Goal: Task Accomplishment & Management: Complete application form

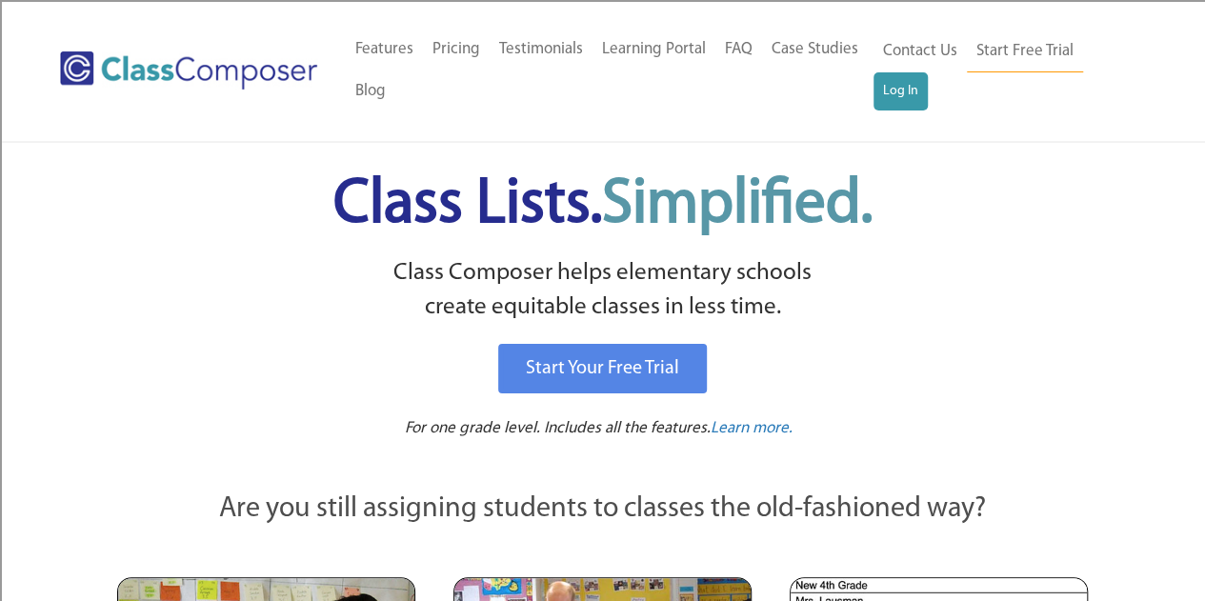
click at [928, 93] on ul "Contact Us Start Free Trial Log In" at bounding box center [1001, 70] width 257 height 80
click at [901, 87] on link "Log In" at bounding box center [900, 91] width 54 height 38
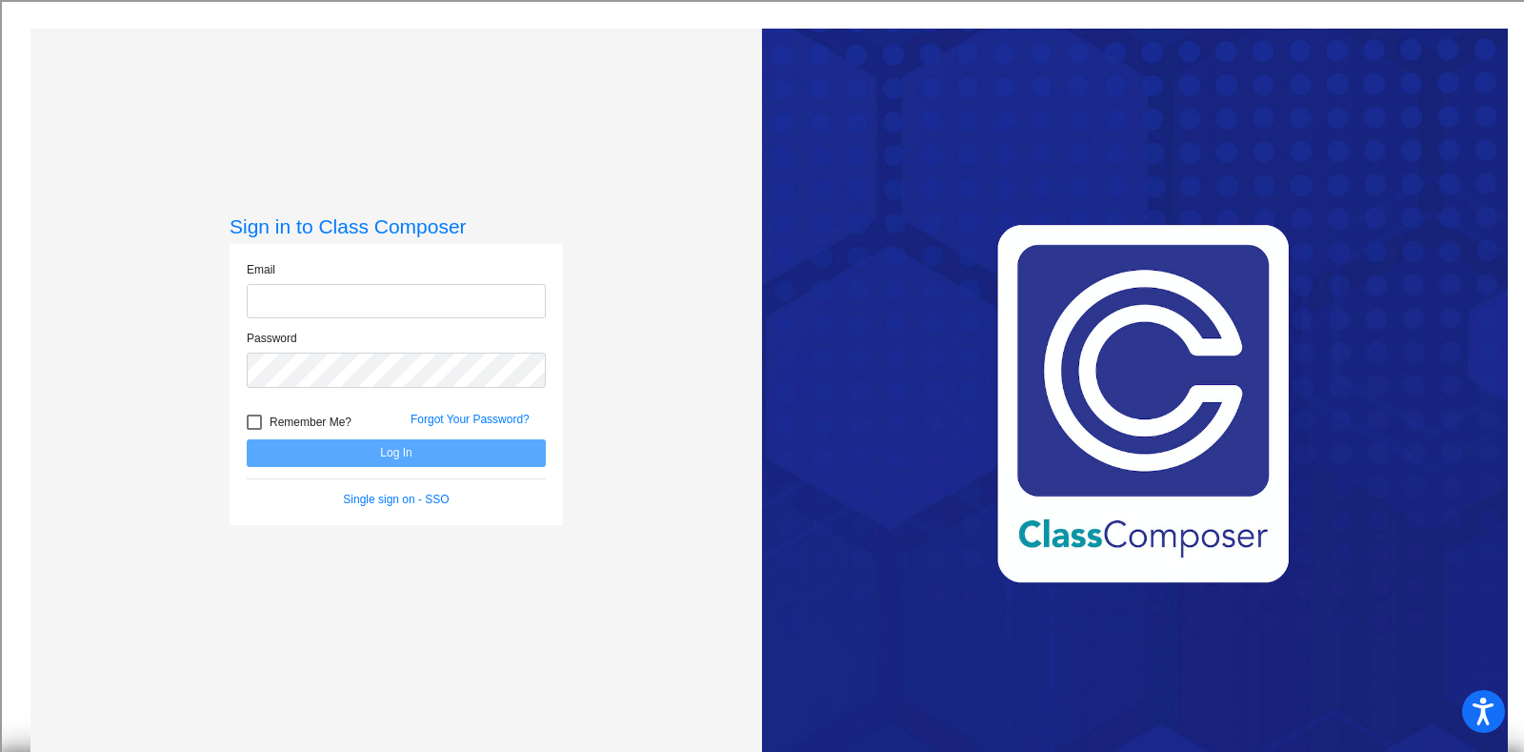
type input "[EMAIL_ADDRESS][DOMAIN_NAME]"
click at [476, 460] on button "Log In" at bounding box center [396, 453] width 299 height 28
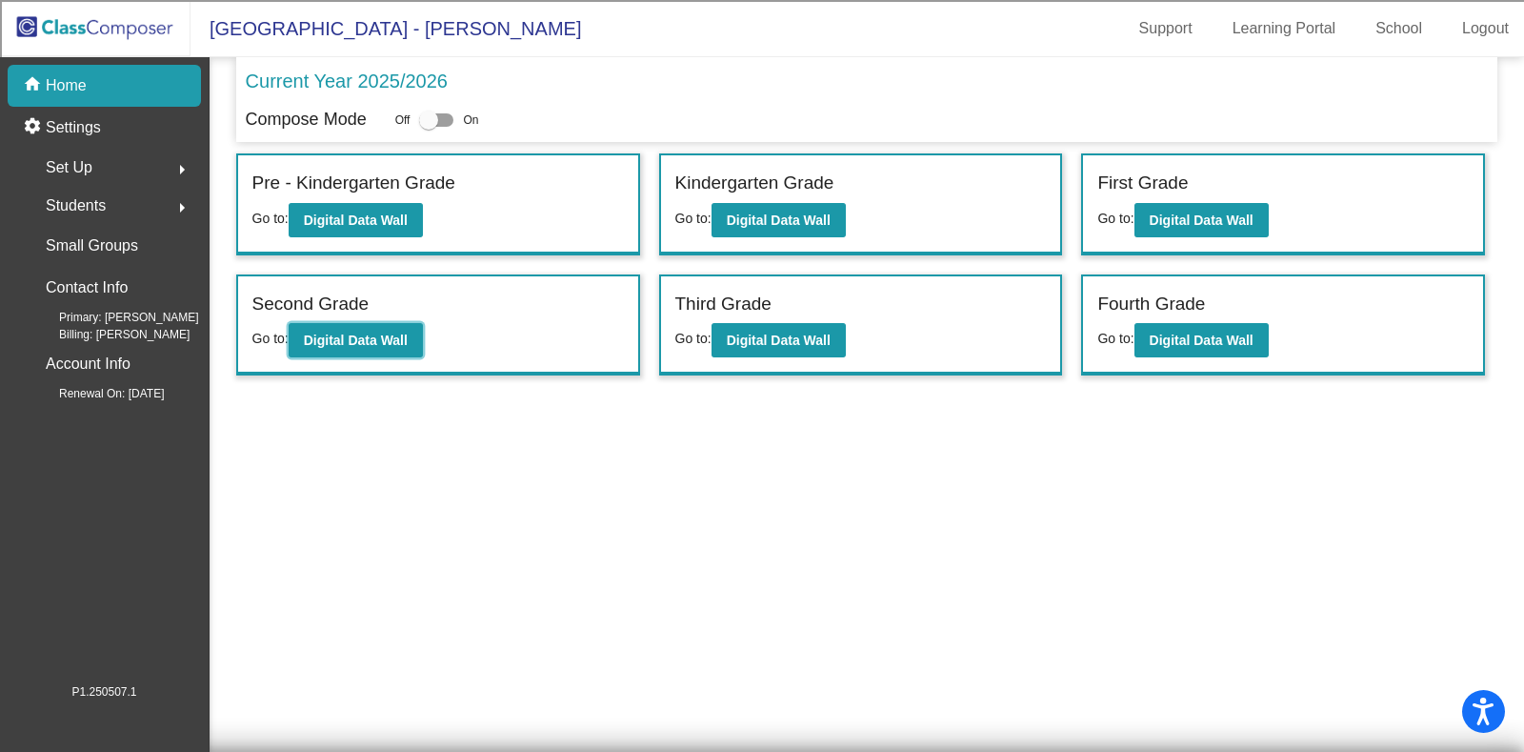
click at [366, 323] on button "Digital Data Wall" at bounding box center [356, 340] width 134 height 34
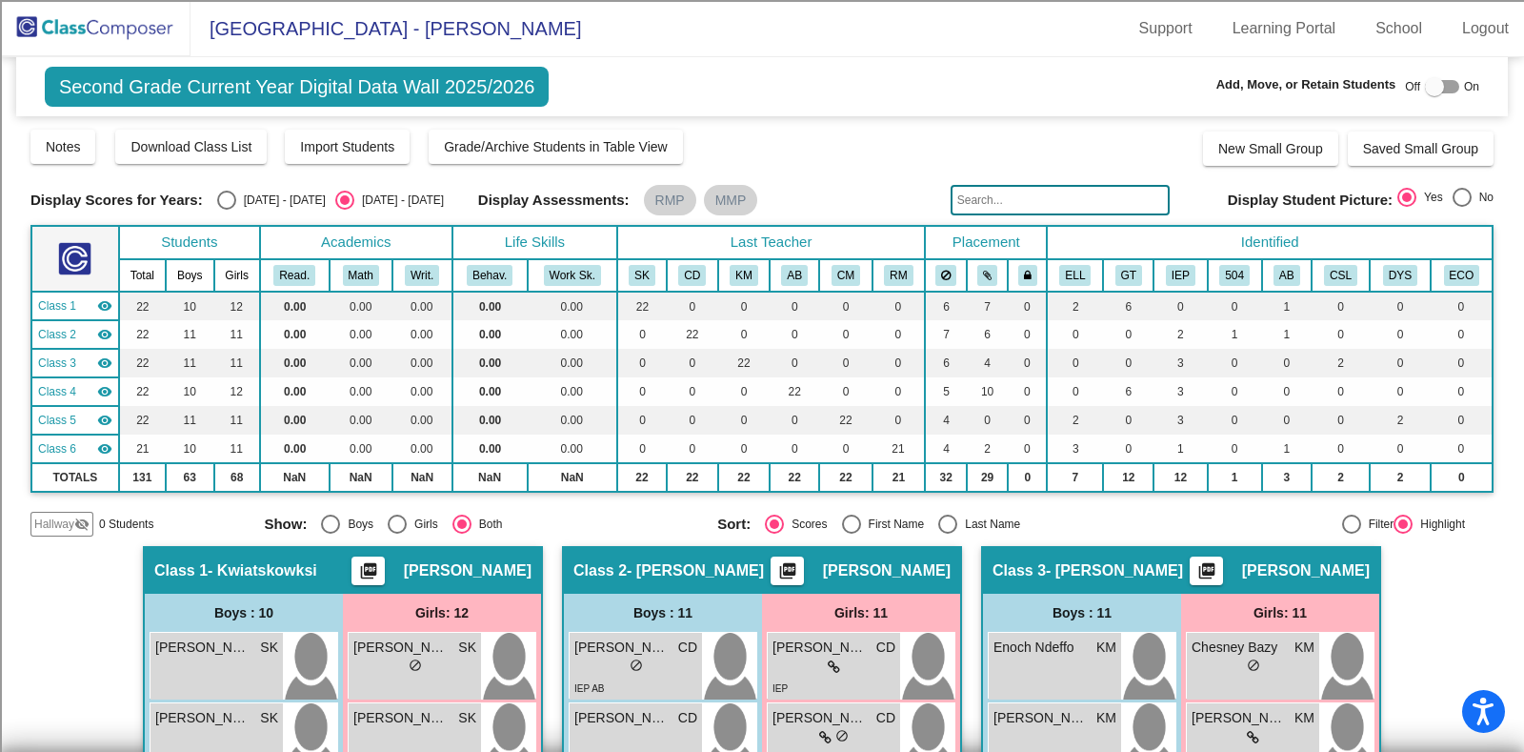
click at [1031, 197] on input "text" at bounding box center [1060, 200] width 219 height 30
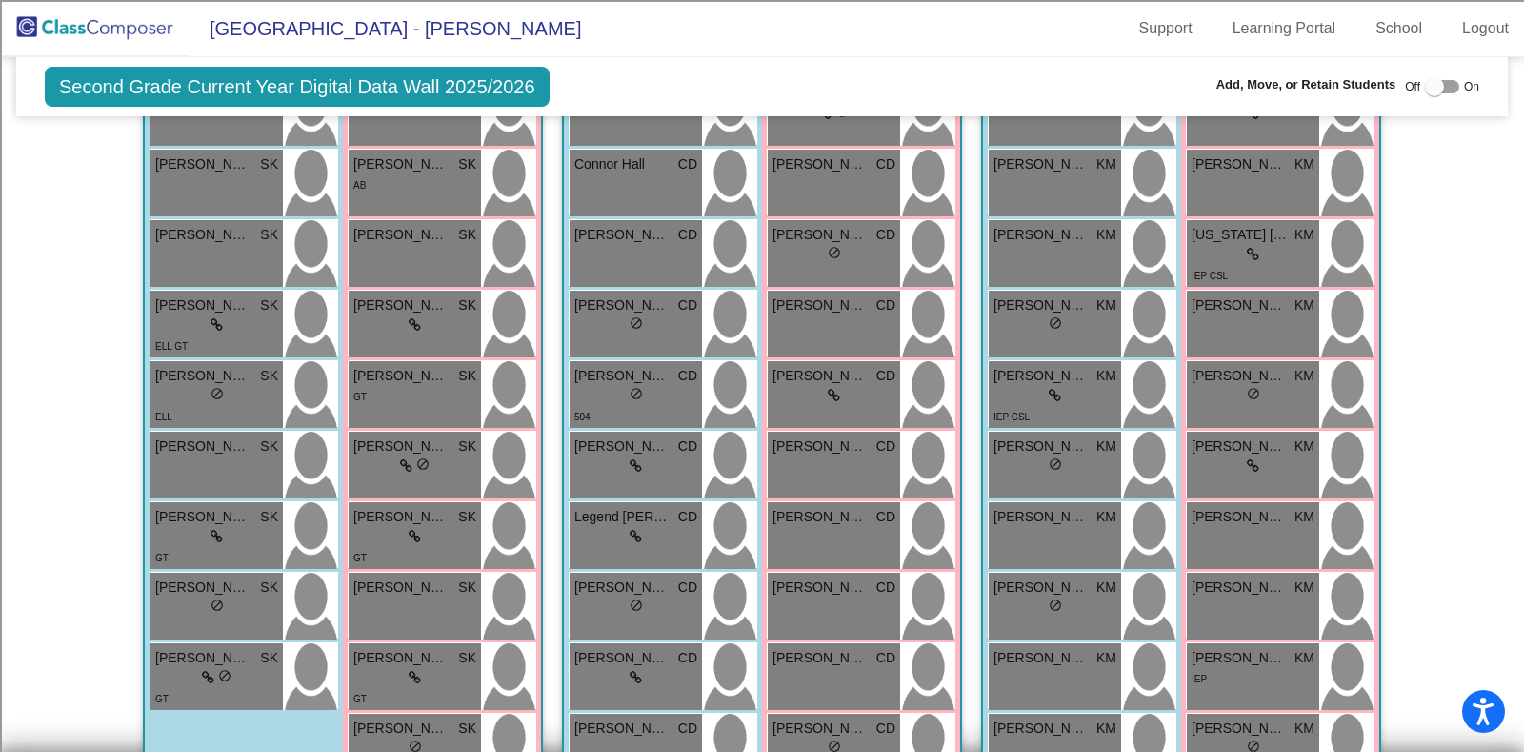
scroll to position [459, 0]
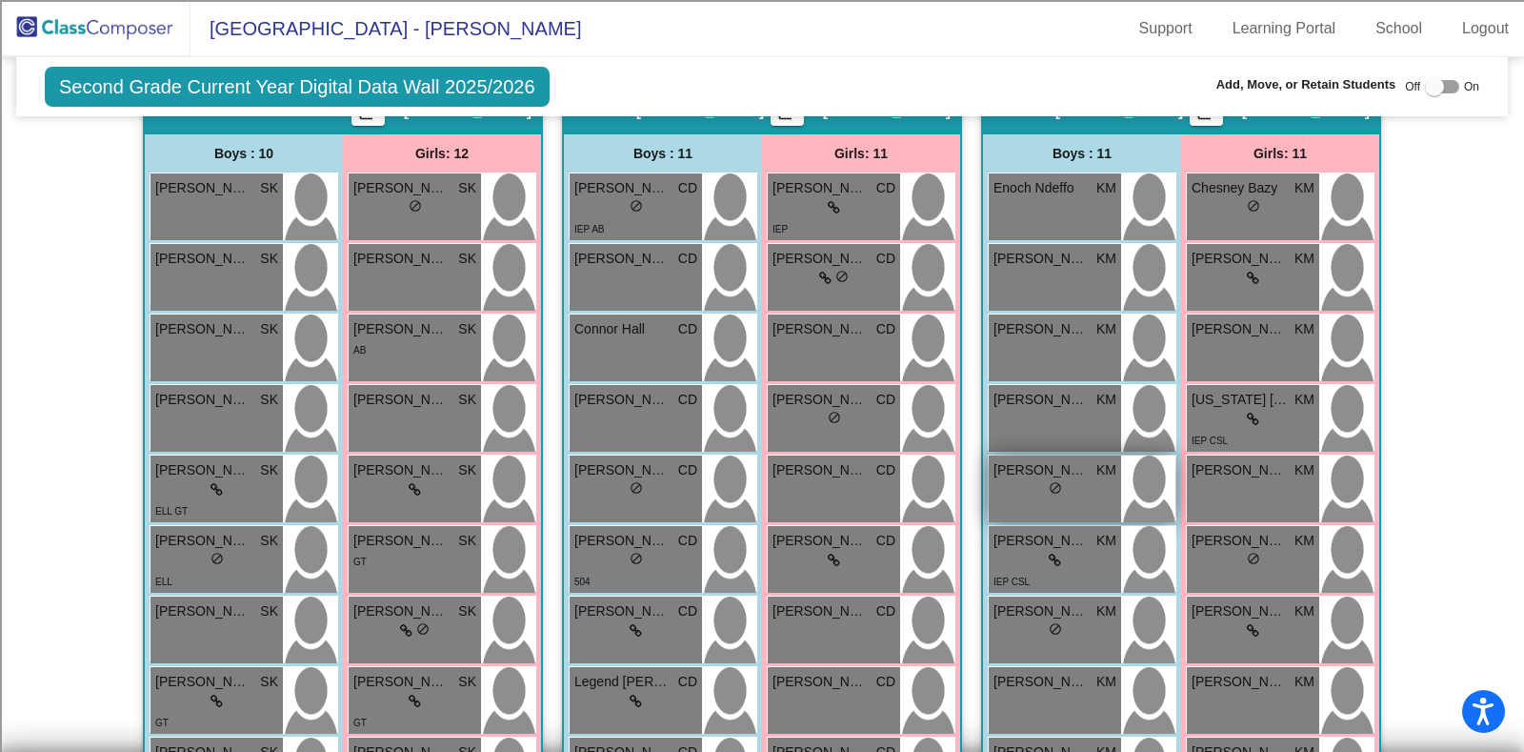
click at [1078, 507] on div "[PERSON_NAME] KM lock do_not_disturb_alt" at bounding box center [1055, 488] width 132 height 67
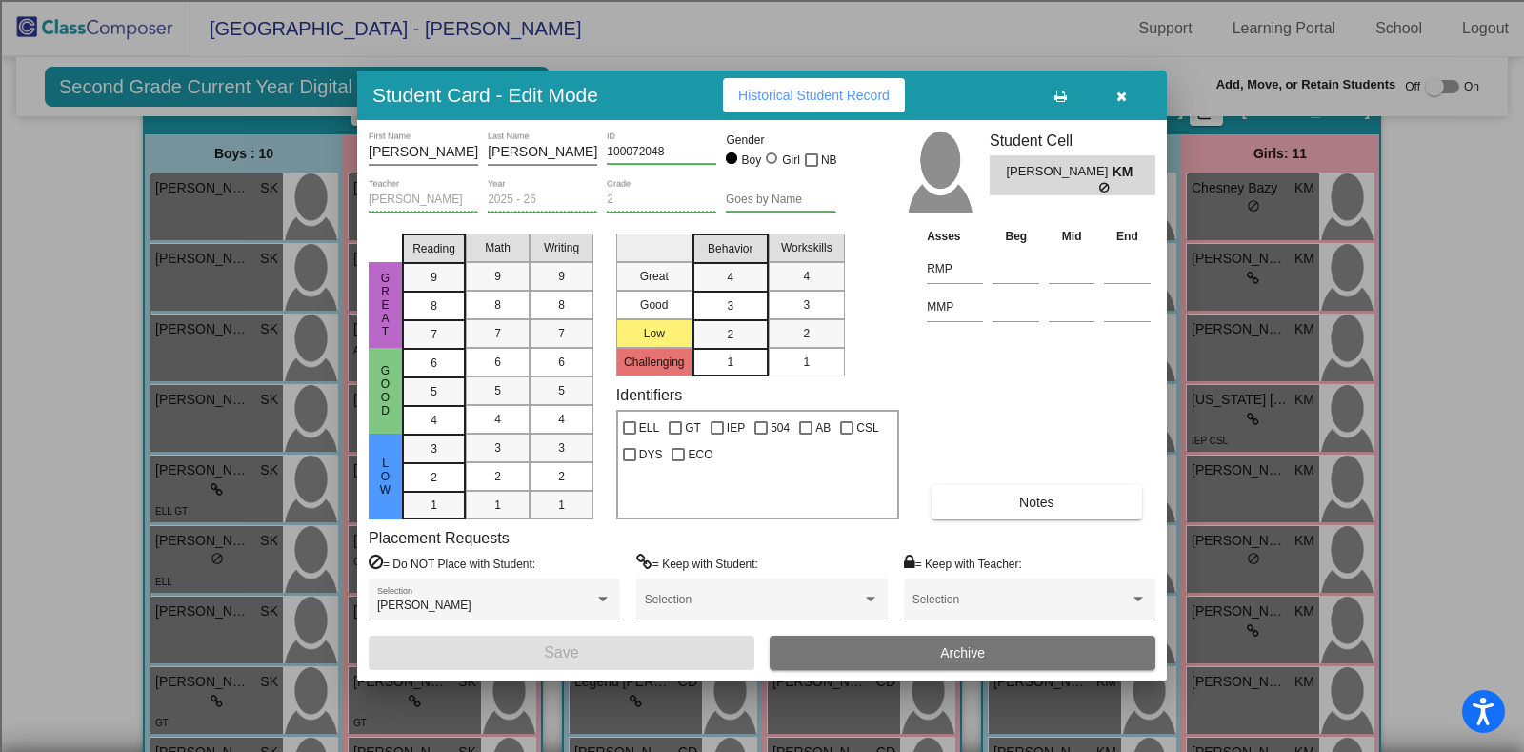
click at [1124, 98] on icon "button" at bounding box center [1121, 96] width 10 height 13
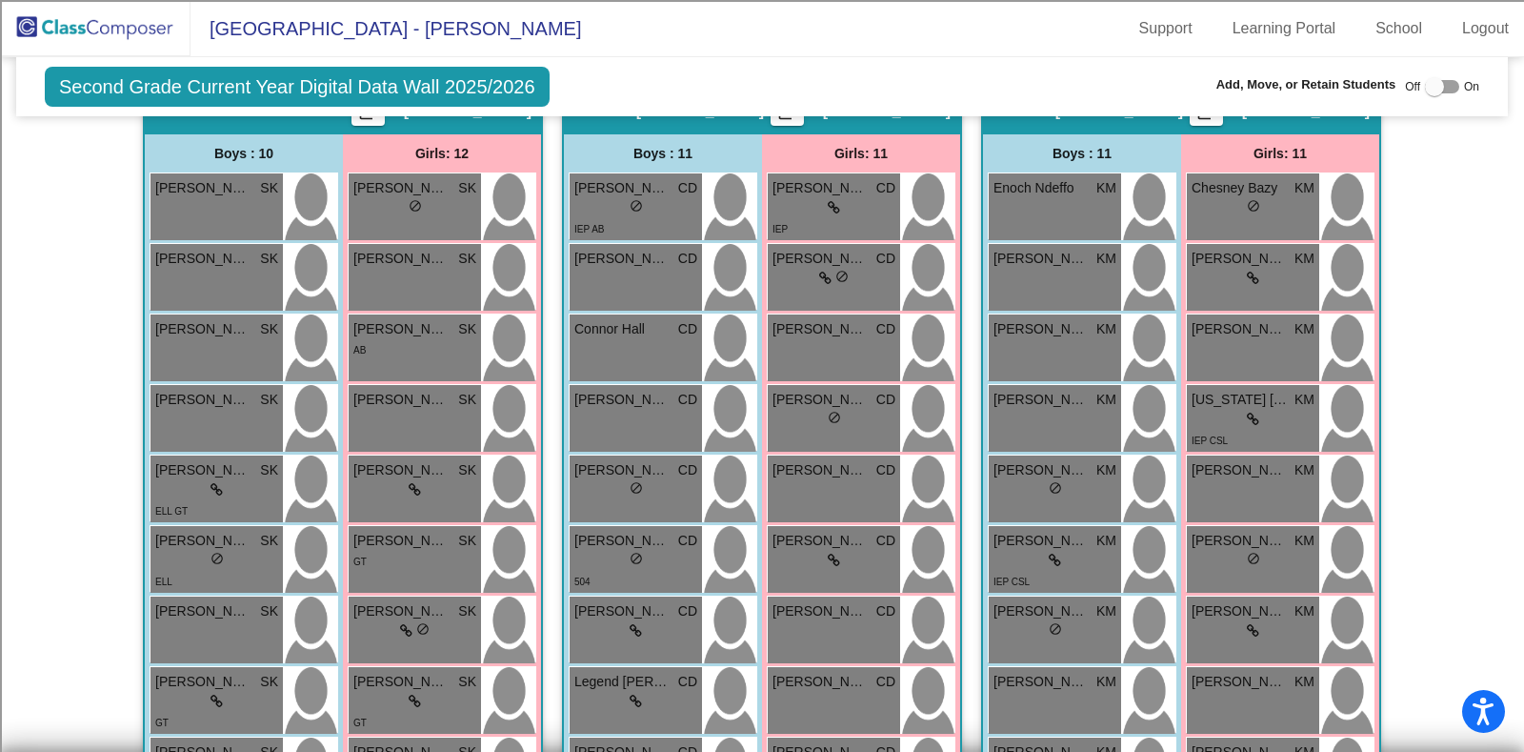
scroll to position [0, 0]
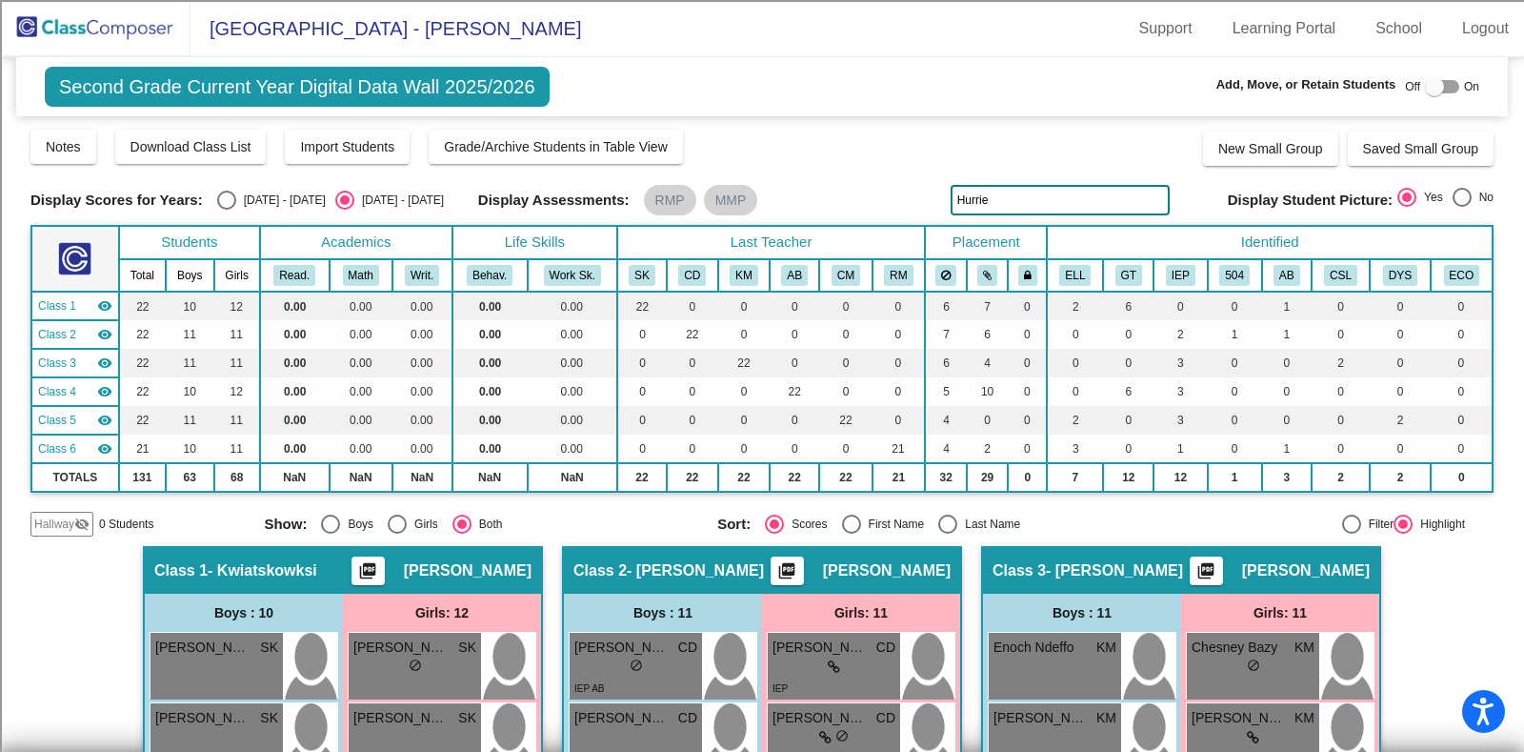
click at [1016, 194] on input "Hurrie" at bounding box center [1060, 200] width 219 height 30
paste input "100072048"
type input "100072048"
drag, startPoint x: 1033, startPoint y: 194, endPoint x: 1046, endPoint y: 350, distance: 155.8
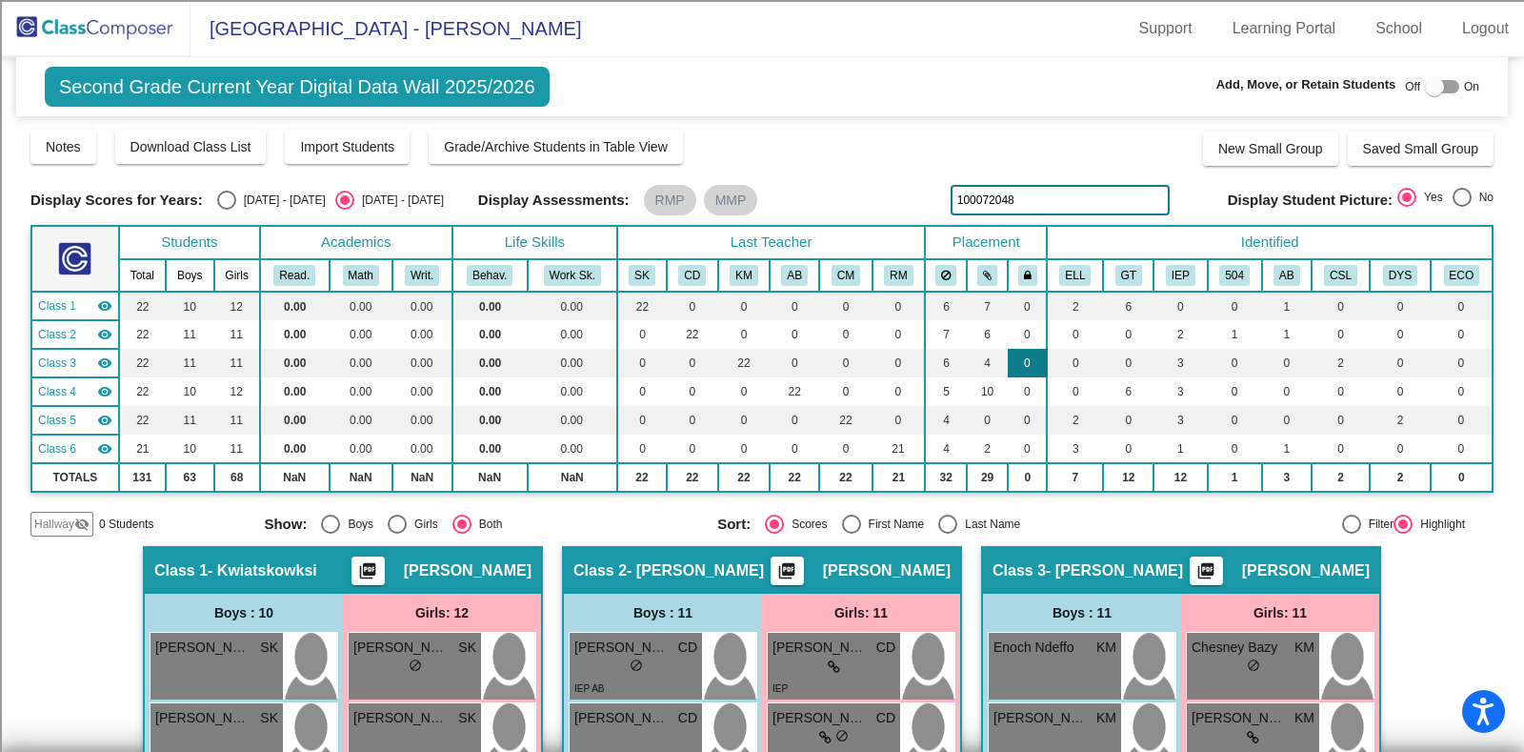
click at [1046, 350] on div "Display Scores for Years: [DATE] - [DATE] [DATE] - [DATE] Grade/Archive Student…" at bounding box center [761, 332] width 1463 height 409
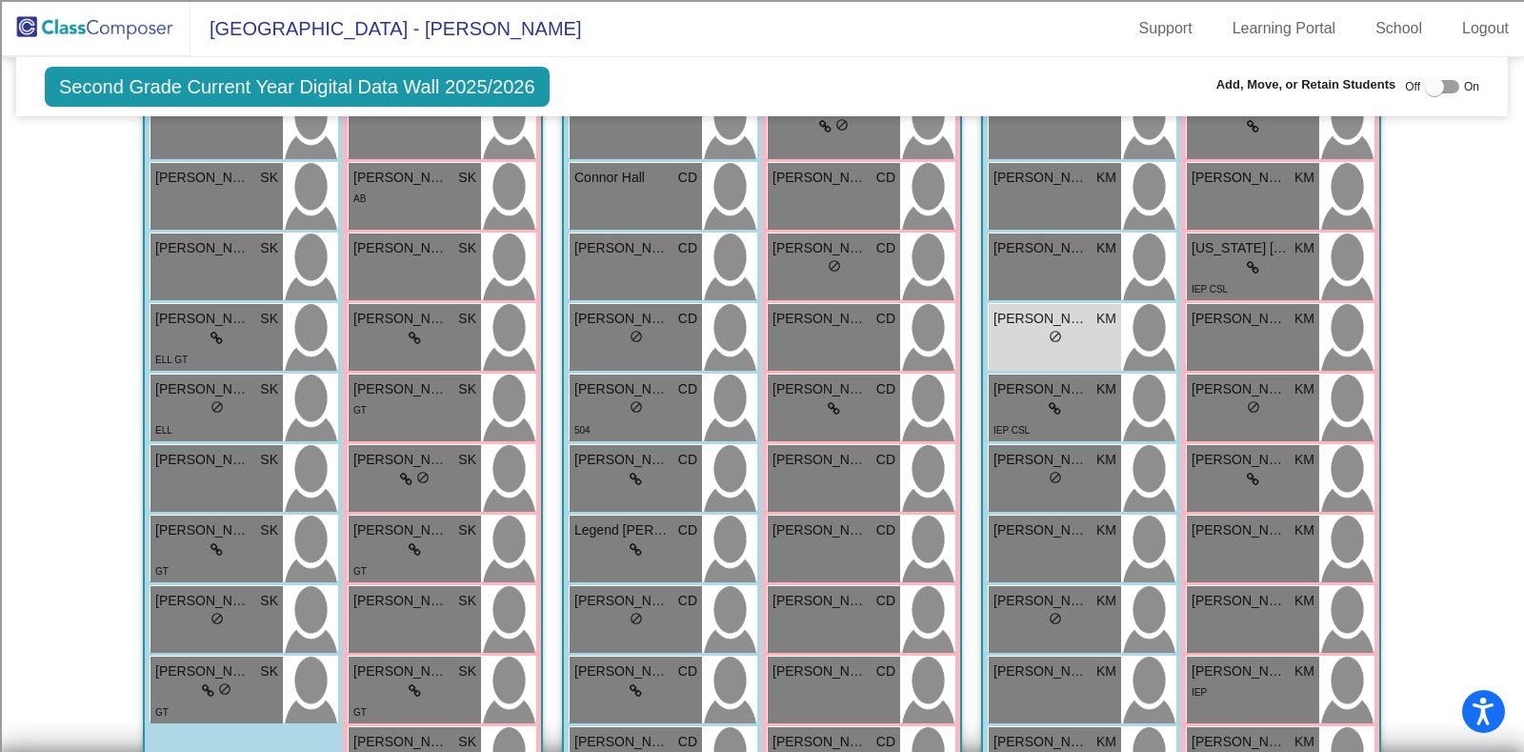
scroll to position [594, 0]
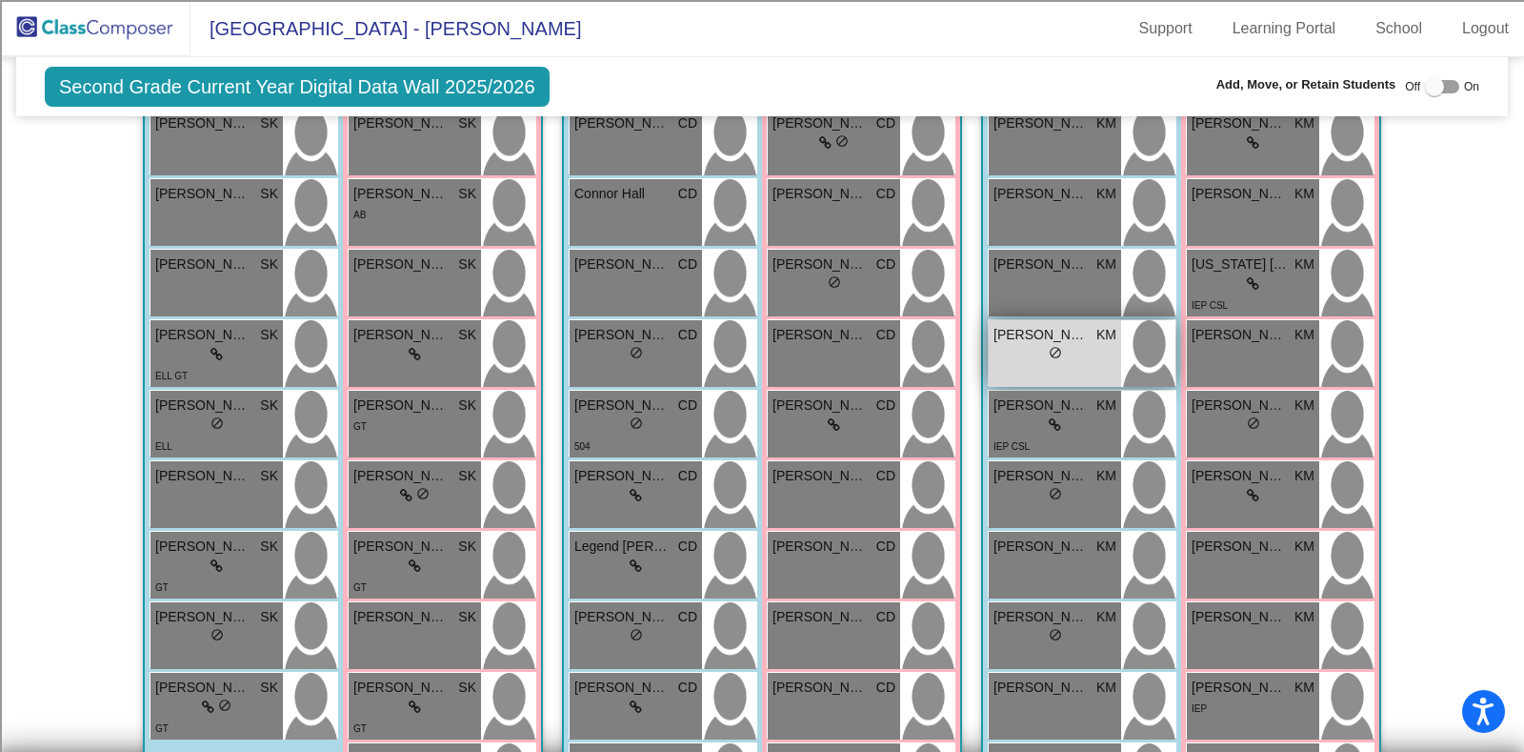
click at [1064, 350] on div "lock do_not_disturb_alt" at bounding box center [1054, 355] width 123 height 20
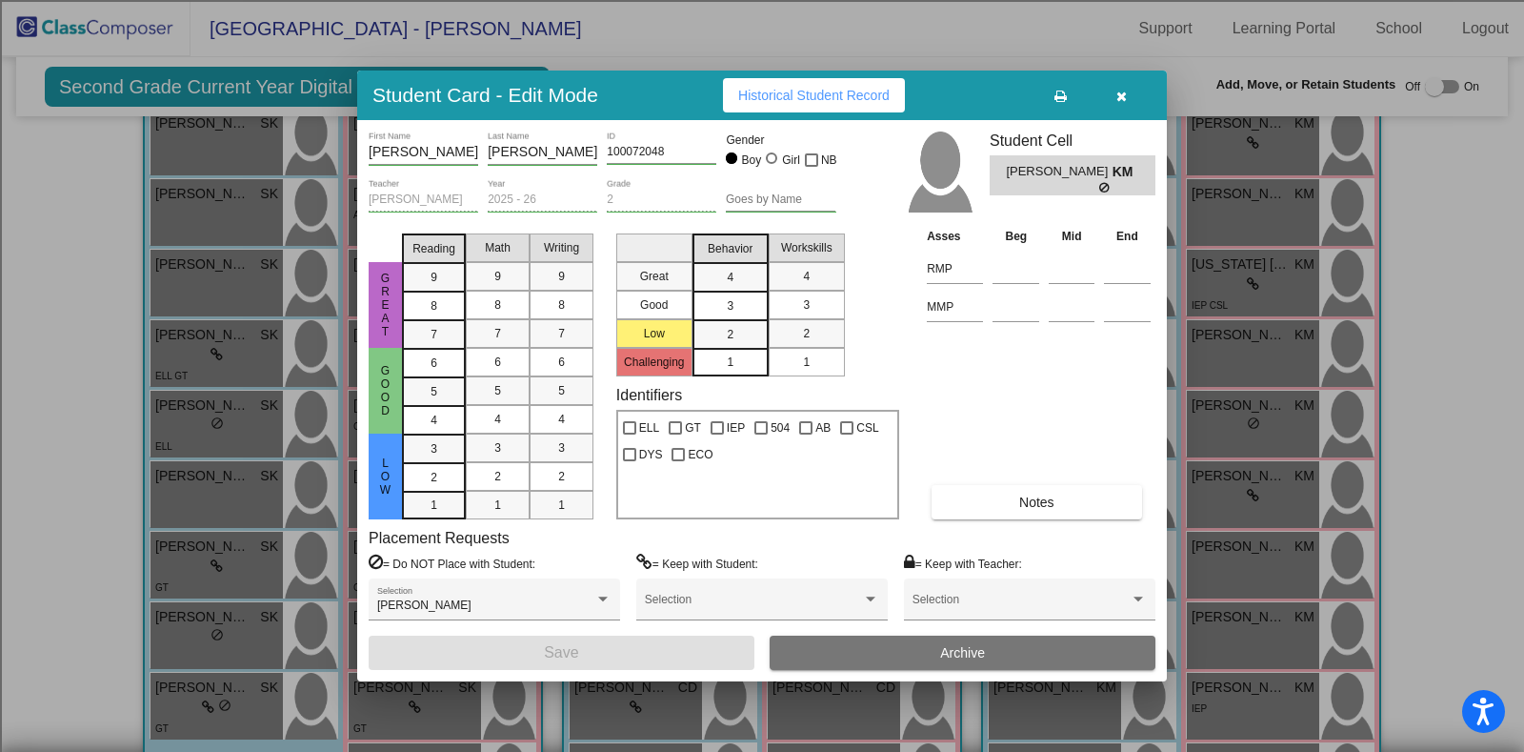
click at [943, 646] on span "Archive" at bounding box center [962, 652] width 45 height 15
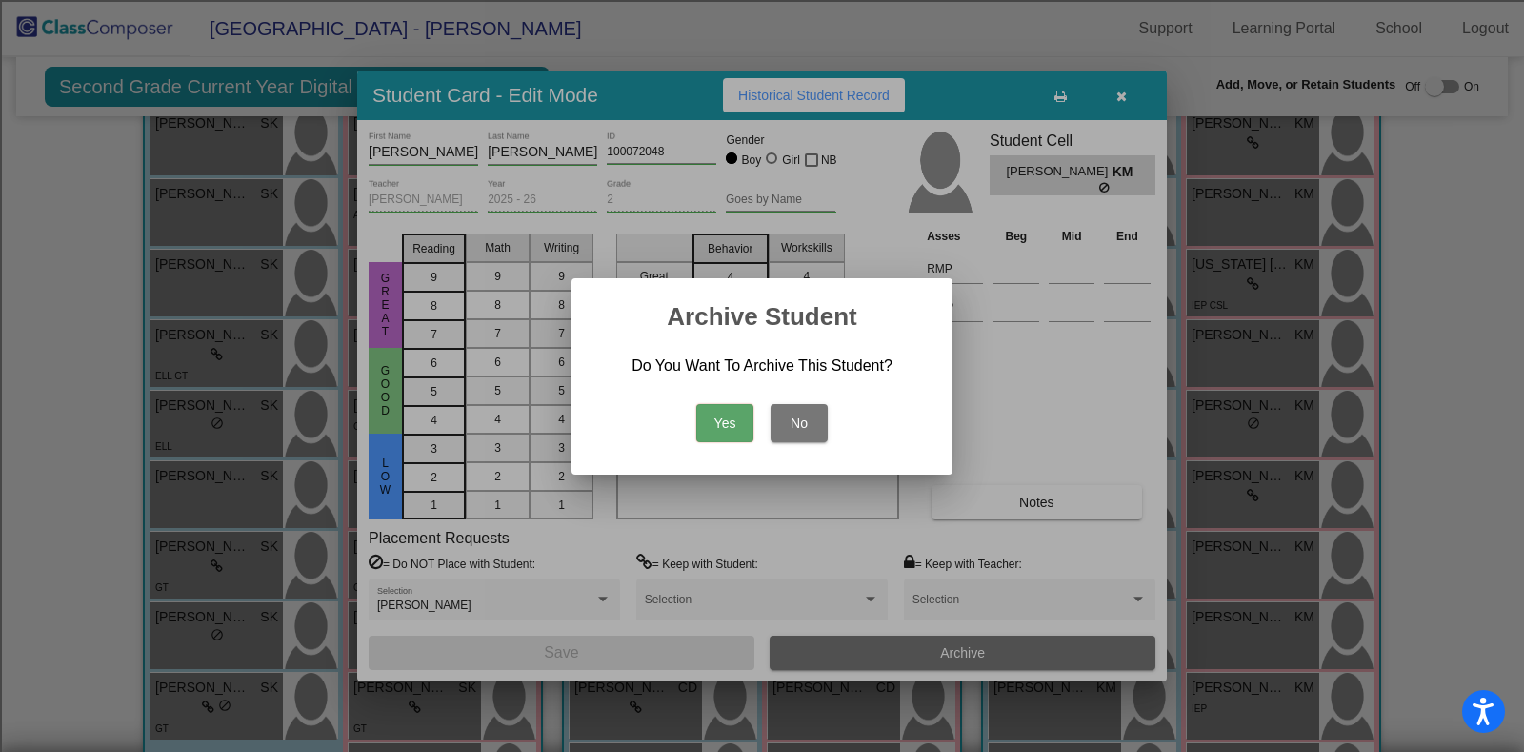
click at [712, 406] on button "Yes" at bounding box center [724, 423] width 57 height 38
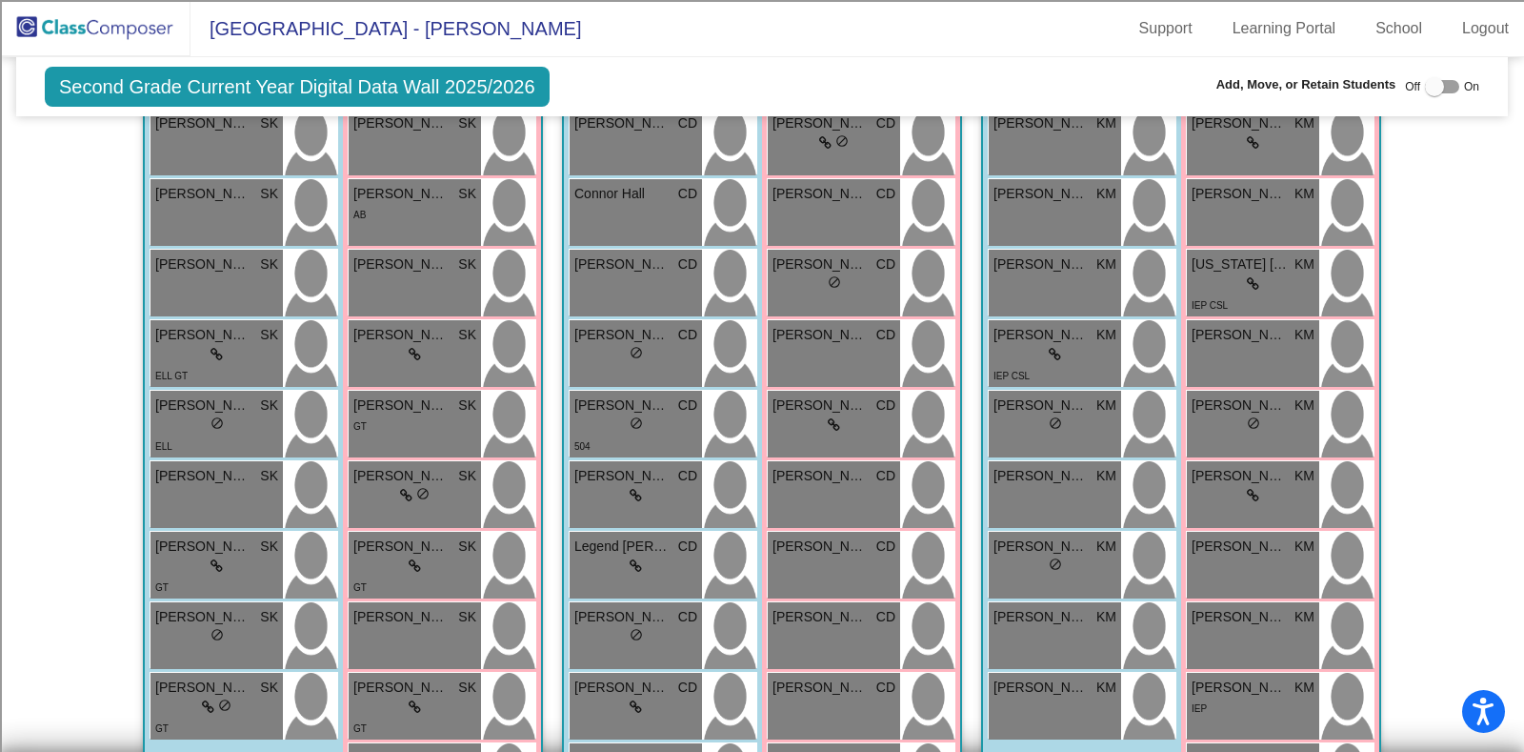
scroll to position [1715, 0]
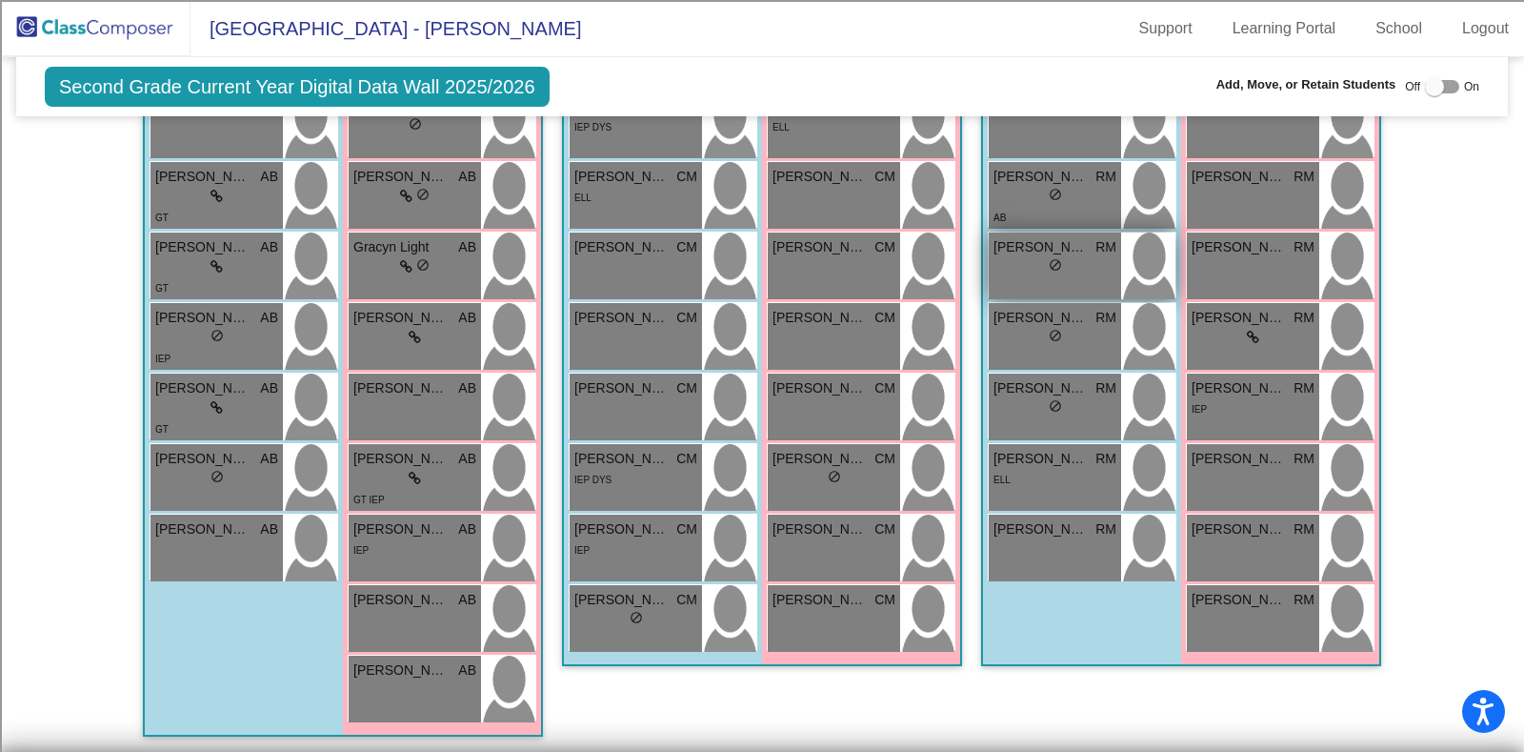
click at [1080, 263] on div "lock do_not_disturb_alt" at bounding box center [1054, 267] width 123 height 20
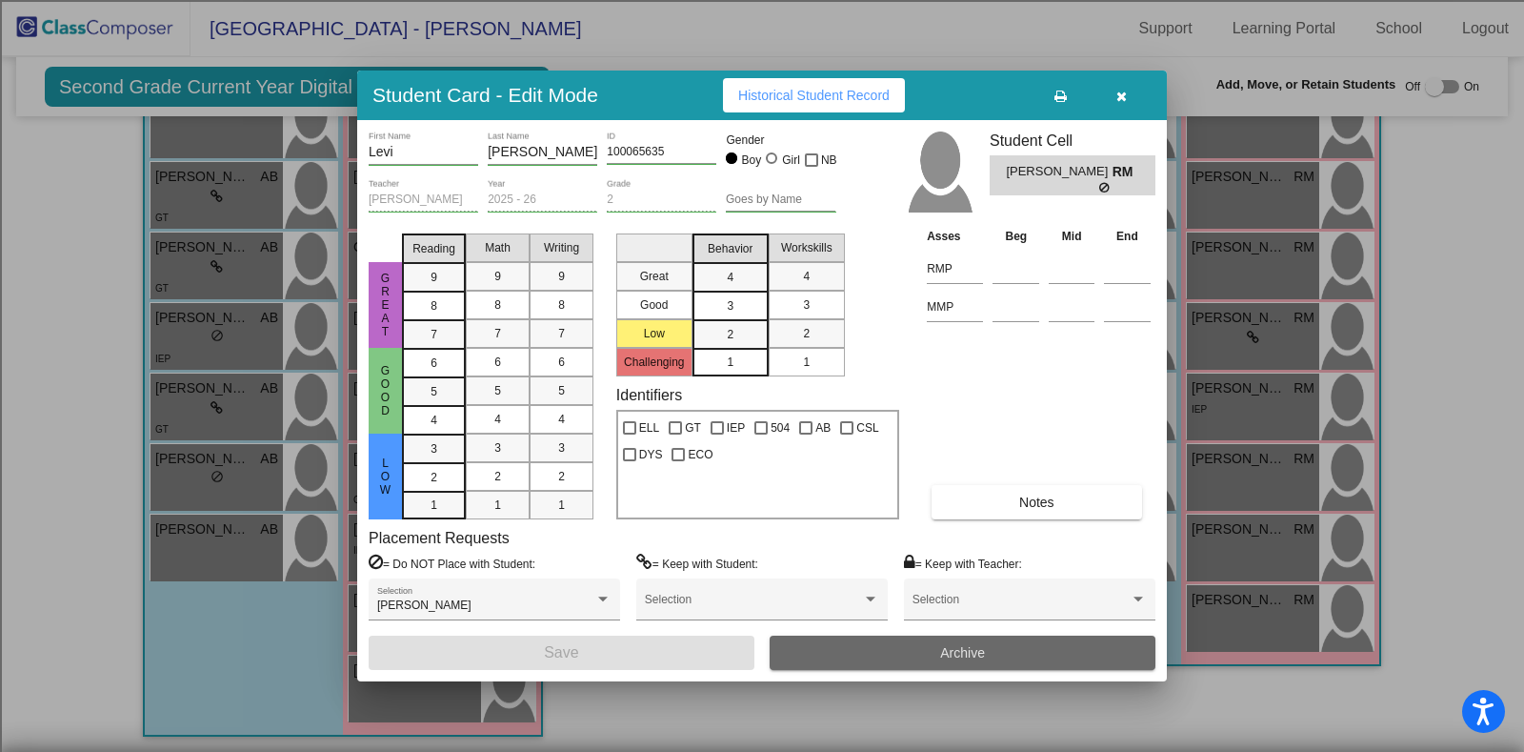
click at [1021, 650] on button "Archive" at bounding box center [963, 652] width 386 height 34
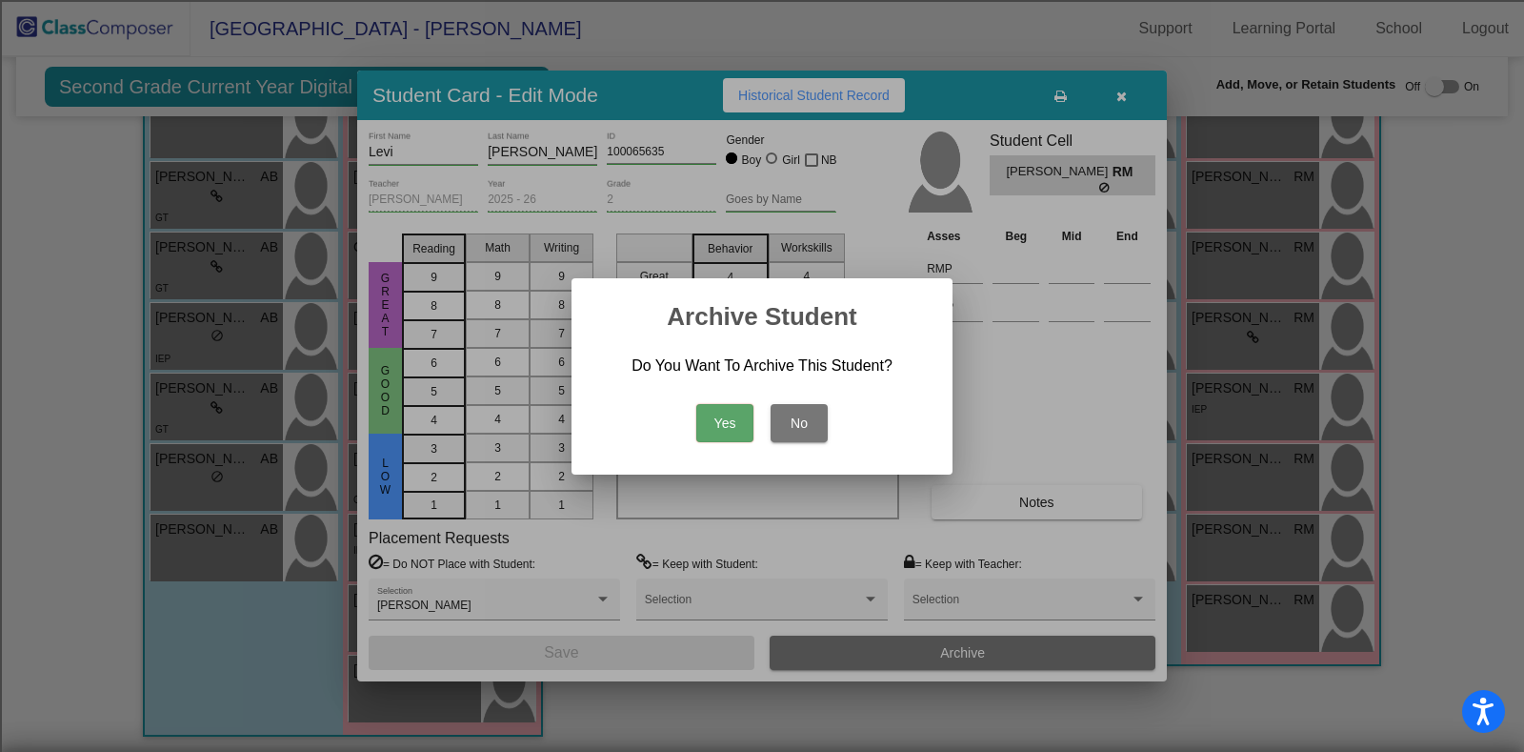
click at [734, 419] on button "Yes" at bounding box center [724, 423] width 57 height 38
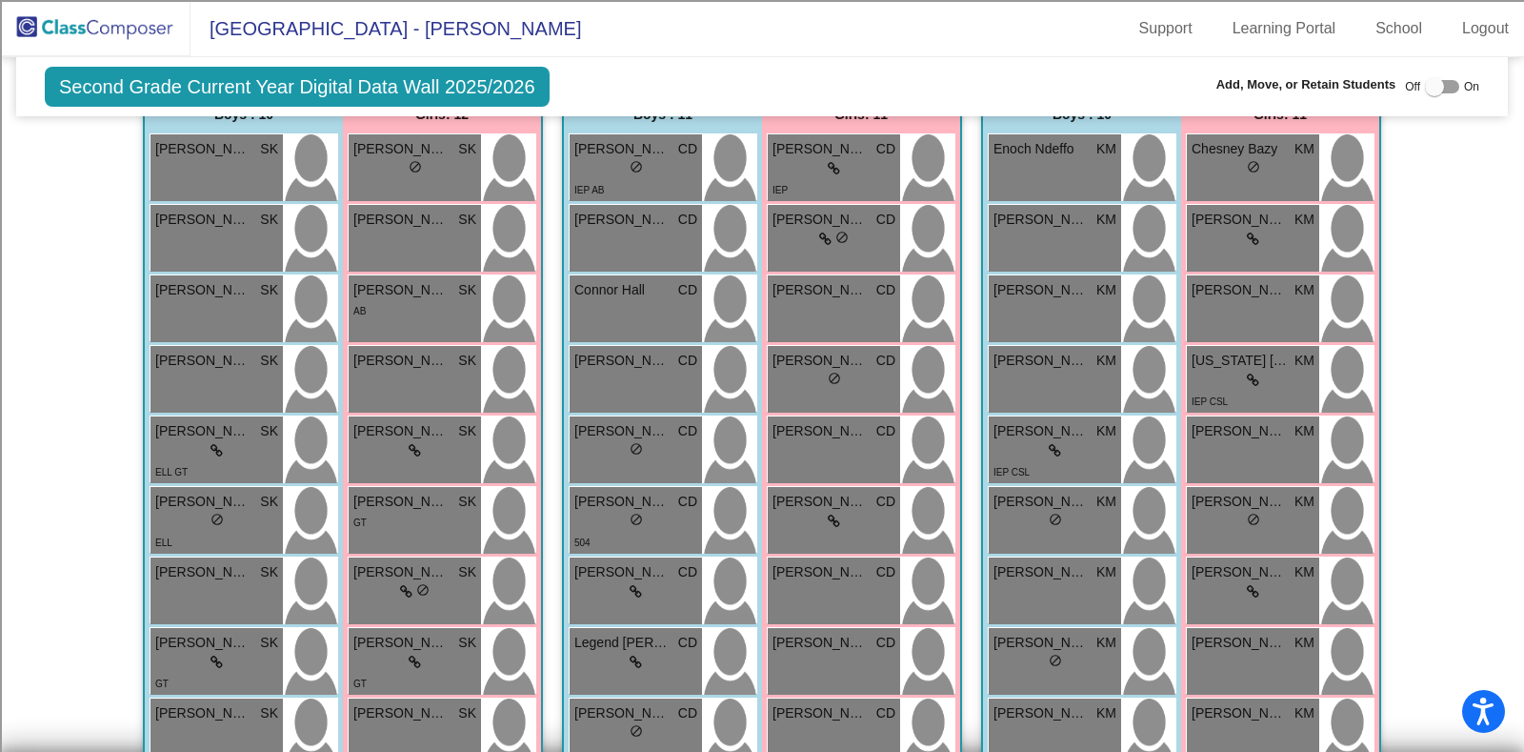
scroll to position [510, 0]
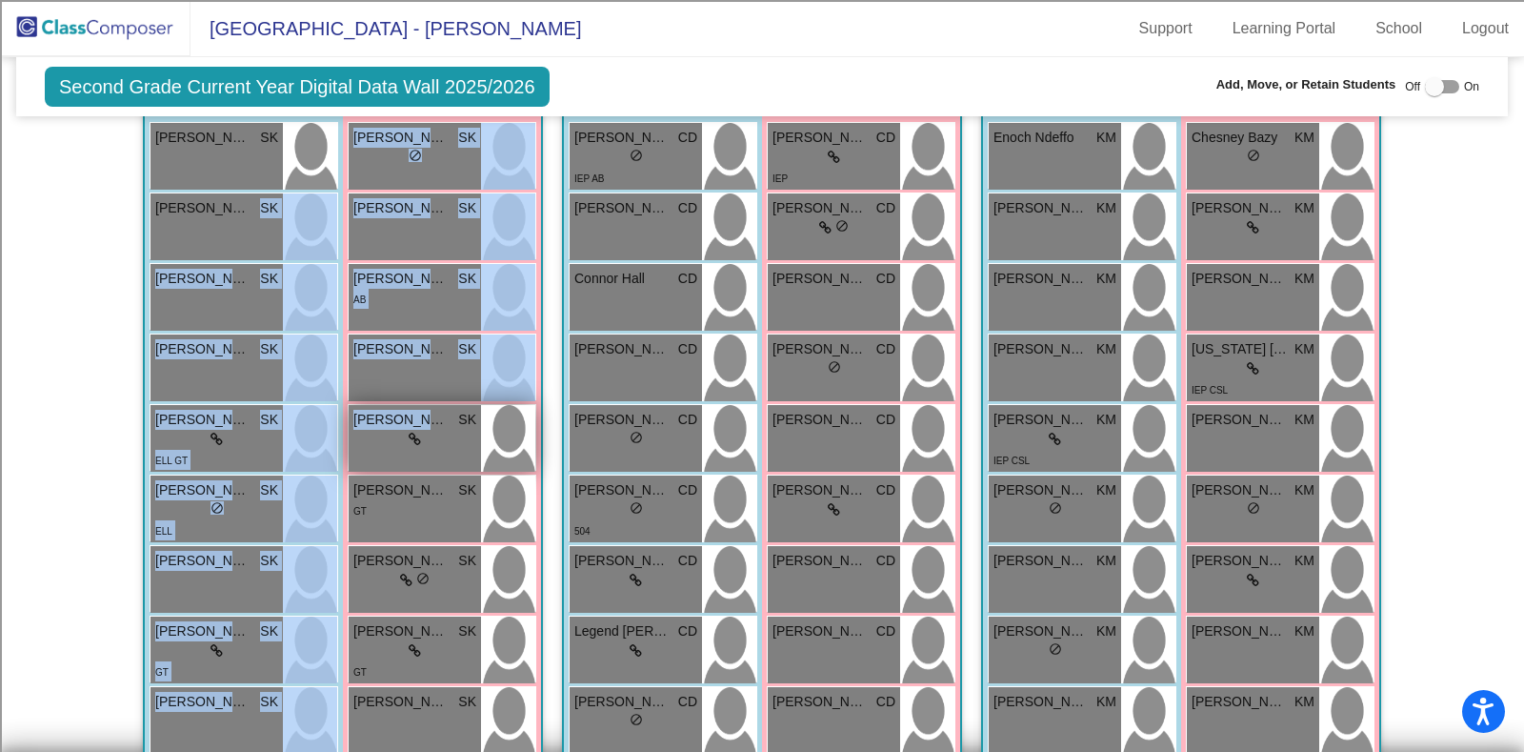
drag, startPoint x: 222, startPoint y: 204, endPoint x: 451, endPoint y: 411, distance: 308.2
click at [0, 0] on div "Boys : 10 [PERSON_NAME] SK lock do_not_disturb_alt [PERSON_NAME] [PERSON_NAME] …" at bounding box center [0, 0] width 0 height 0
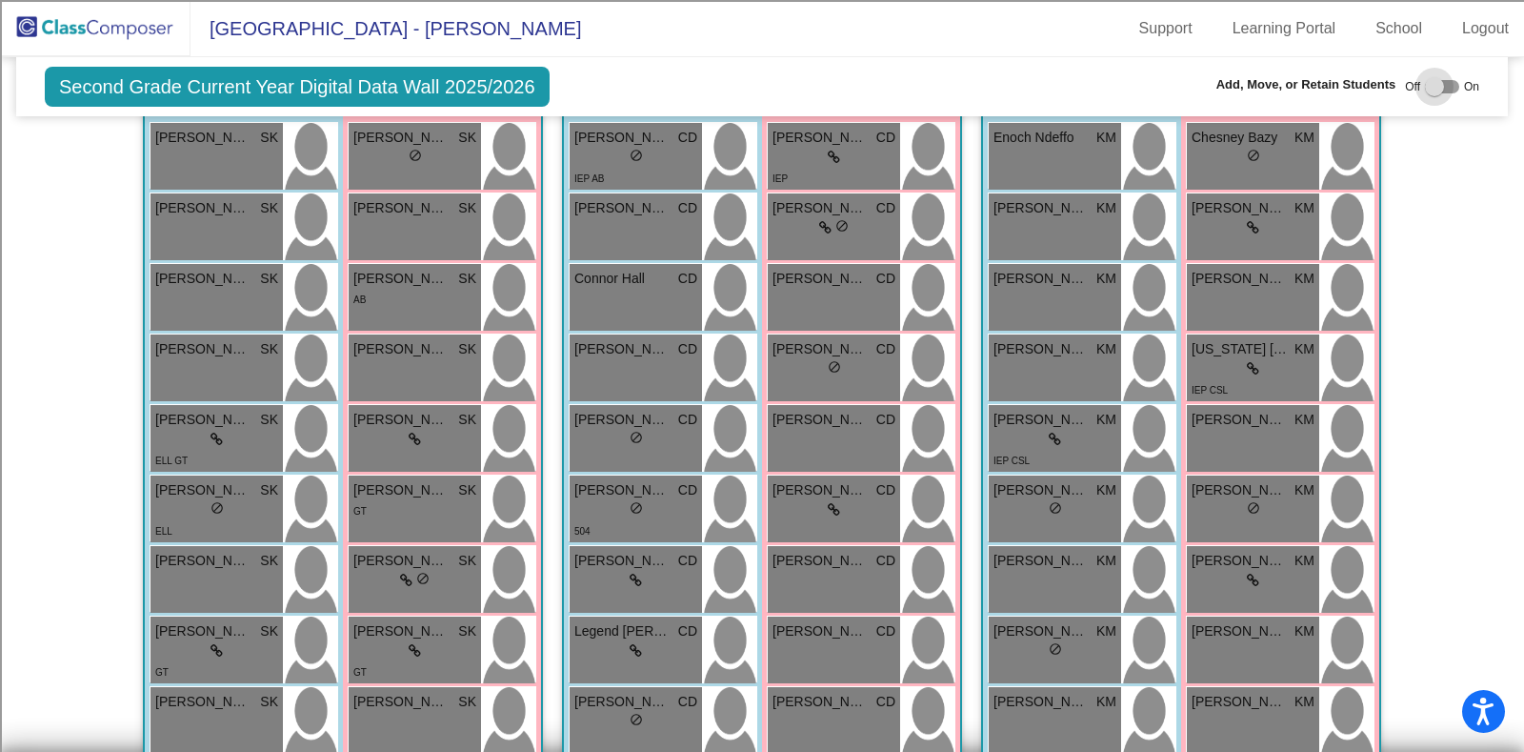
click at [1441, 80] on div at bounding box center [1442, 86] width 34 height 13
checkbox input "true"
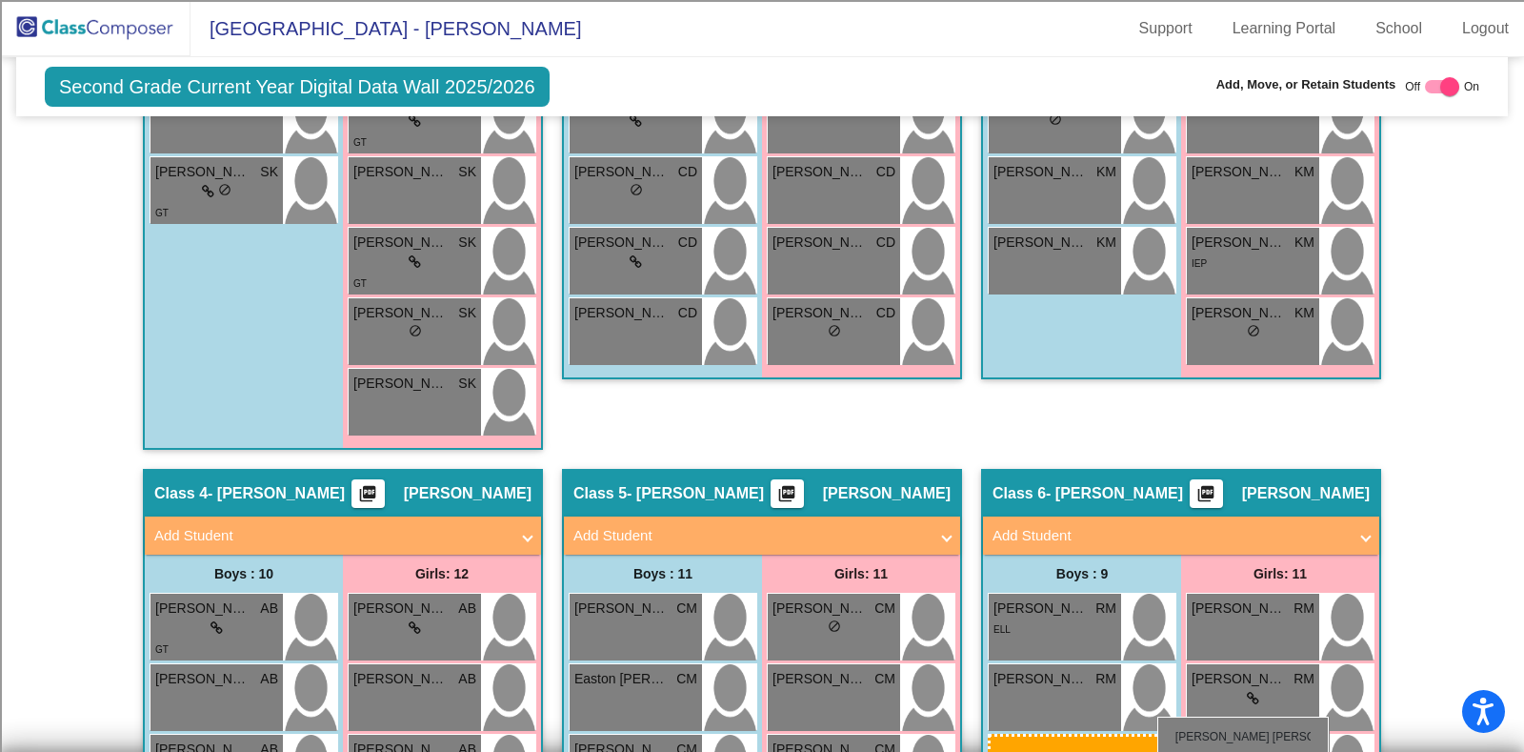
scroll to position [1094, 0]
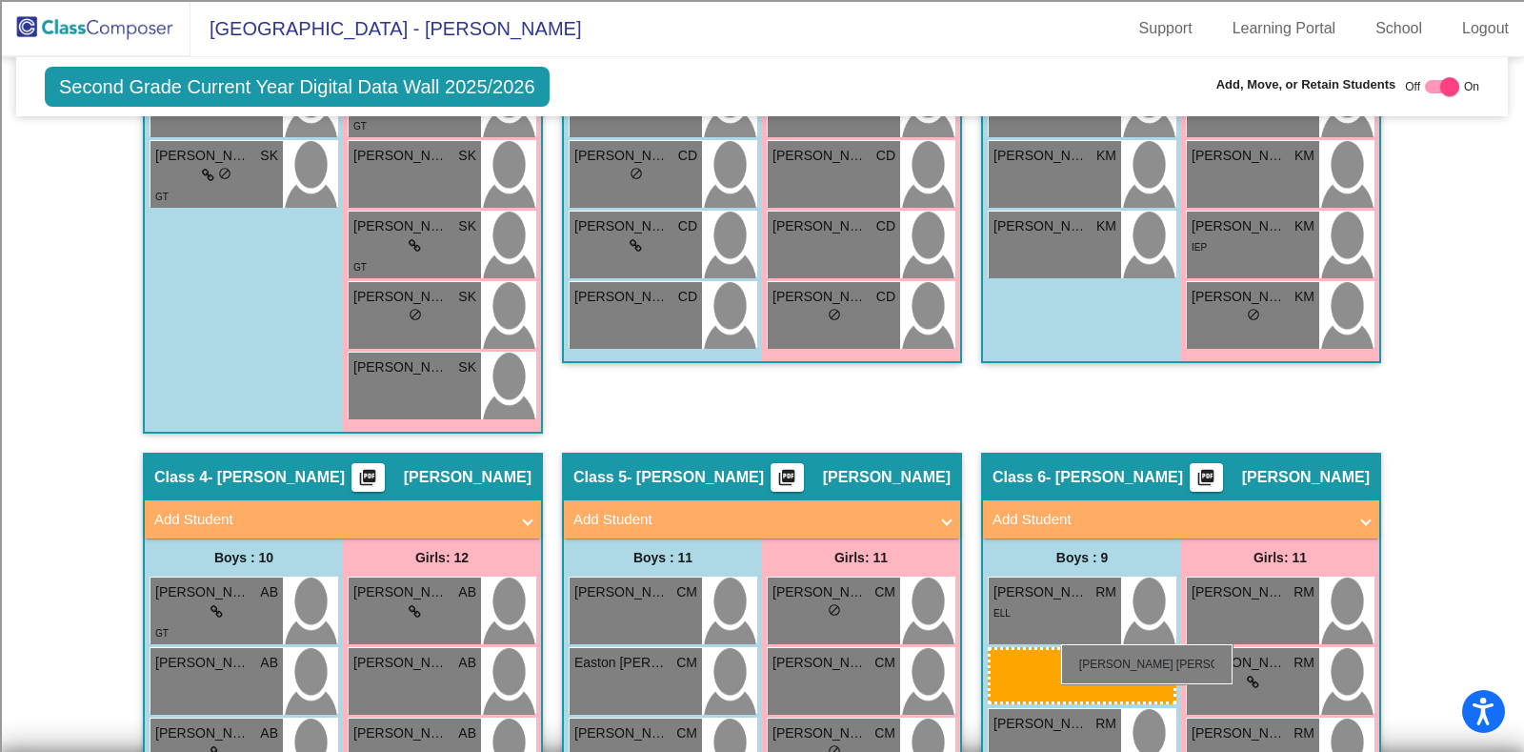
drag, startPoint x: 228, startPoint y: 259, endPoint x: 1061, endPoint y: 643, distance: 917.6
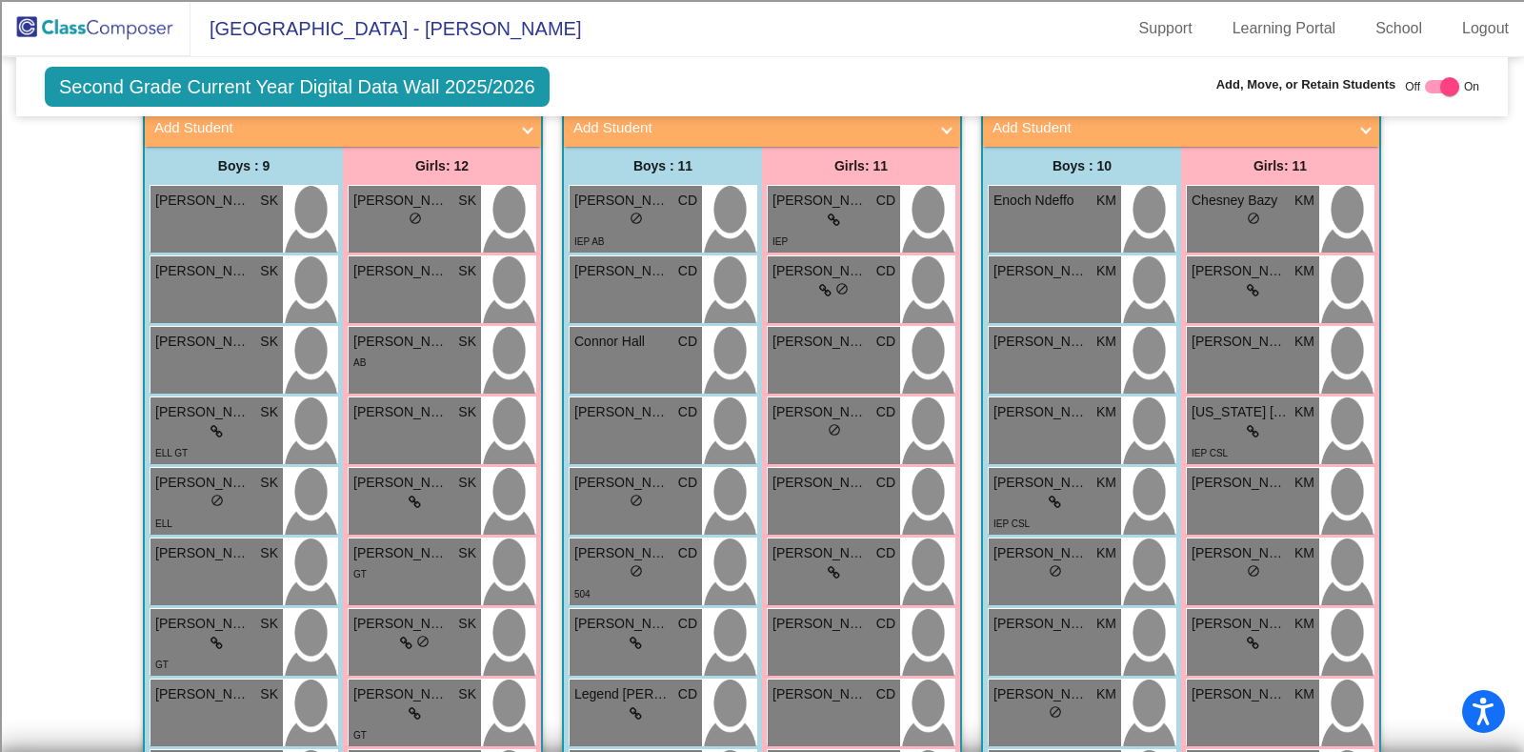
scroll to position [0, 0]
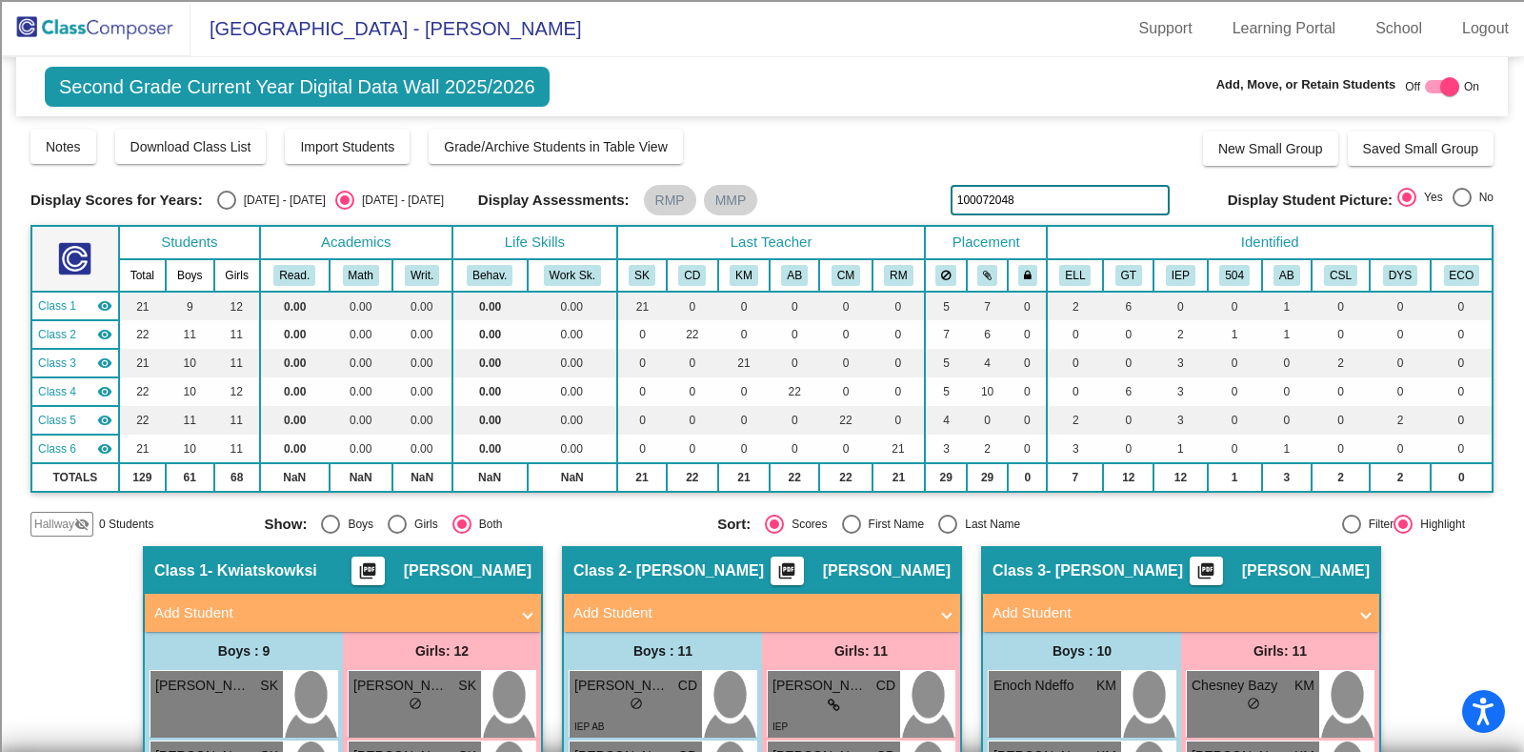
click at [120, 13] on img at bounding box center [95, 28] width 191 height 56
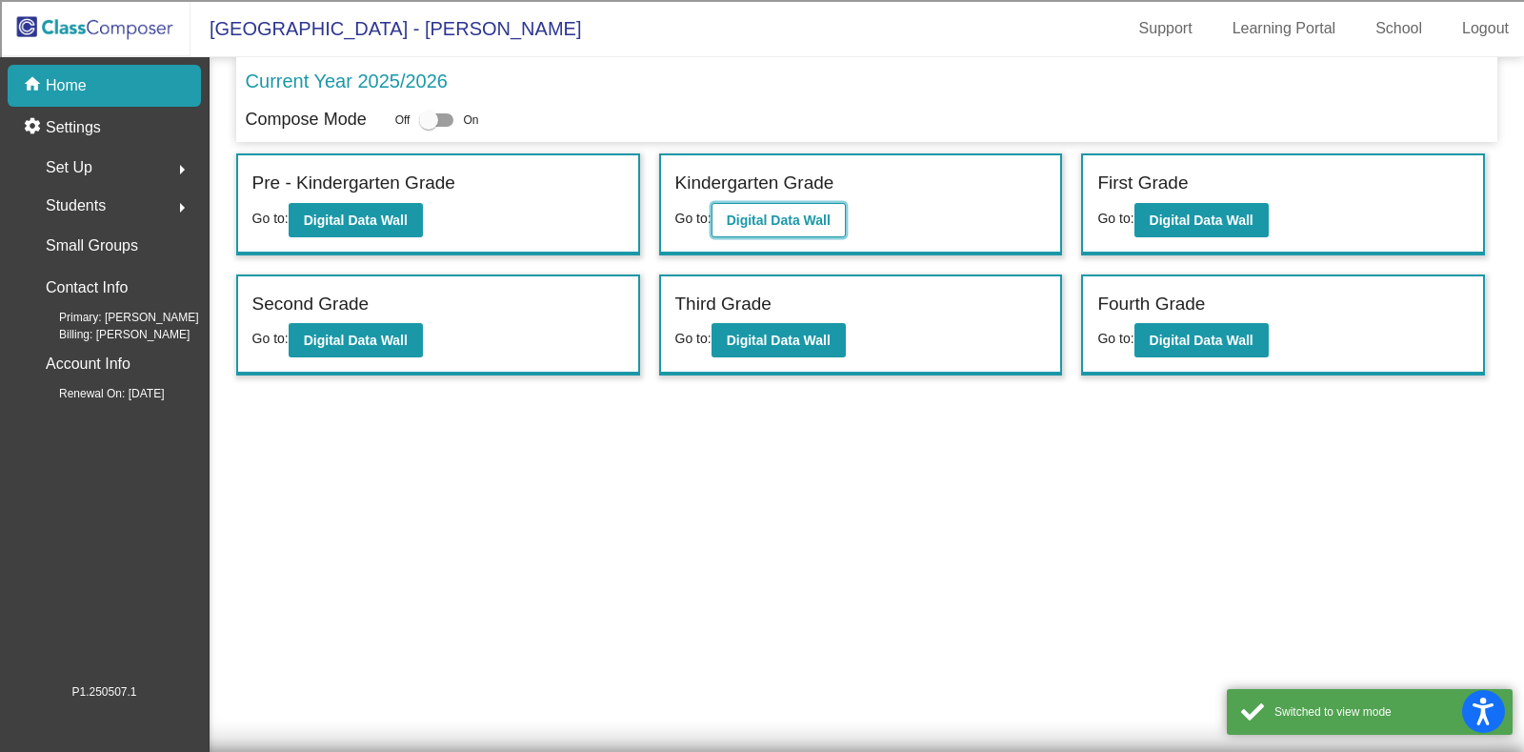
click at [757, 226] on b "Digital Data Wall" at bounding box center [779, 219] width 104 height 15
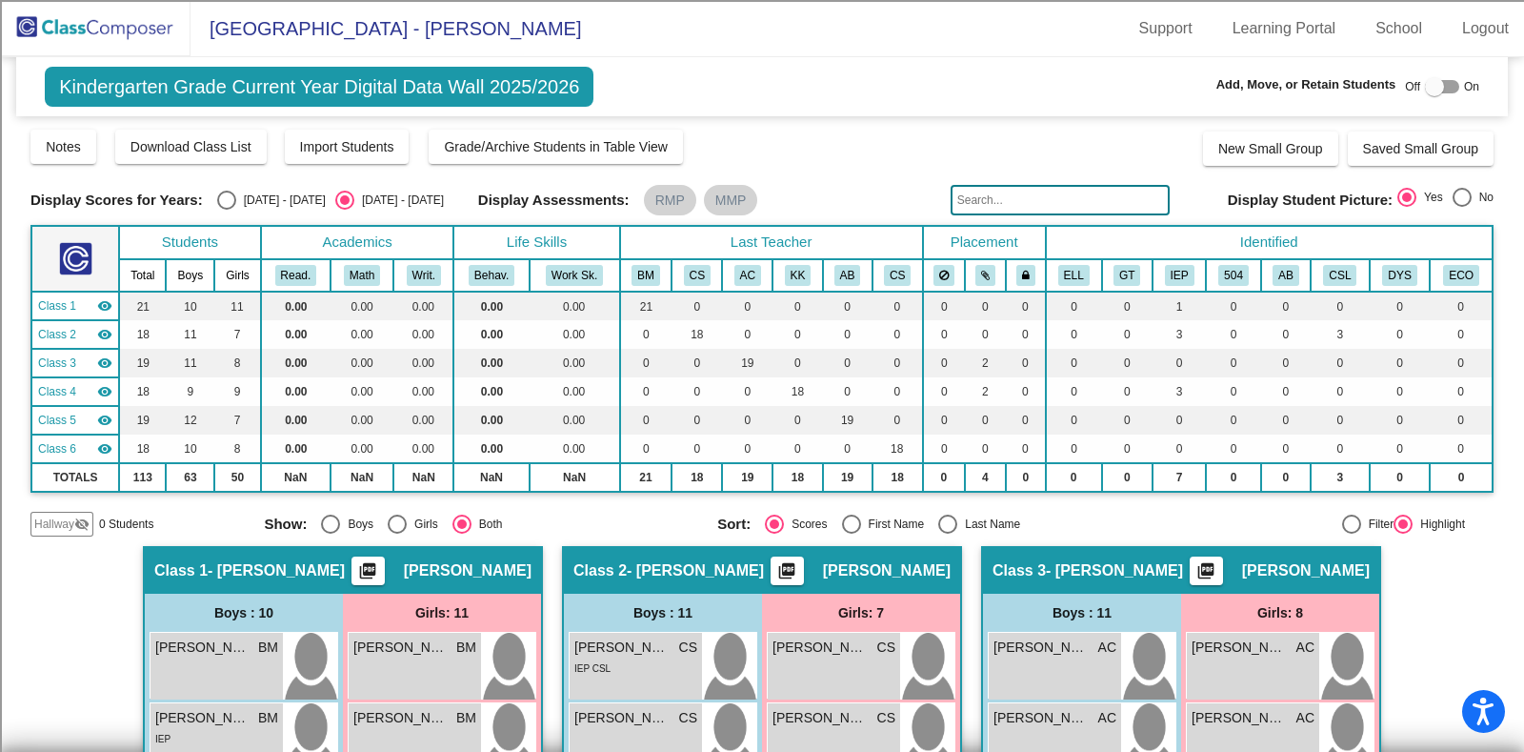
click at [1045, 195] on input "text" at bounding box center [1060, 200] width 219 height 30
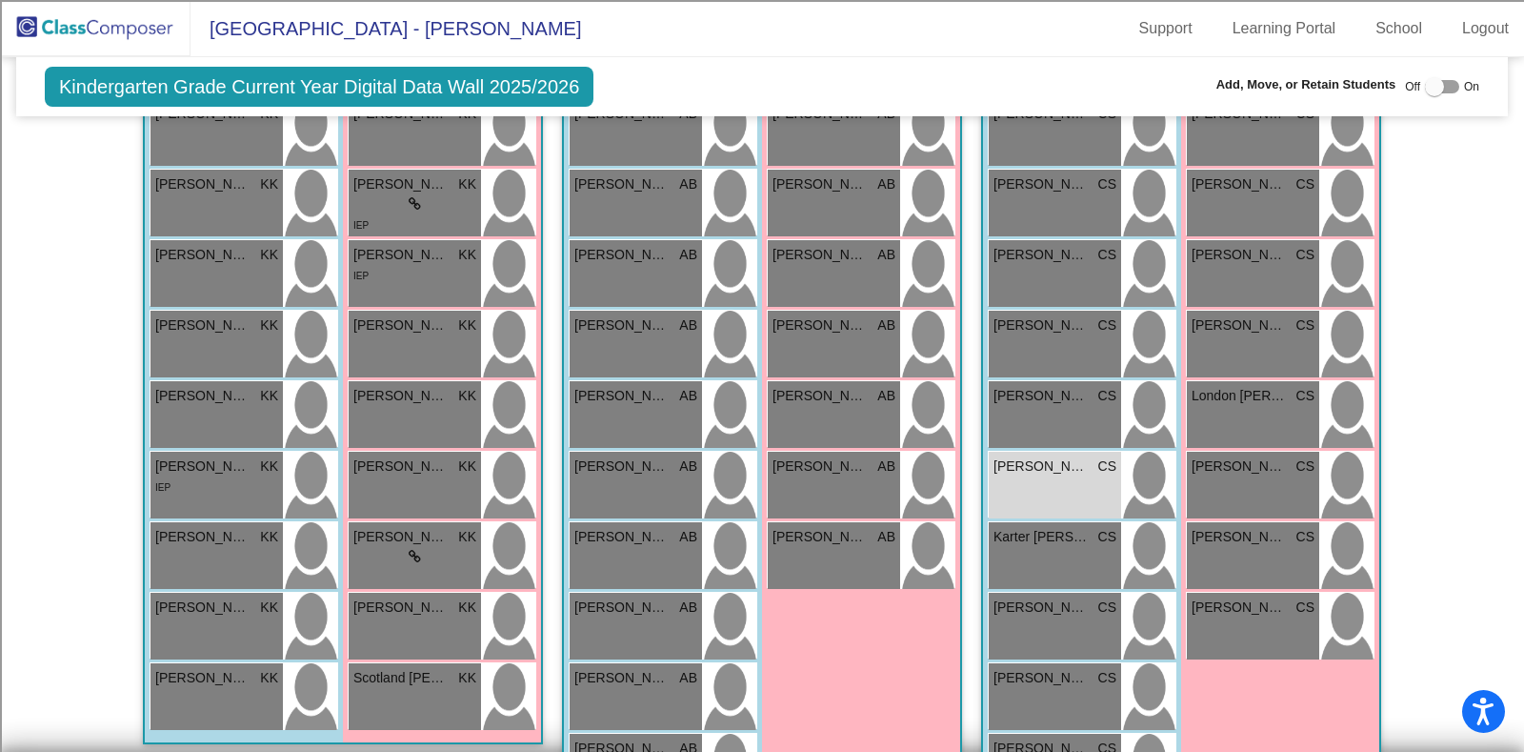
scroll to position [1644, 0]
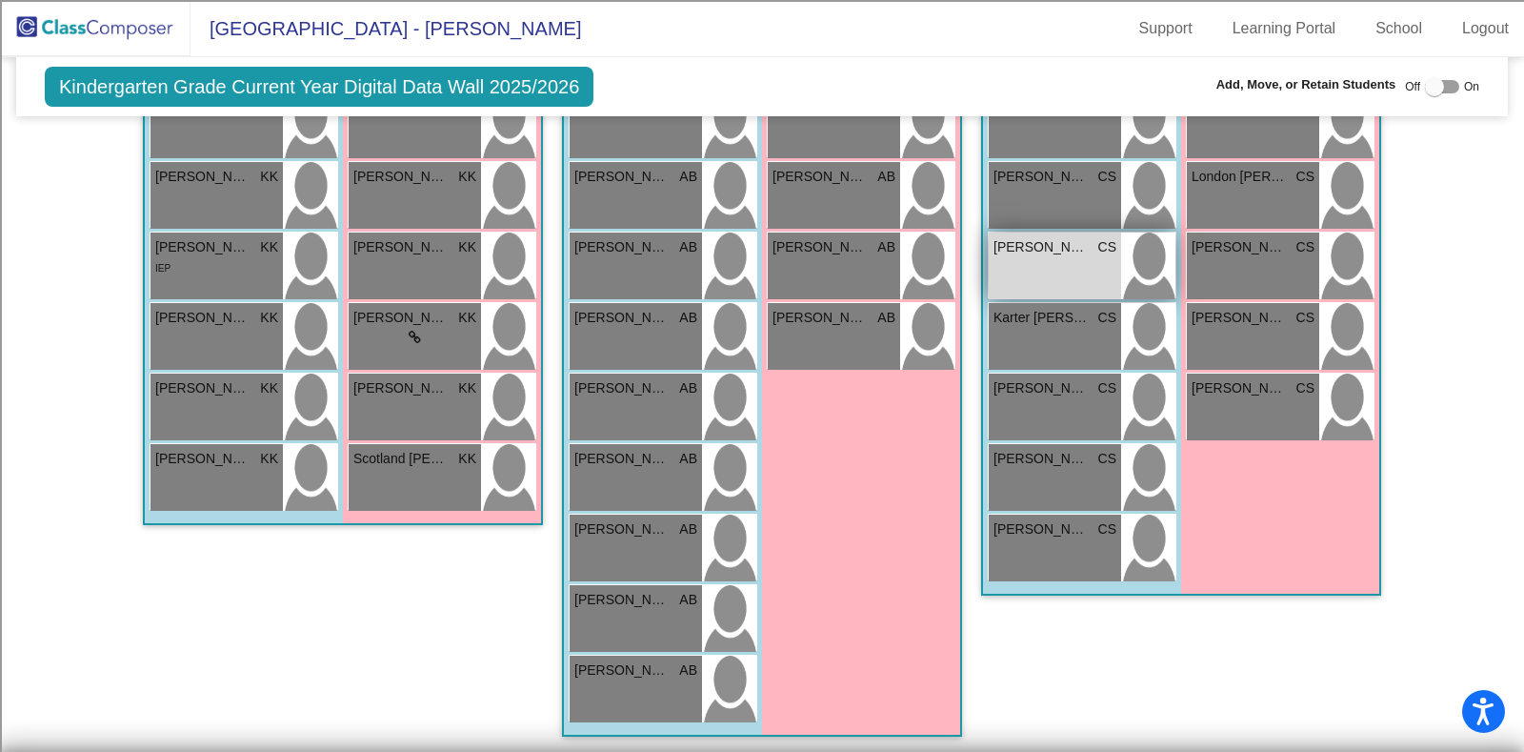
type input "[PERSON_NAME]"
click at [1078, 261] on div "[PERSON_NAME] CS lock do_not_disturb_alt" at bounding box center [1055, 265] width 132 height 67
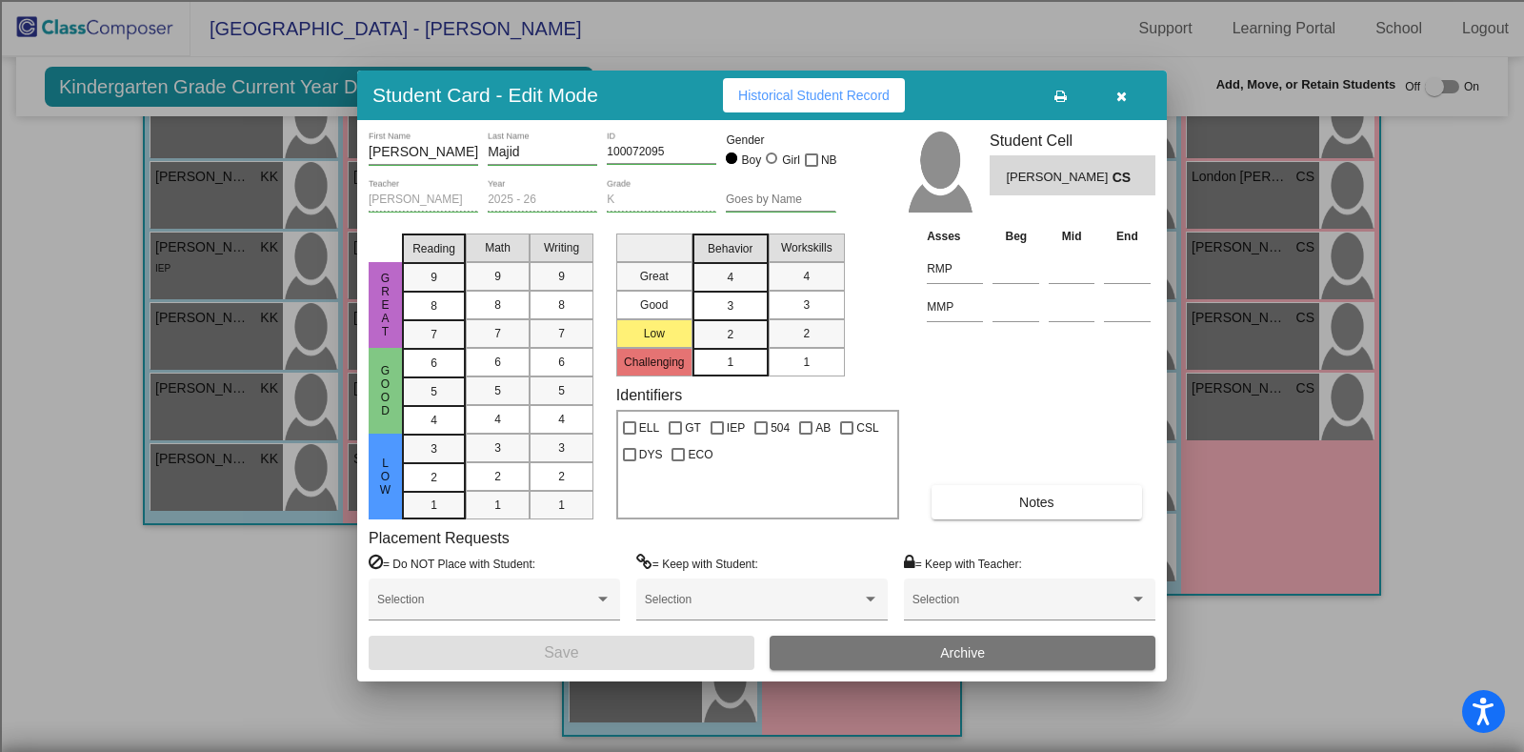
click at [953, 651] on span "Archive" at bounding box center [962, 652] width 45 height 15
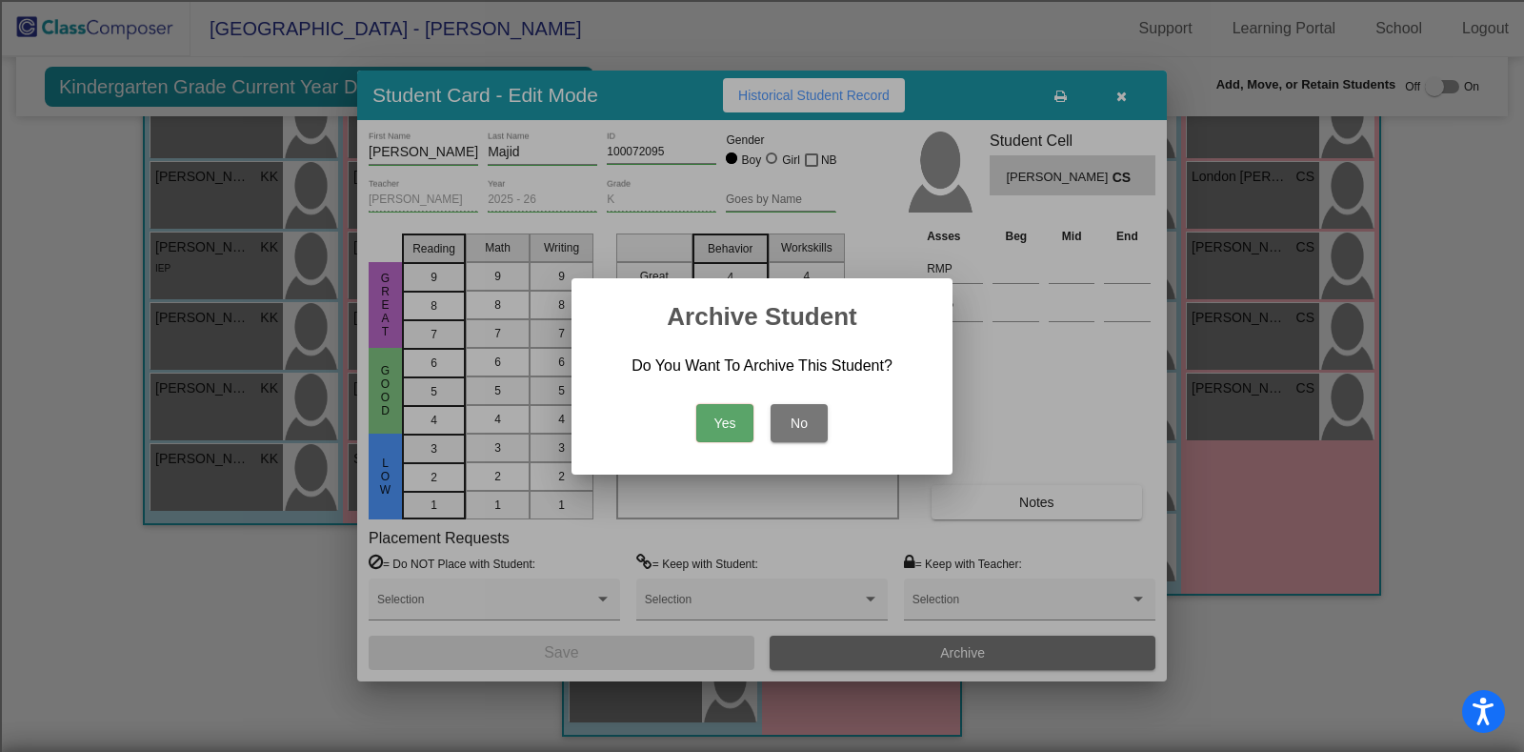
click at [715, 426] on button "Yes" at bounding box center [724, 423] width 57 height 38
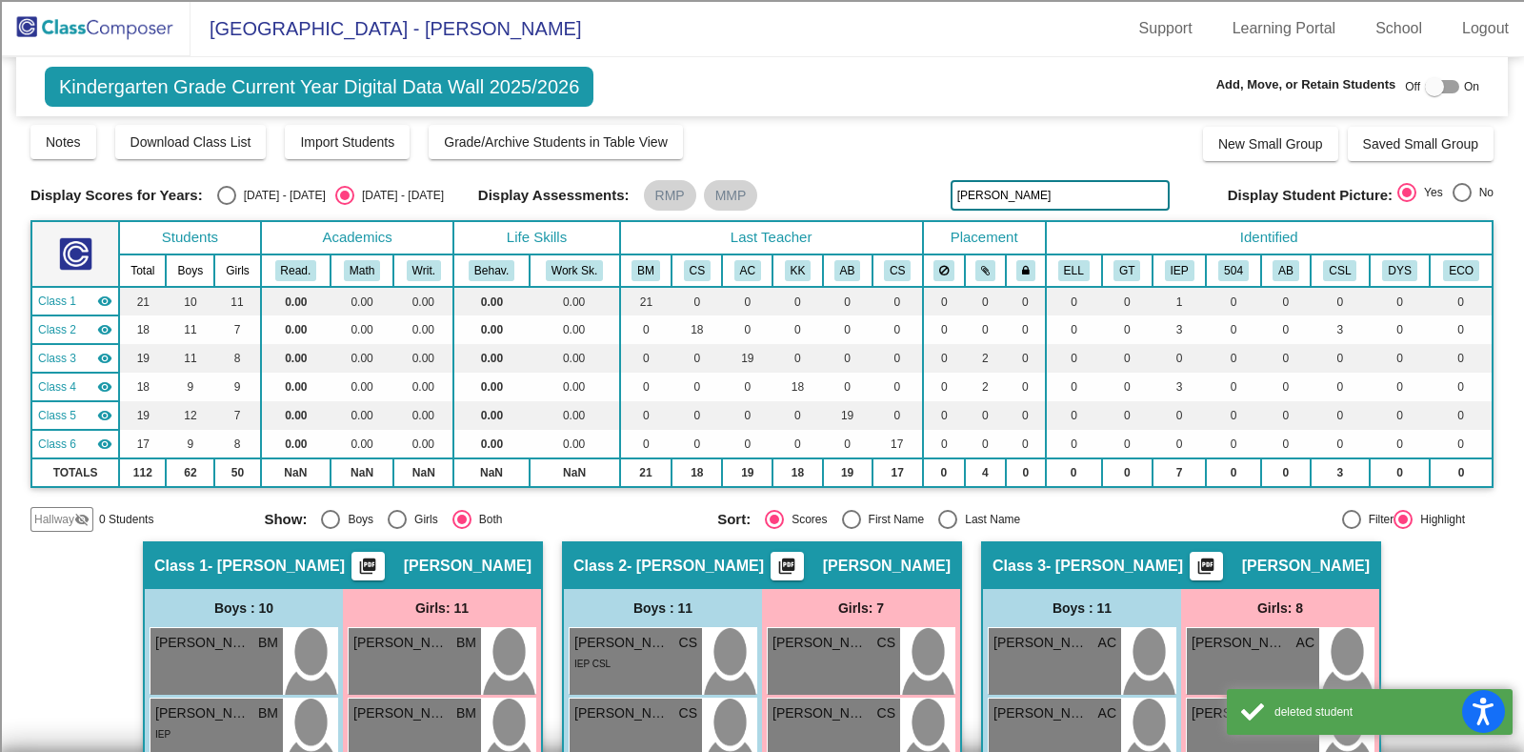
scroll to position [5, 0]
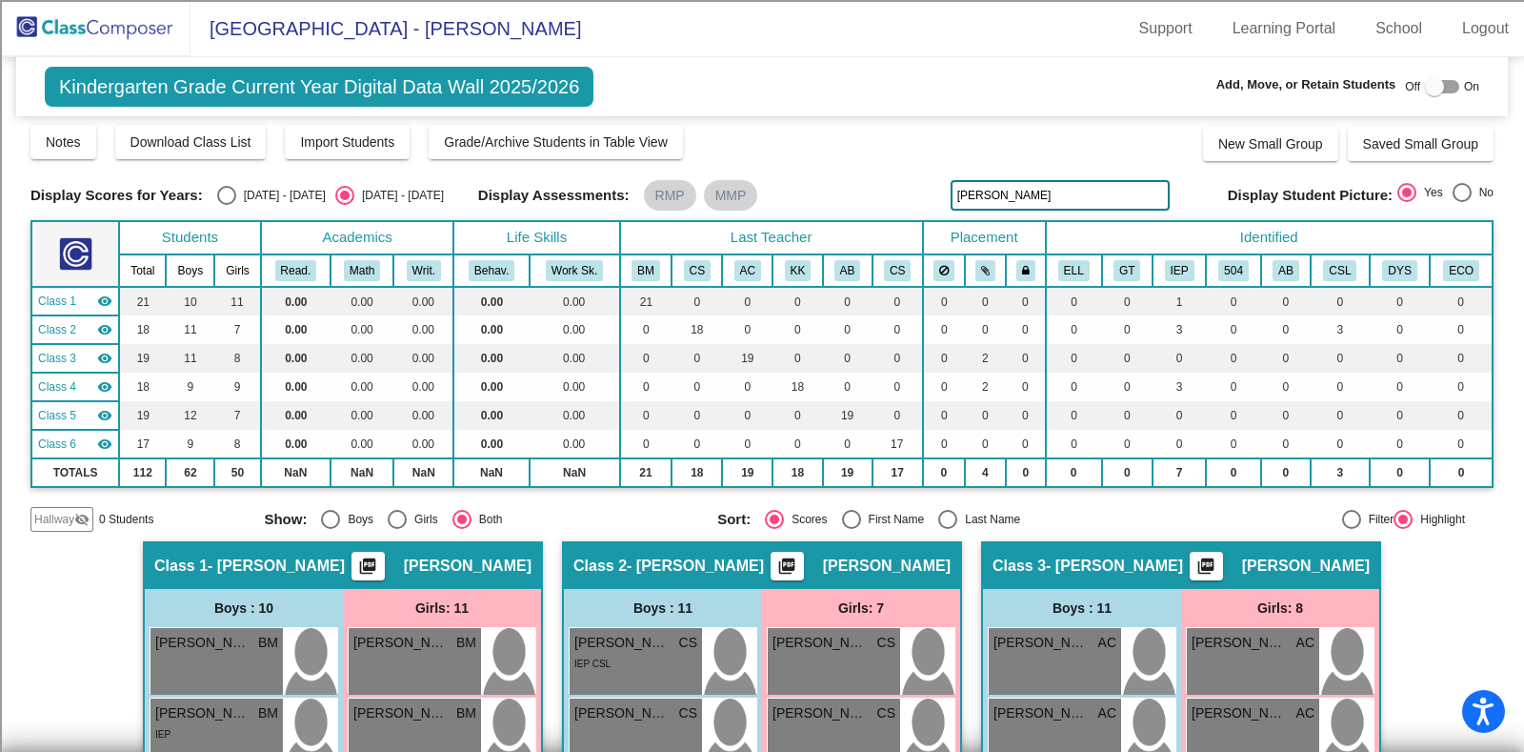
click at [129, 29] on img at bounding box center [95, 28] width 191 height 56
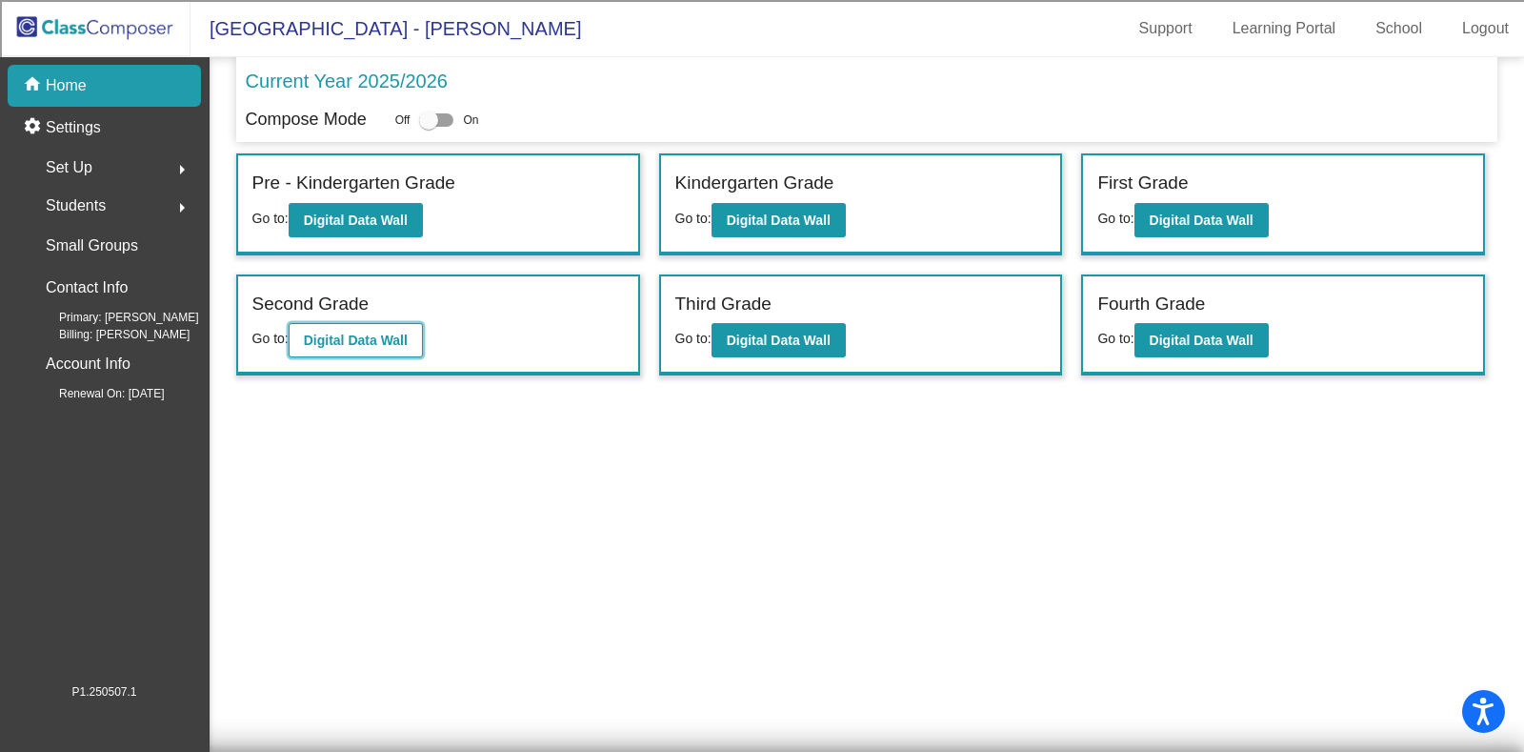
click at [391, 340] on b "Digital Data Wall" at bounding box center [356, 339] width 104 height 15
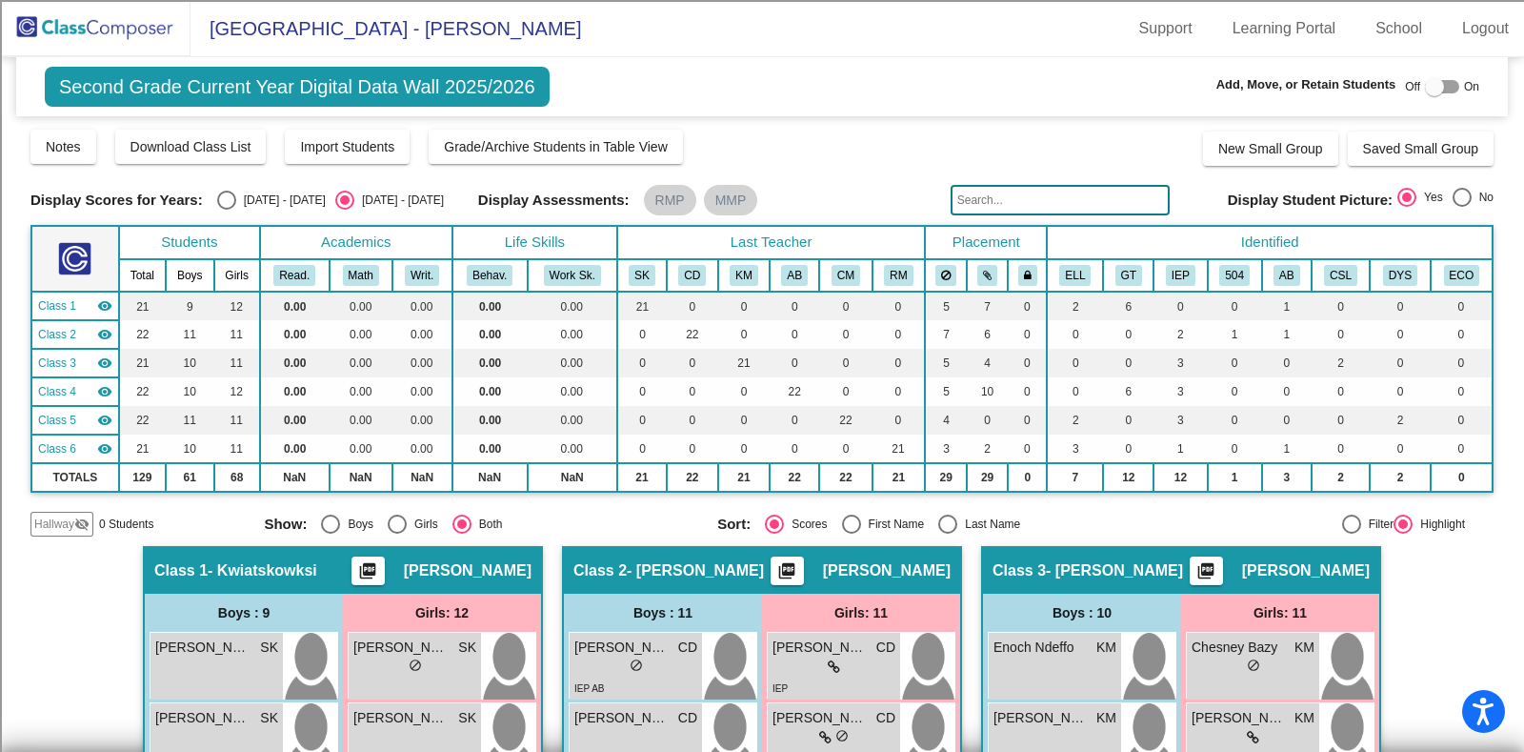
click at [114, 10] on img at bounding box center [95, 28] width 191 height 56
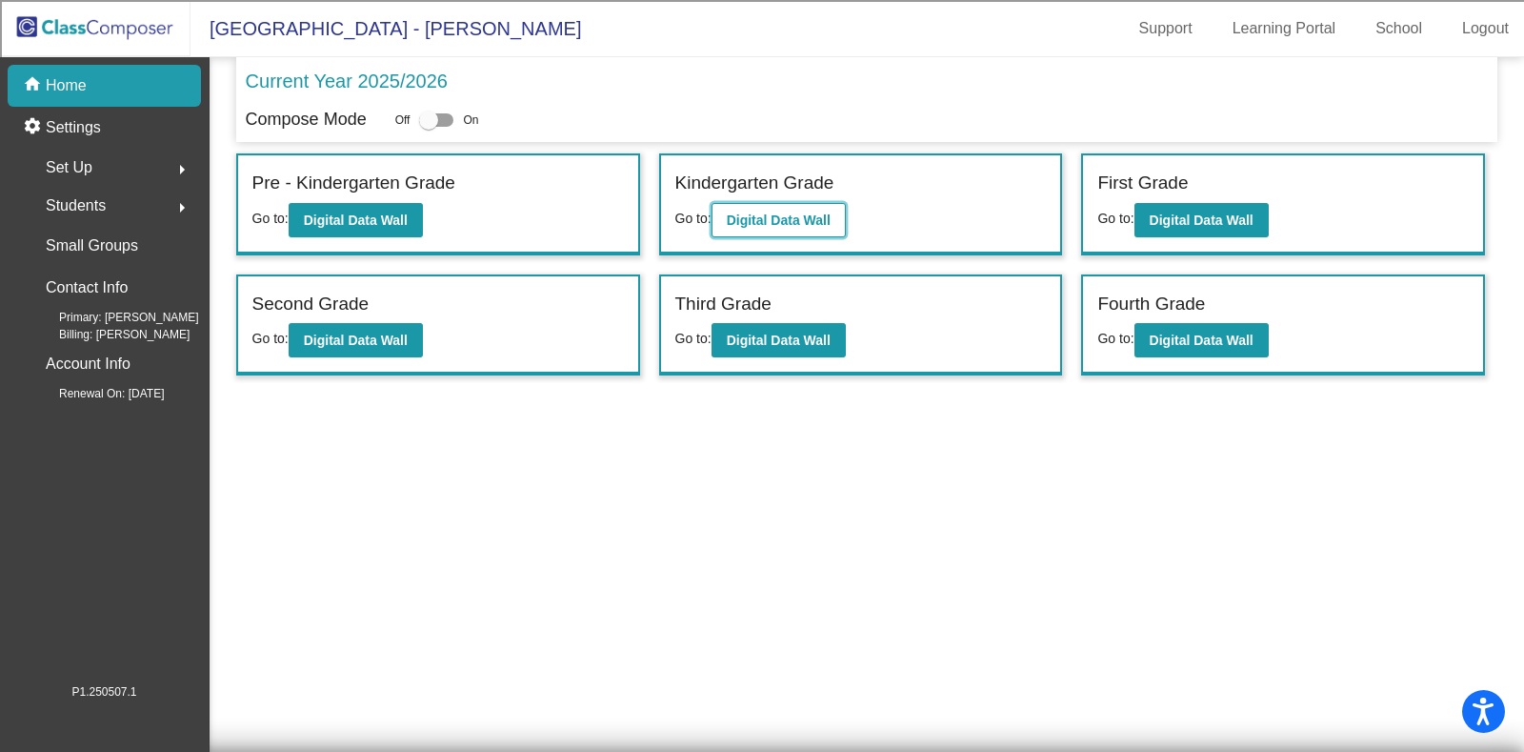
click at [795, 216] on b "Digital Data Wall" at bounding box center [779, 219] width 104 height 15
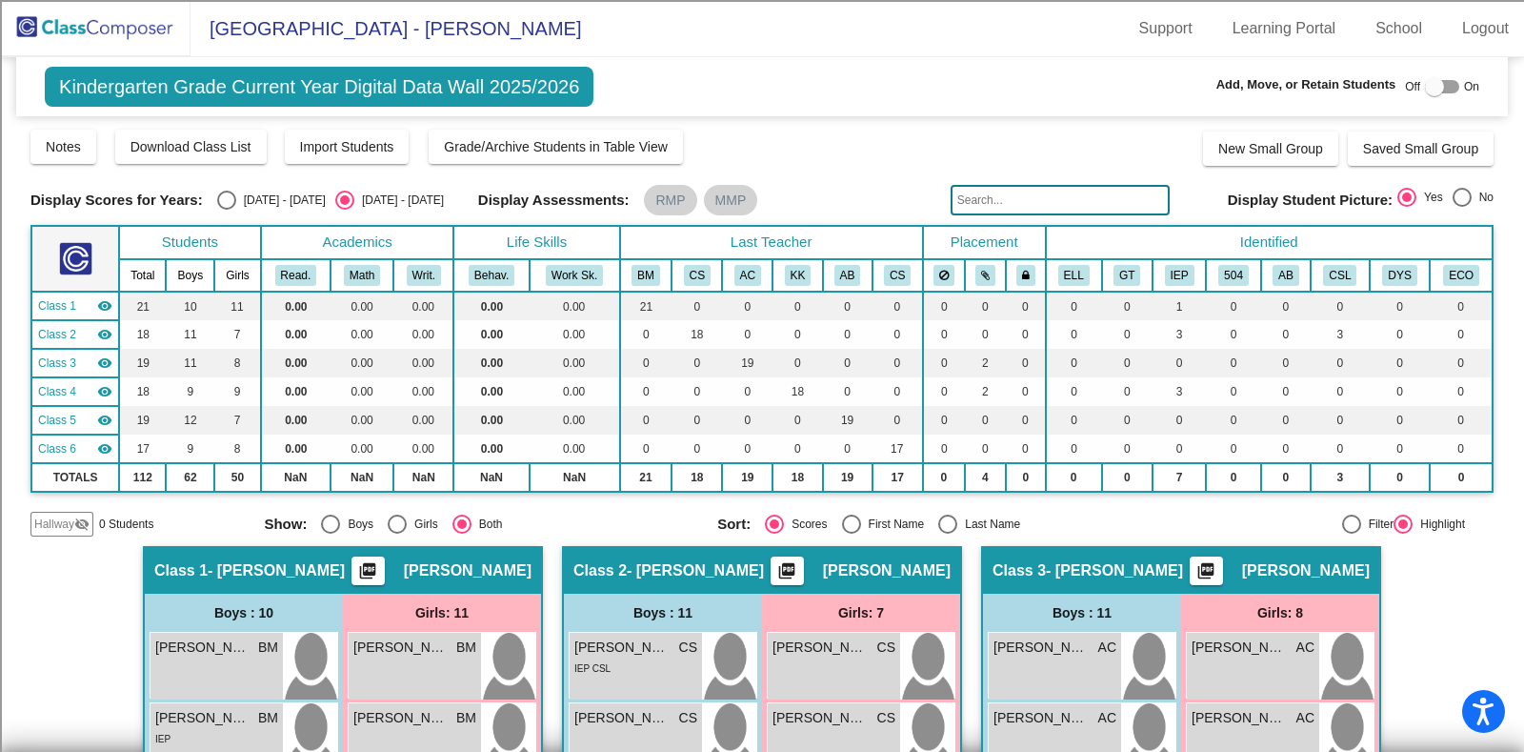
click at [930, 520] on mat-radio-group "Sort: Scores First Name Last Name" at bounding box center [936, 523] width 439 height 19
click at [946, 520] on div "Select an option" at bounding box center [947, 523] width 19 height 19
click at [947, 533] on input "Last Name" at bounding box center [947, 533] width 1 height 1
radio input "true"
click at [1431, 79] on div at bounding box center [1434, 86] width 19 height 19
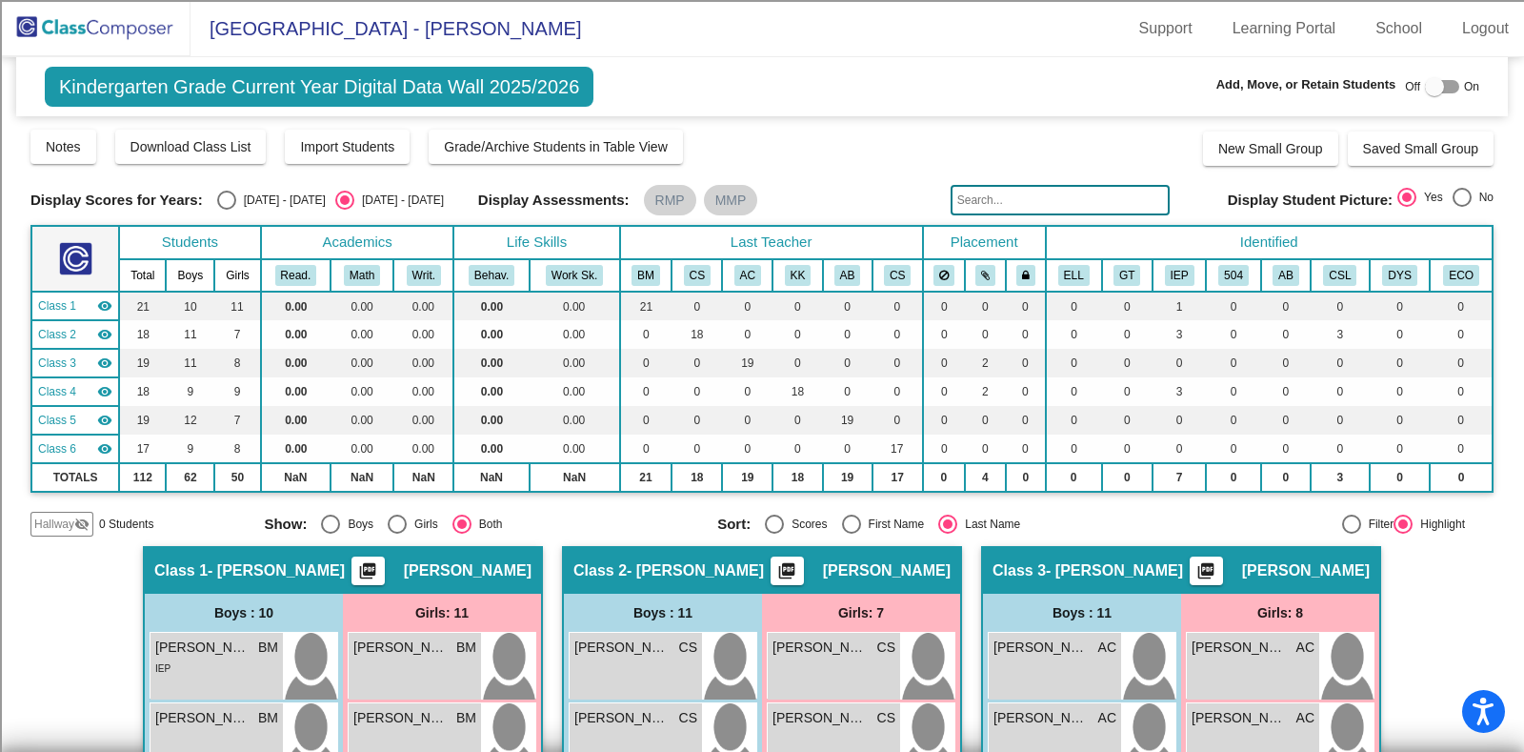
checkbox input "true"
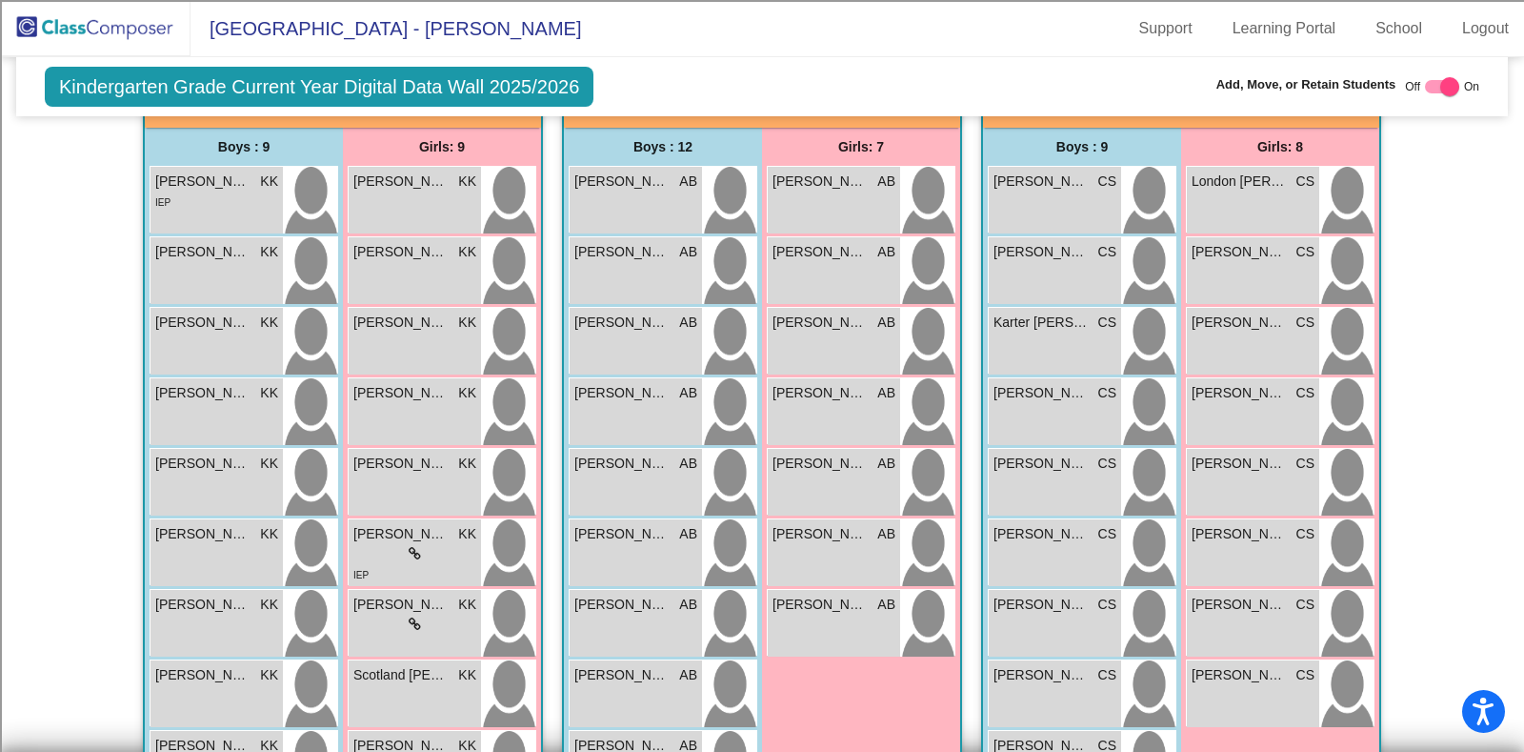
scroll to position [1438, 0]
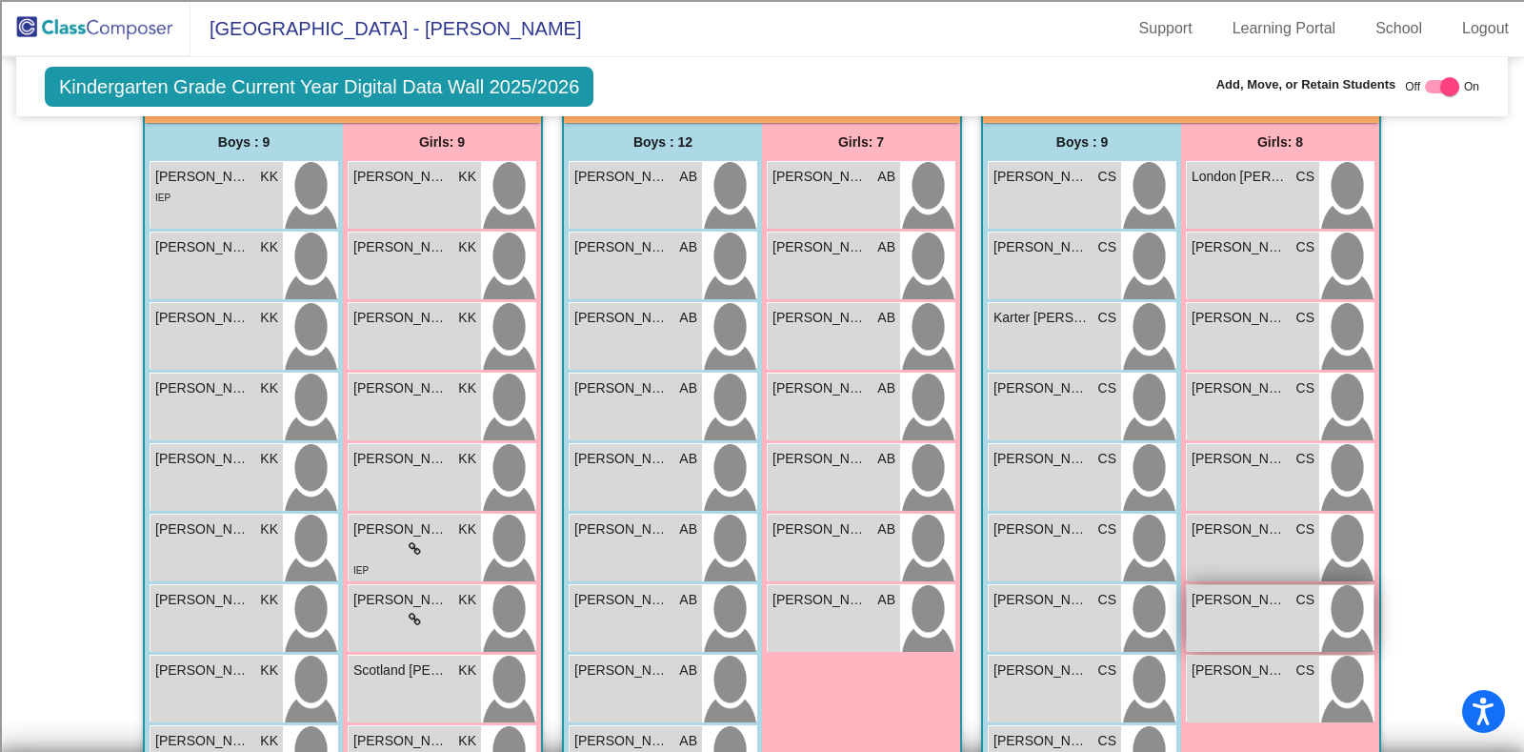
click at [1222, 614] on div "[PERSON_NAME] CS lock do_not_disturb_alt" at bounding box center [1253, 618] width 132 height 67
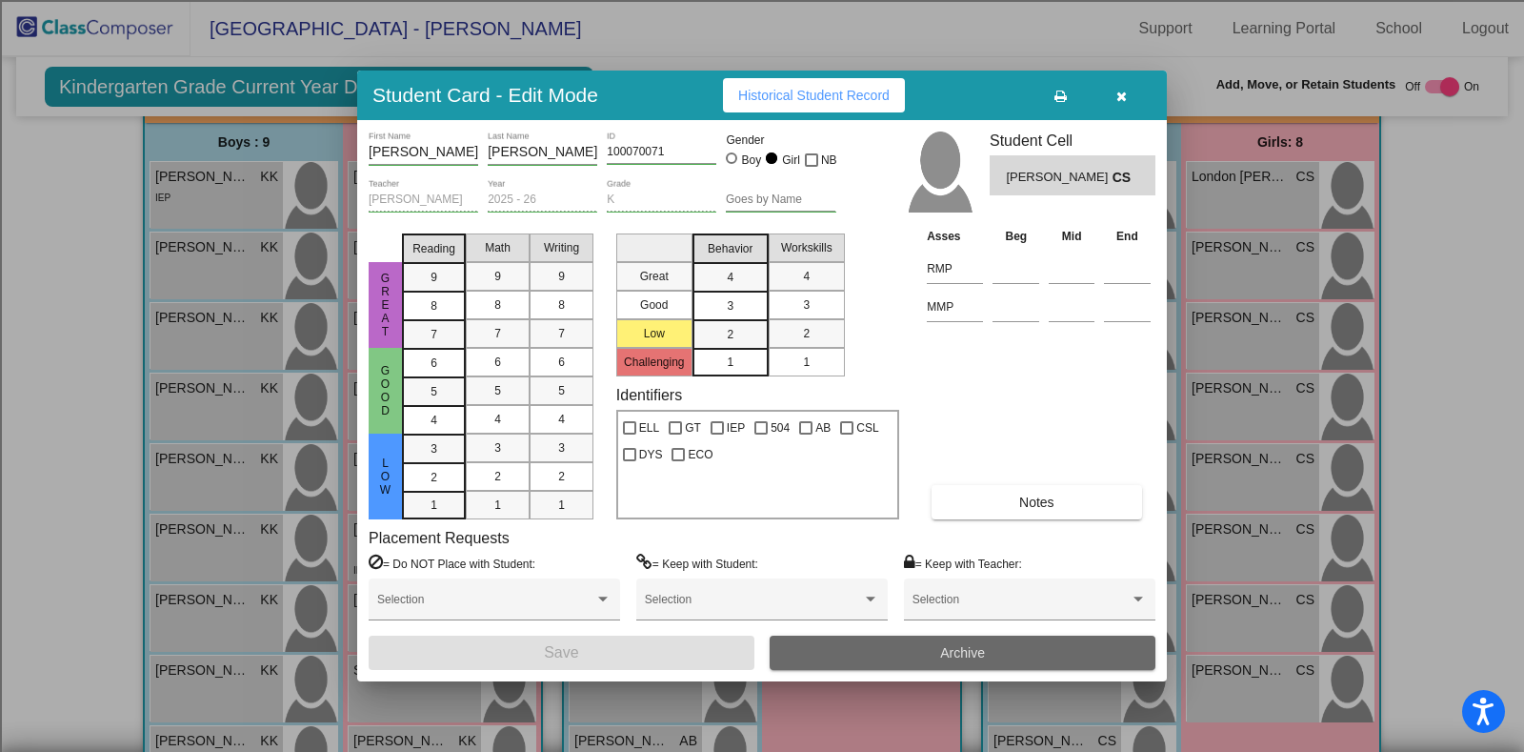
click at [1011, 643] on button "Archive" at bounding box center [963, 652] width 386 height 34
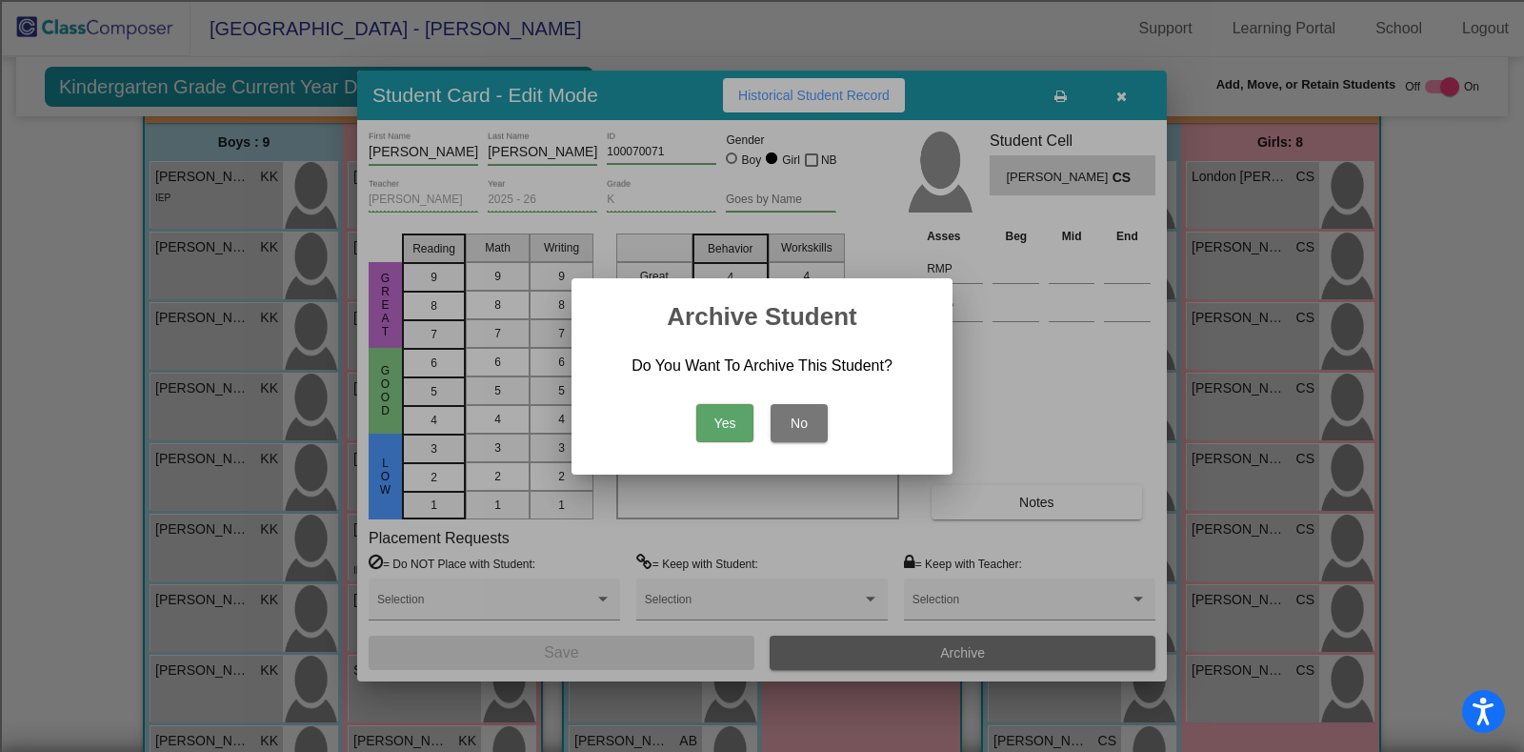
click at [726, 418] on button "Yes" at bounding box center [724, 423] width 57 height 38
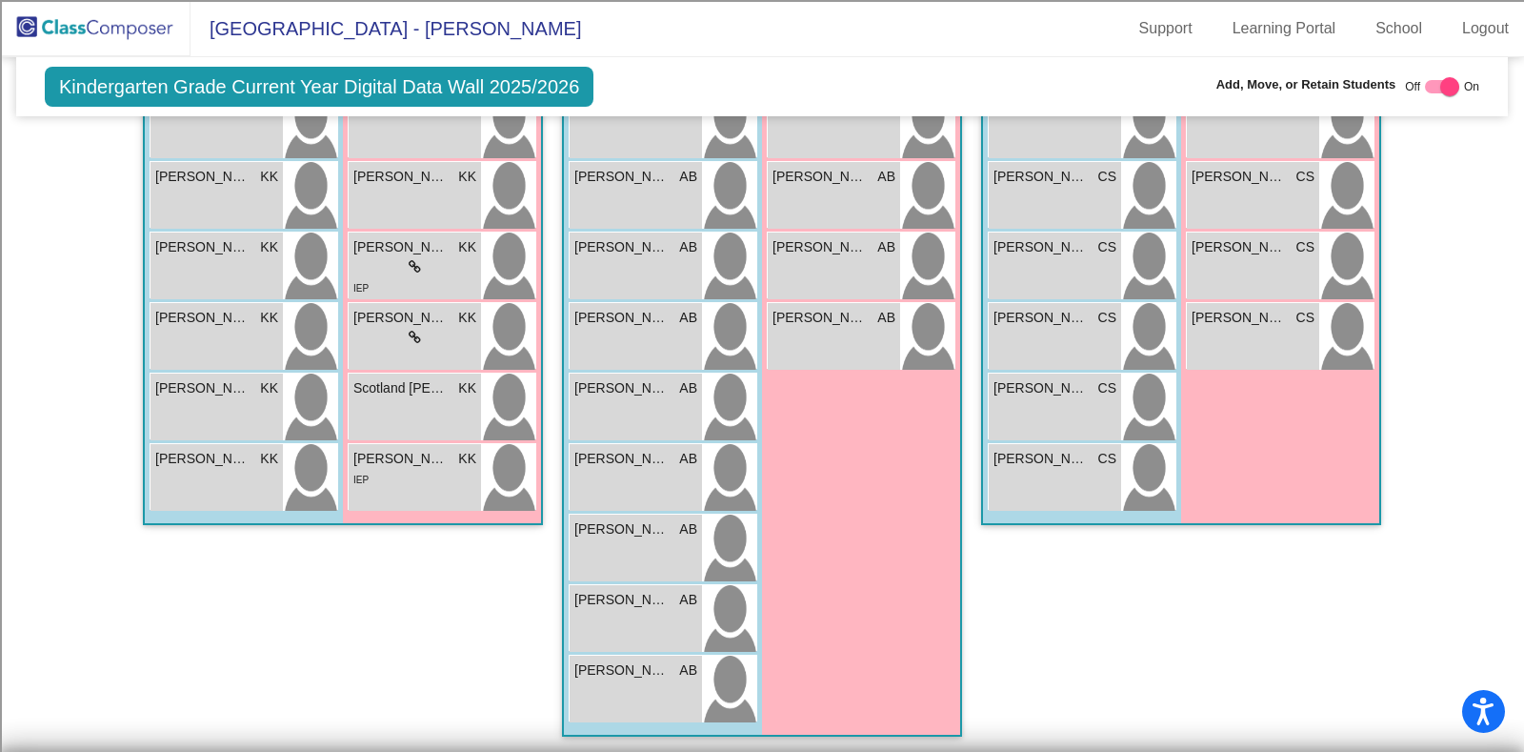
scroll to position [0, 0]
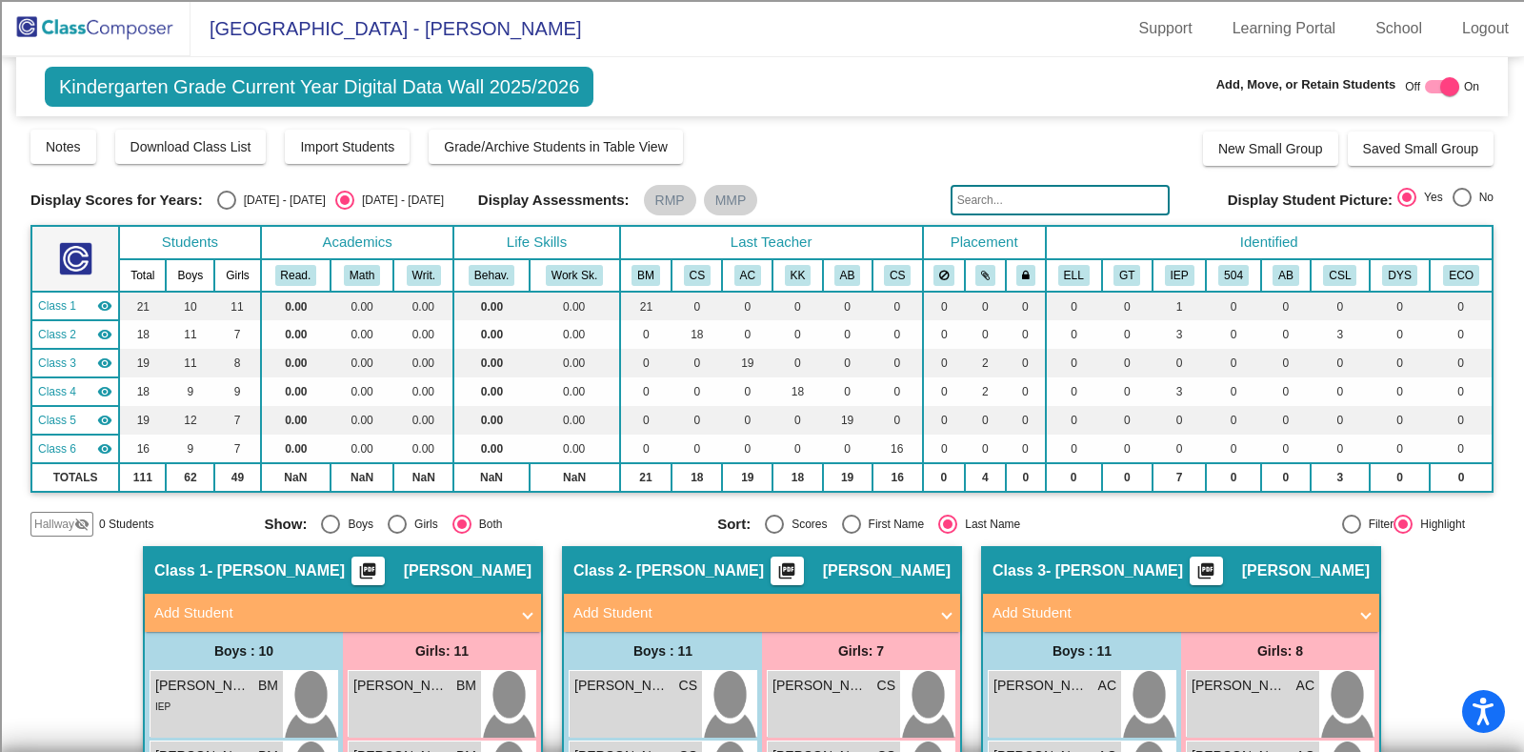
click at [95, 17] on img at bounding box center [95, 28] width 191 height 56
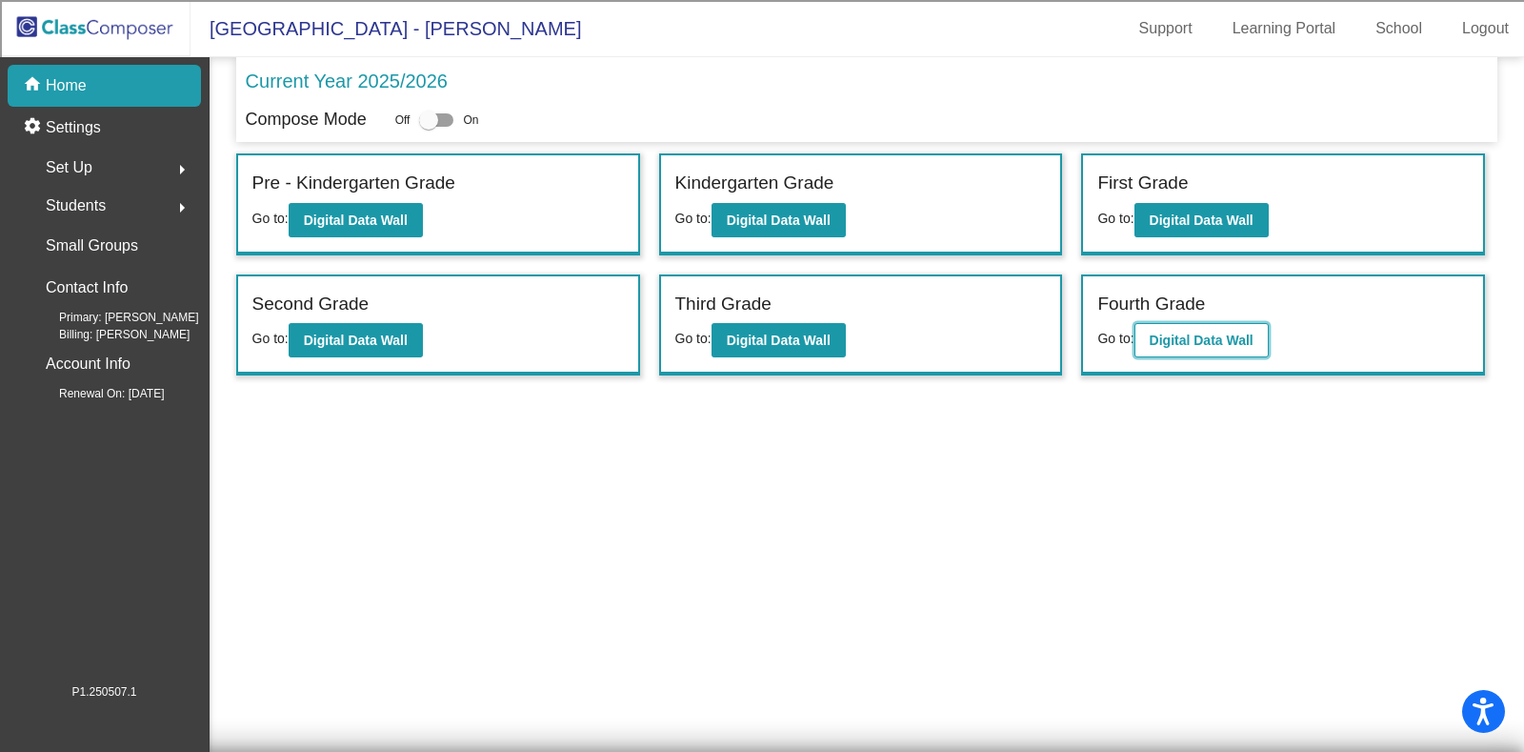
click at [1226, 345] on b "Digital Data Wall" at bounding box center [1202, 339] width 104 height 15
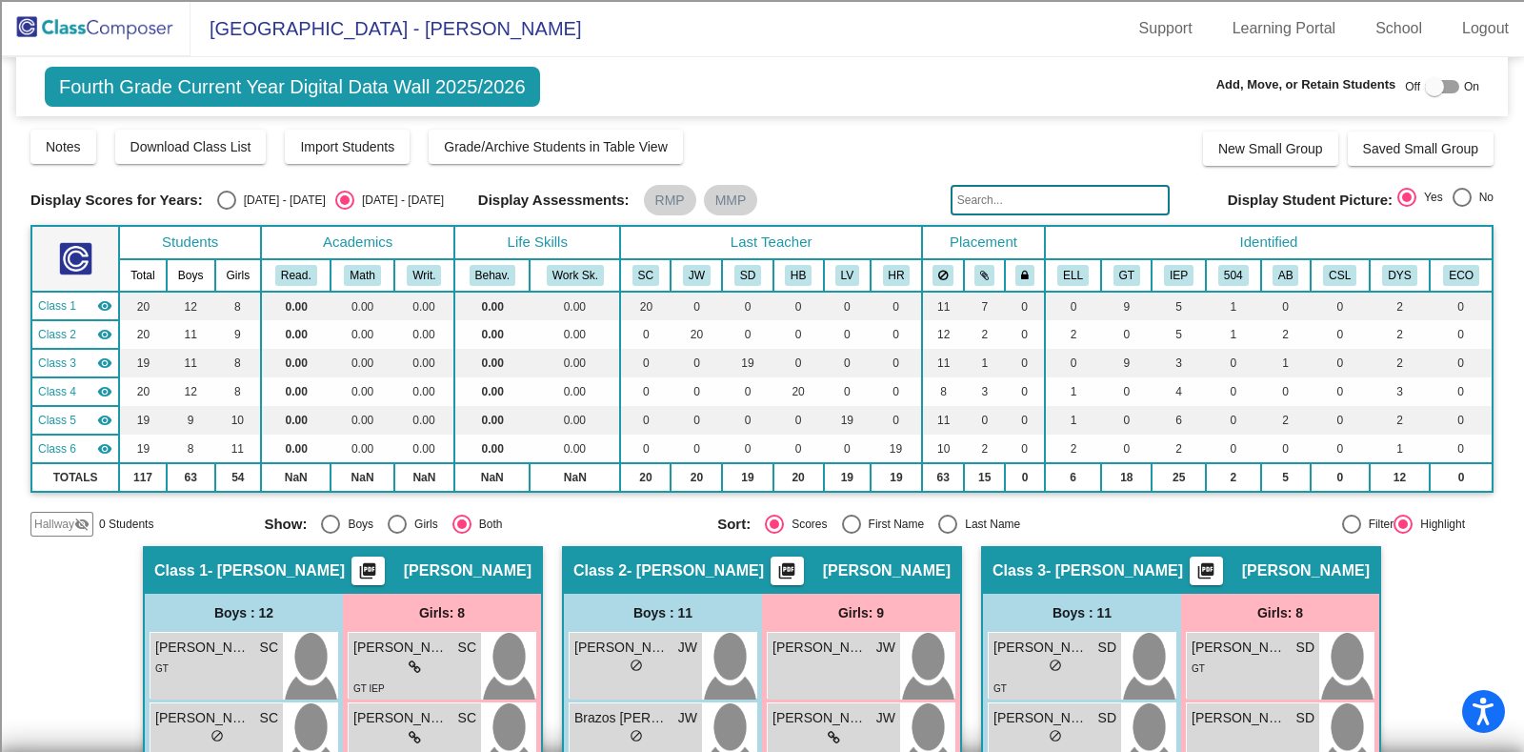
click at [1057, 194] on input "text" at bounding box center [1060, 200] width 219 height 30
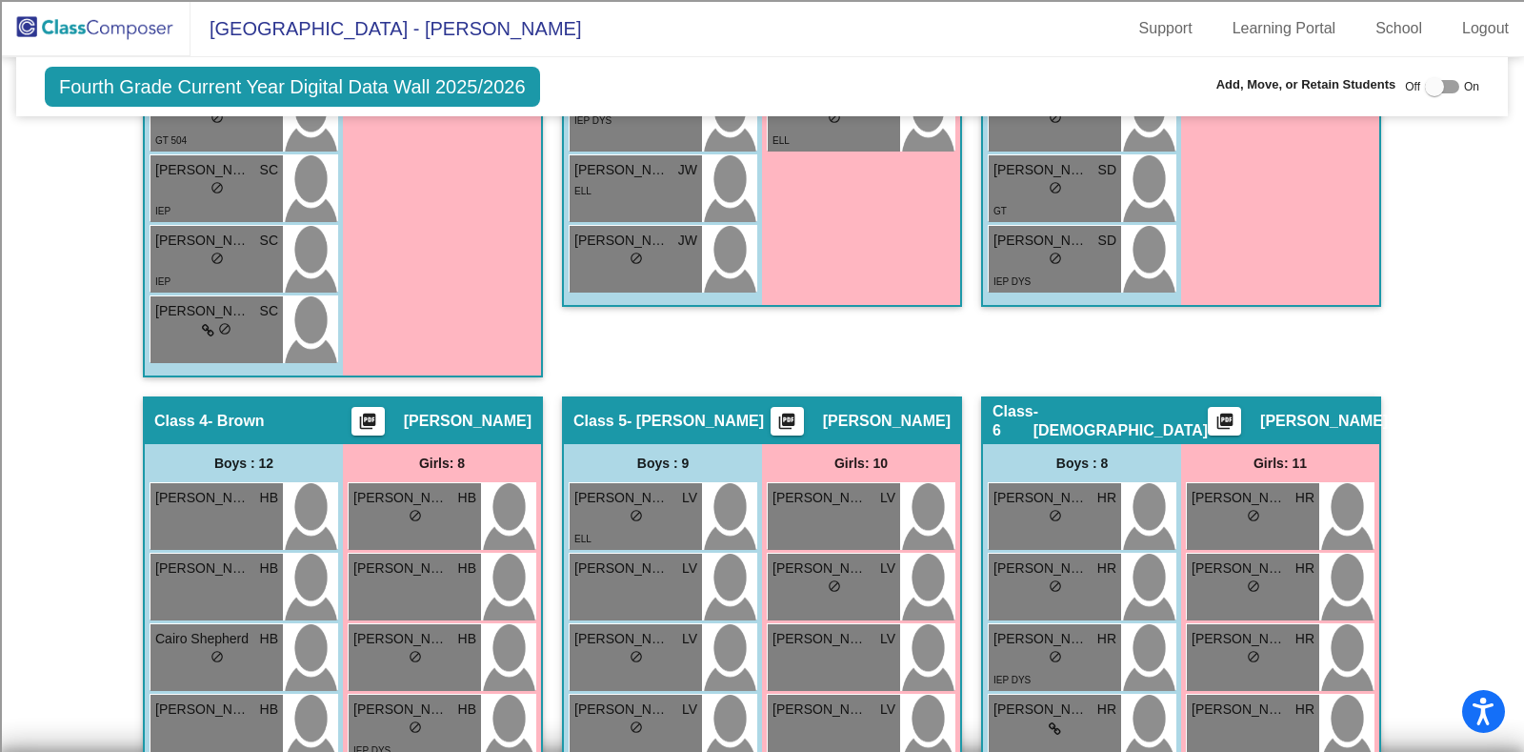
scroll to position [1117, 0]
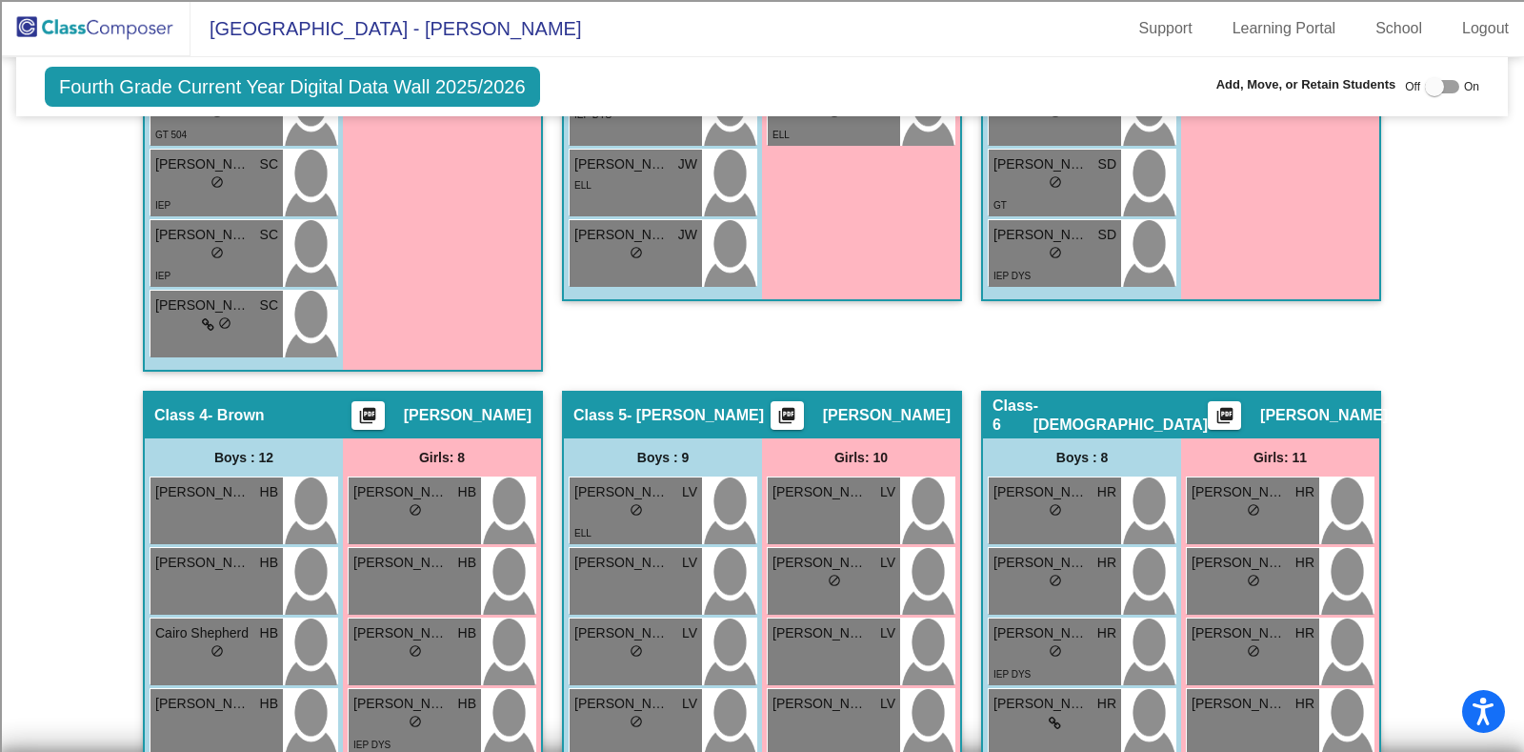
type input "Rayne"
click at [105, 21] on img at bounding box center [95, 28] width 191 height 56
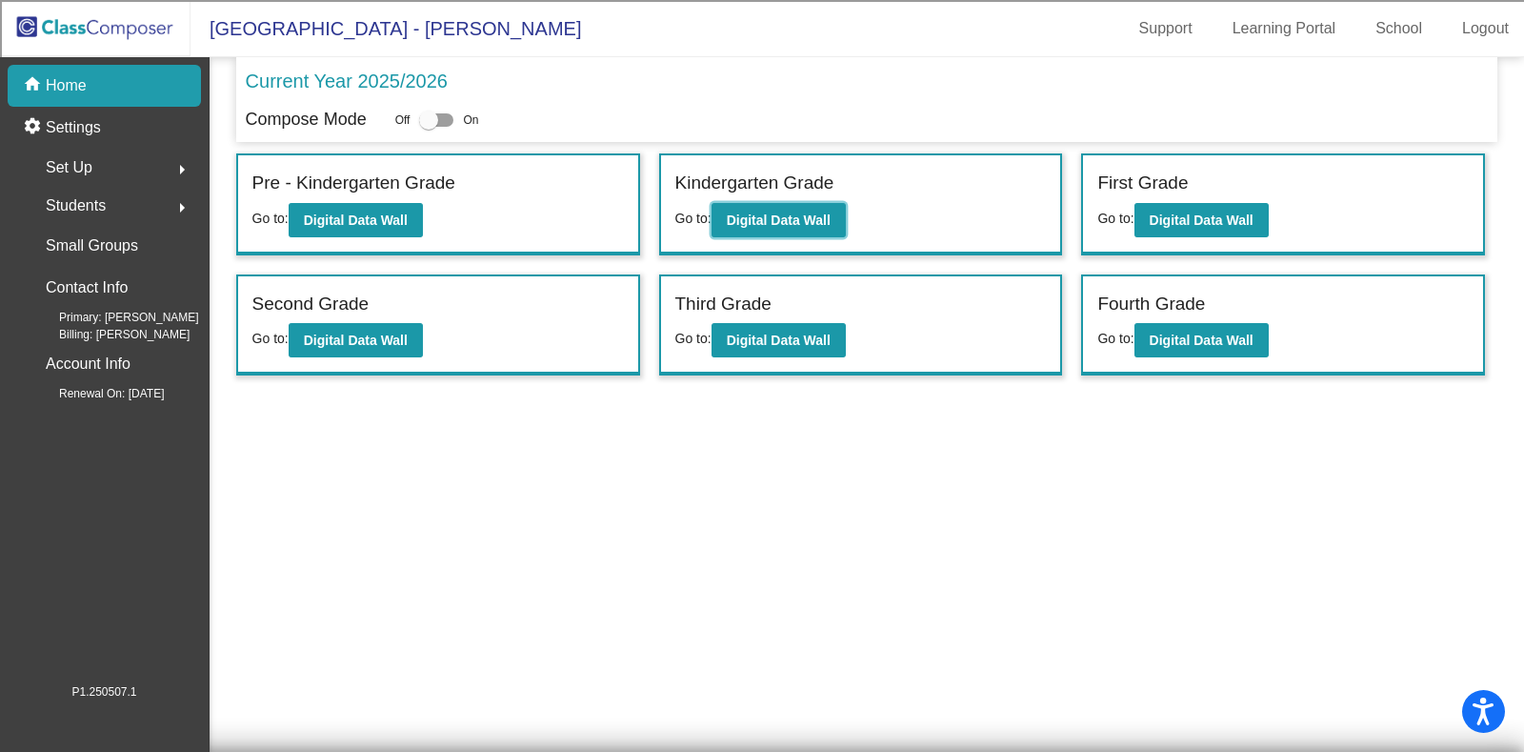
click at [767, 203] on button "Digital Data Wall" at bounding box center [779, 220] width 134 height 34
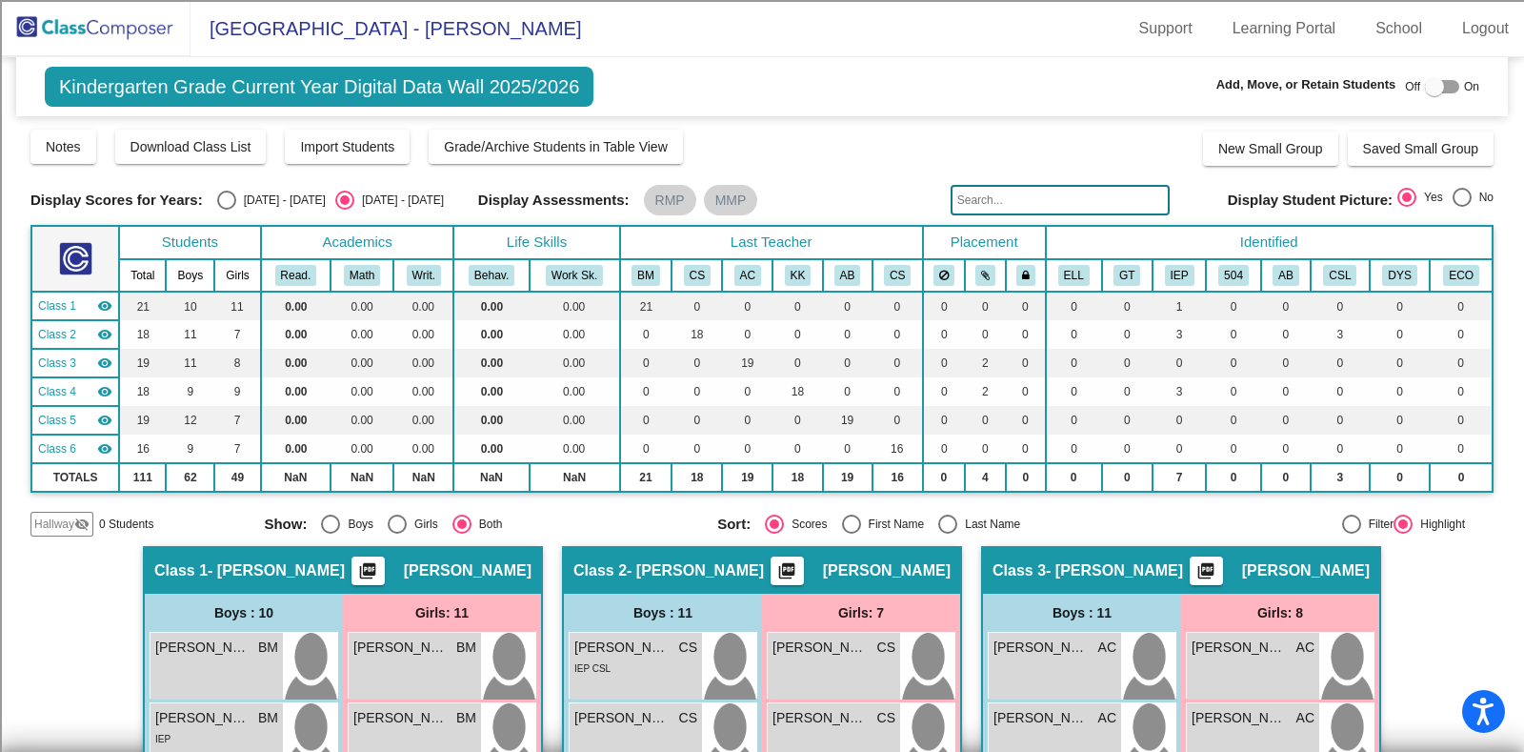
click at [1438, 88] on div at bounding box center [1442, 86] width 34 height 13
checkbox input "true"
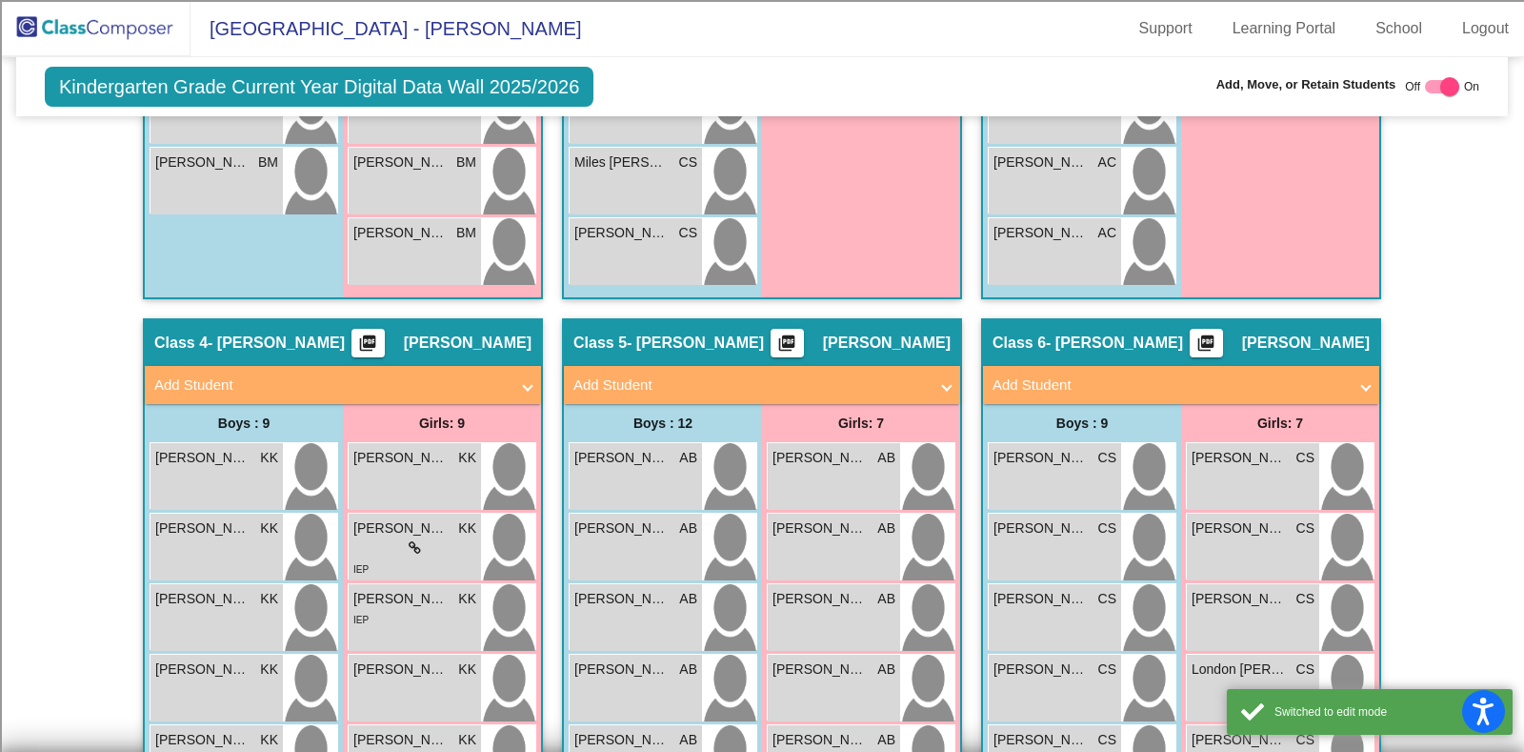
scroll to position [1179, 0]
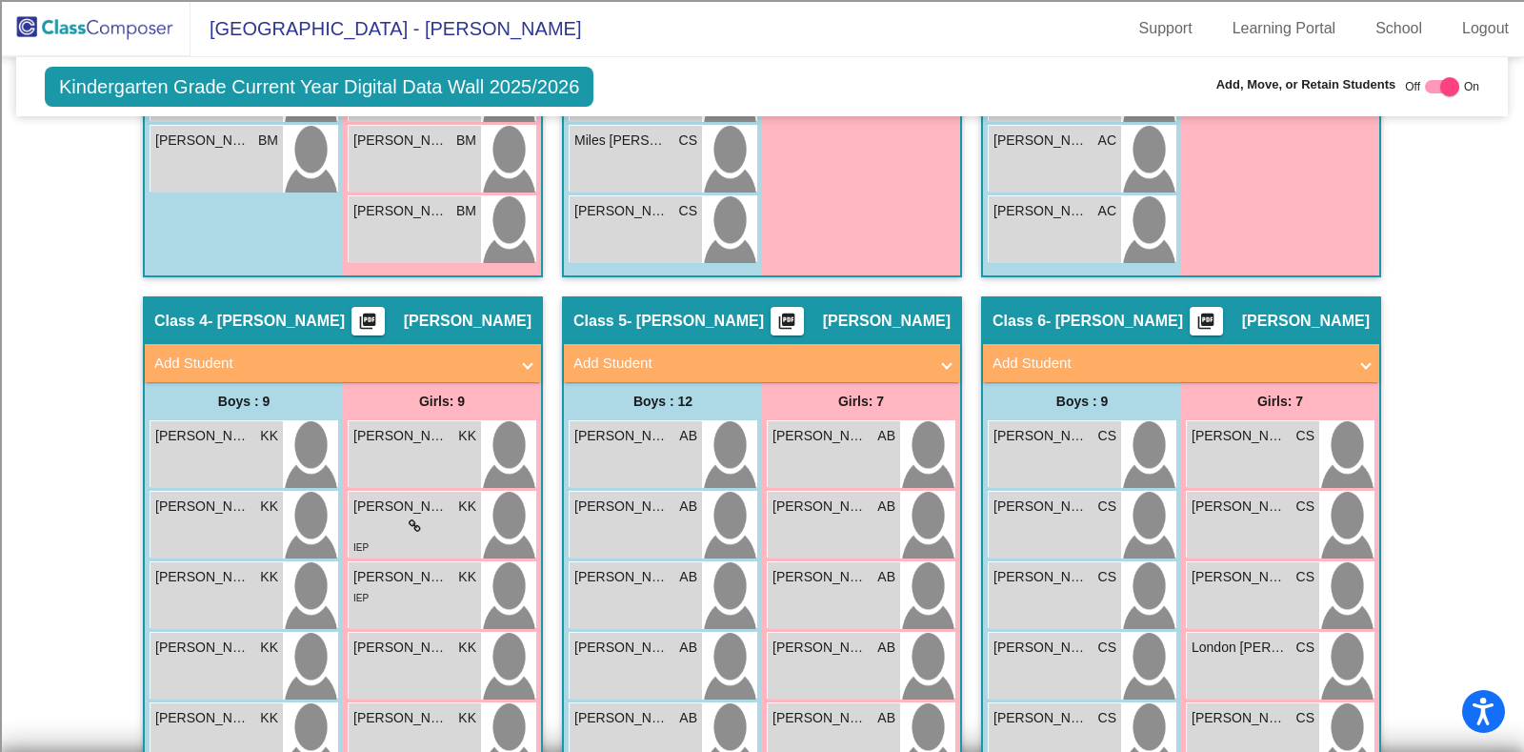
click at [1351, 352] on span "Add Student" at bounding box center [1178, 363] width 370 height 22
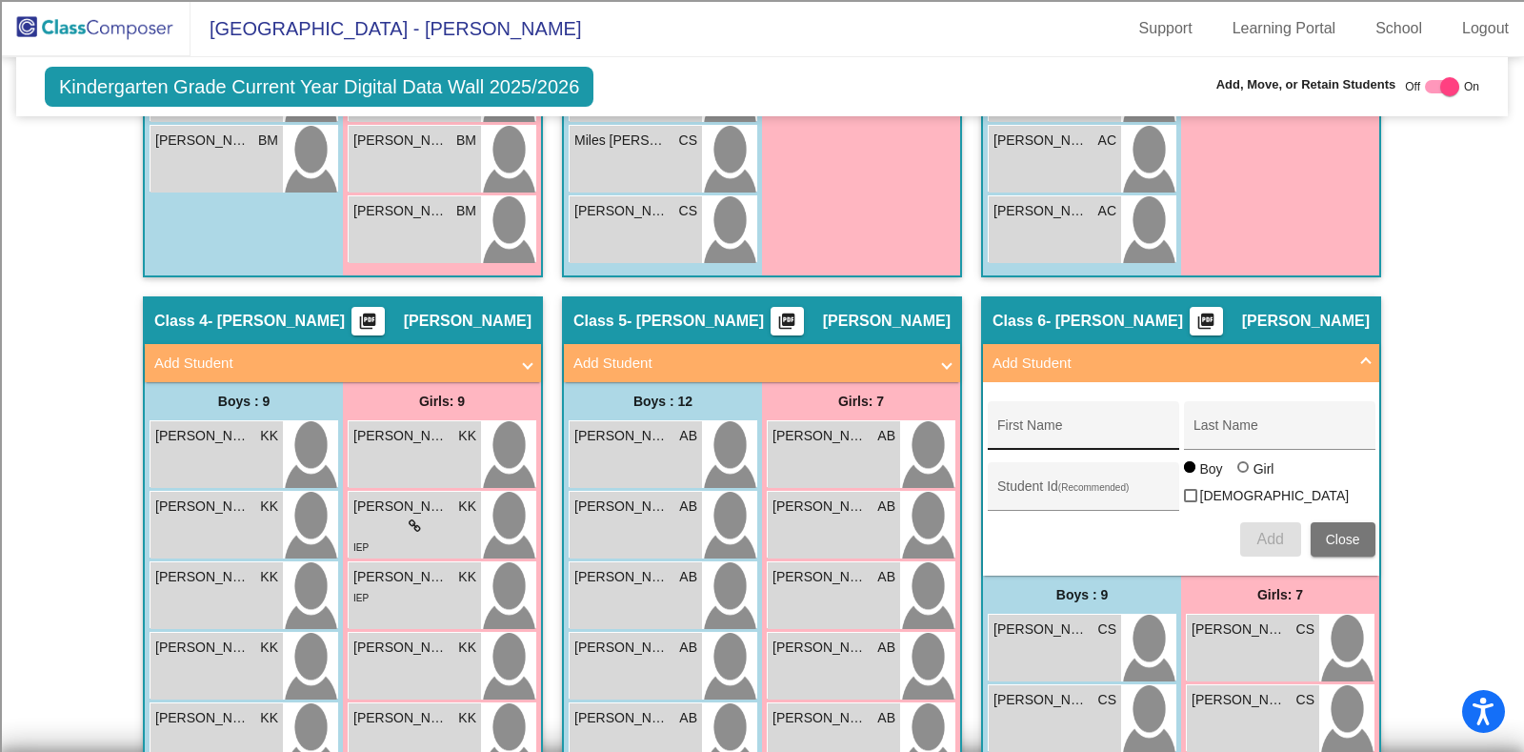
click at [1095, 418] on div "First Name" at bounding box center [1082, 430] width 171 height 39
type input "[PERSON_NAME]"
type input "Buendel"
click at [1246, 484] on mat-radio-button "Girl" at bounding box center [1258, 471] width 42 height 25
click at [1244, 470] on label "Girl" at bounding box center [1258, 468] width 42 height 19
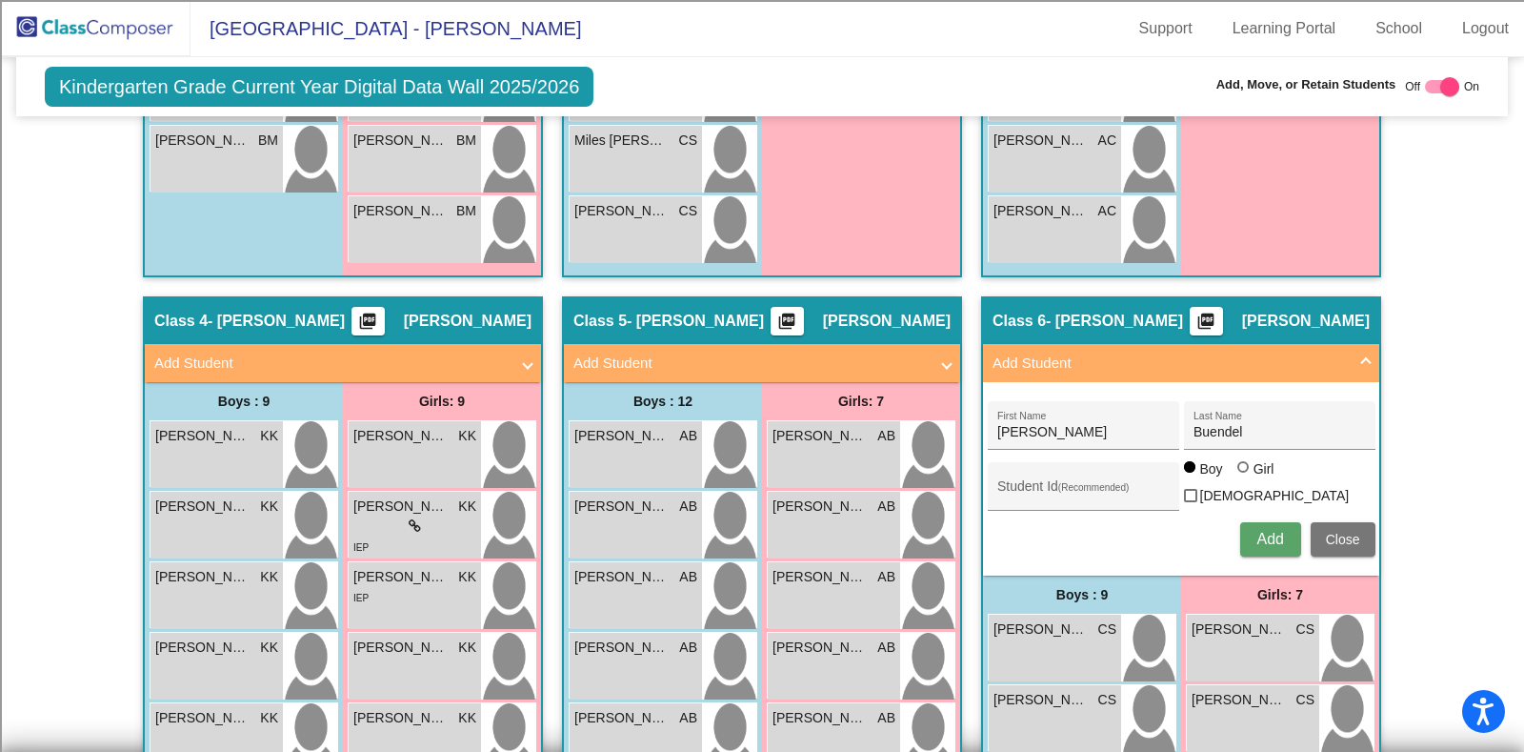
click at [1244, 476] on input "Girl" at bounding box center [1244, 476] width 1 height 1
radio input "true"
click at [1257, 531] on span "Add" at bounding box center [1269, 539] width 27 height 16
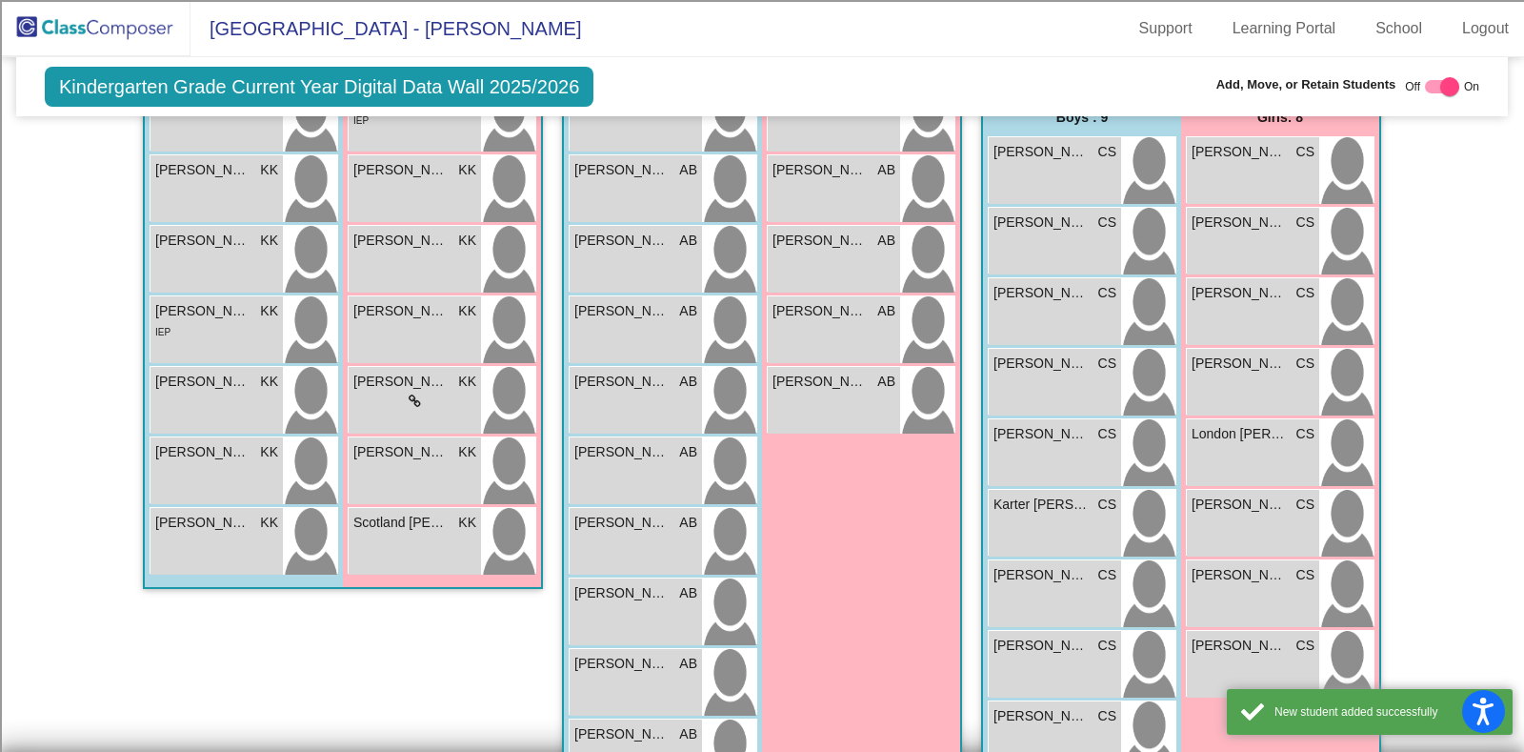
scroll to position [1720, 0]
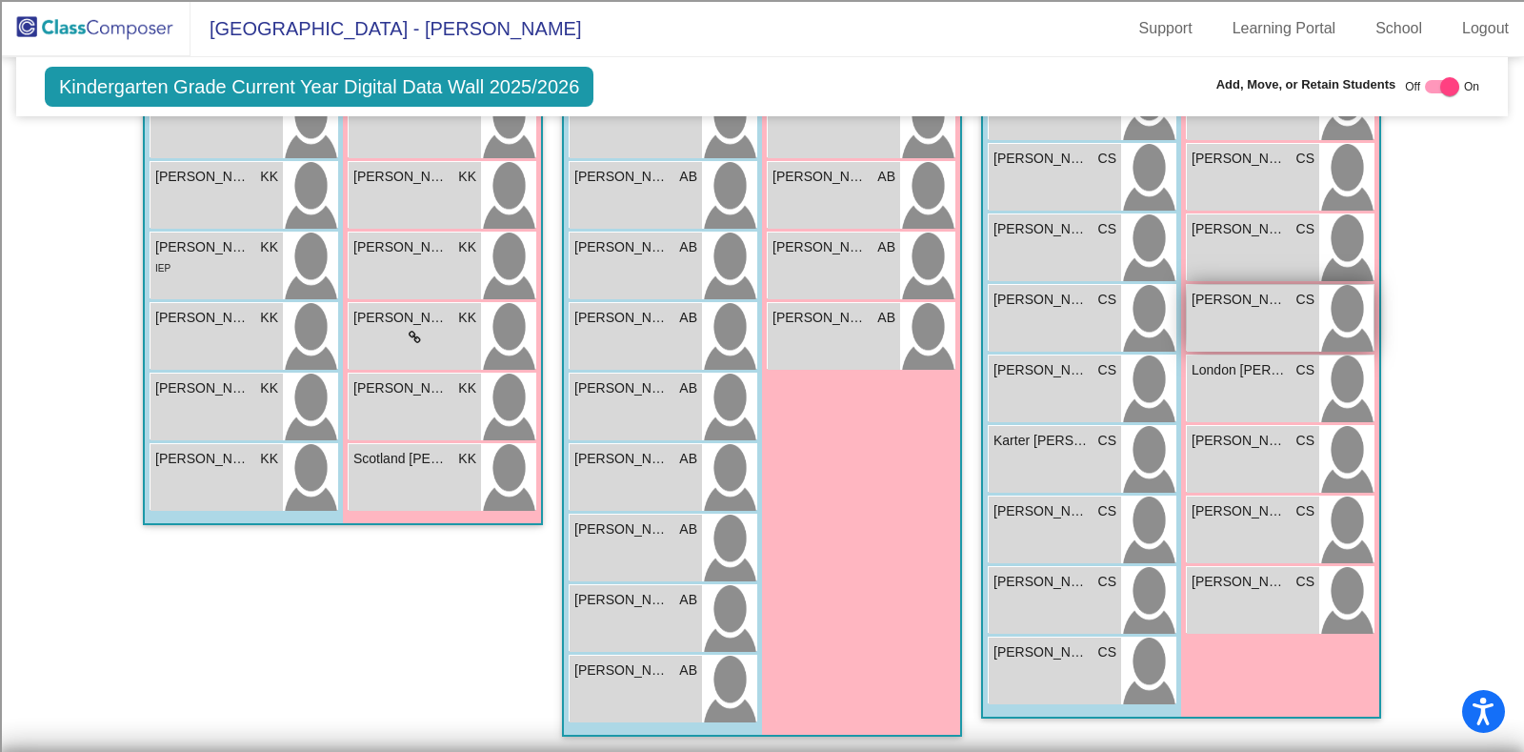
click at [1258, 300] on span "[PERSON_NAME]" at bounding box center [1239, 300] width 95 height 20
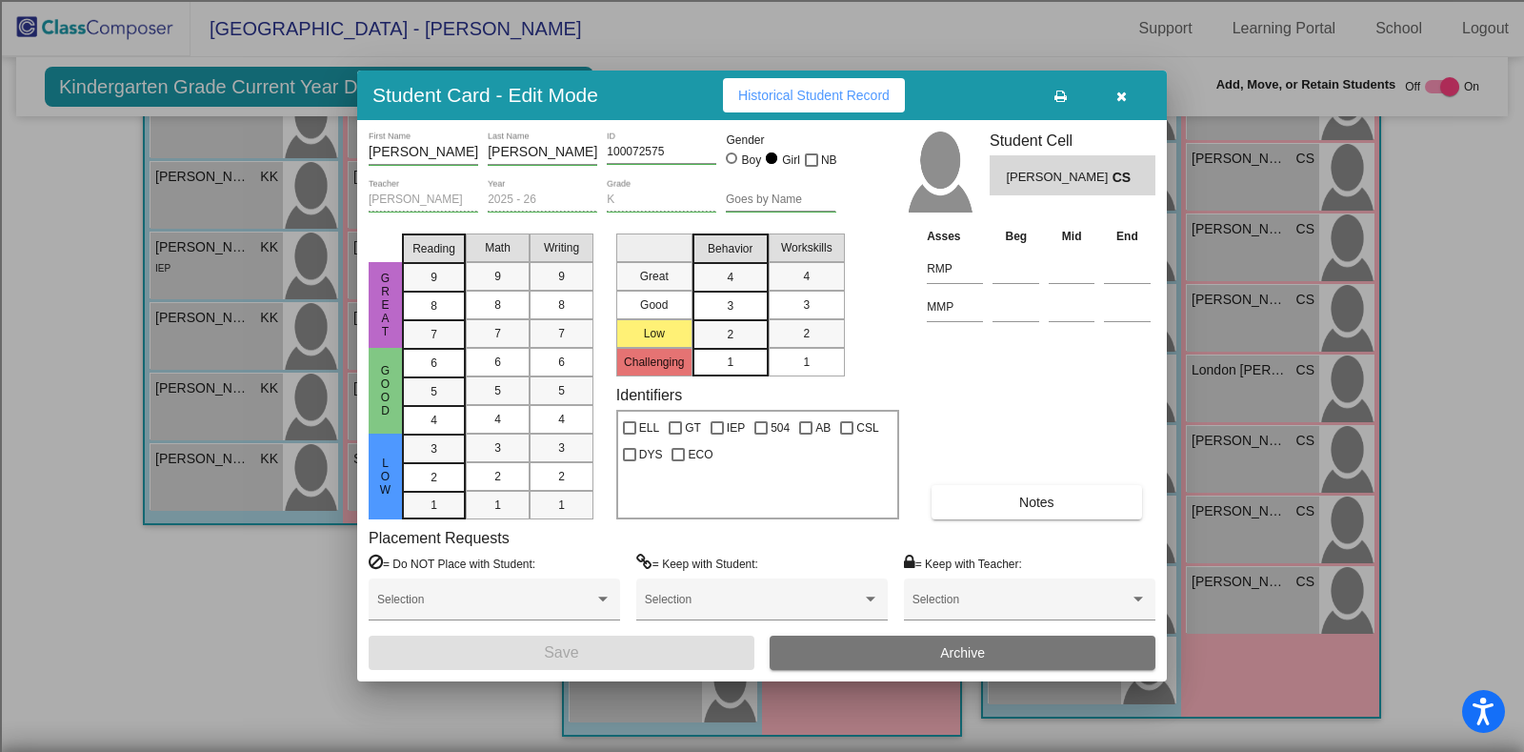
click at [902, 658] on button "Archive" at bounding box center [963, 652] width 386 height 34
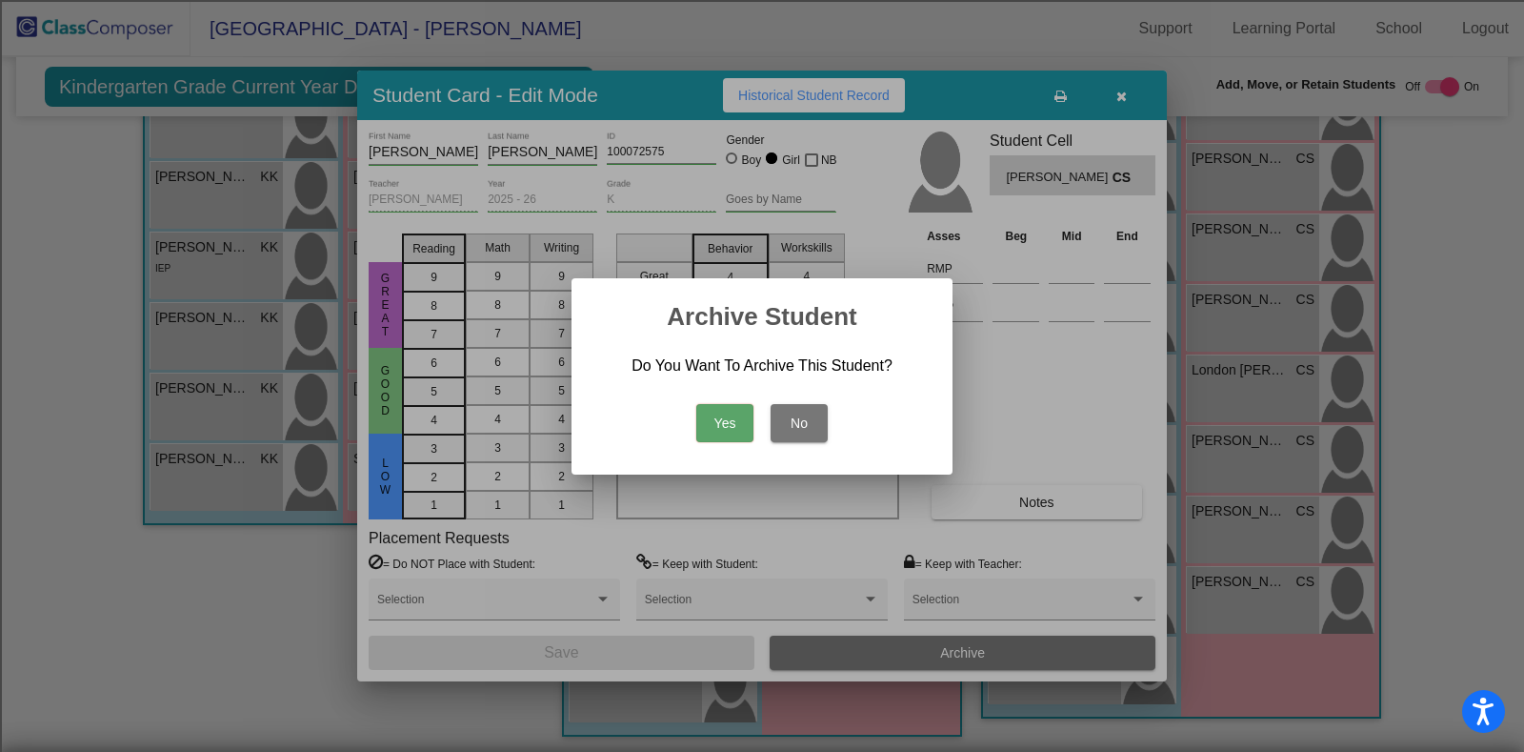
click at [803, 416] on button "No" at bounding box center [799, 423] width 57 height 38
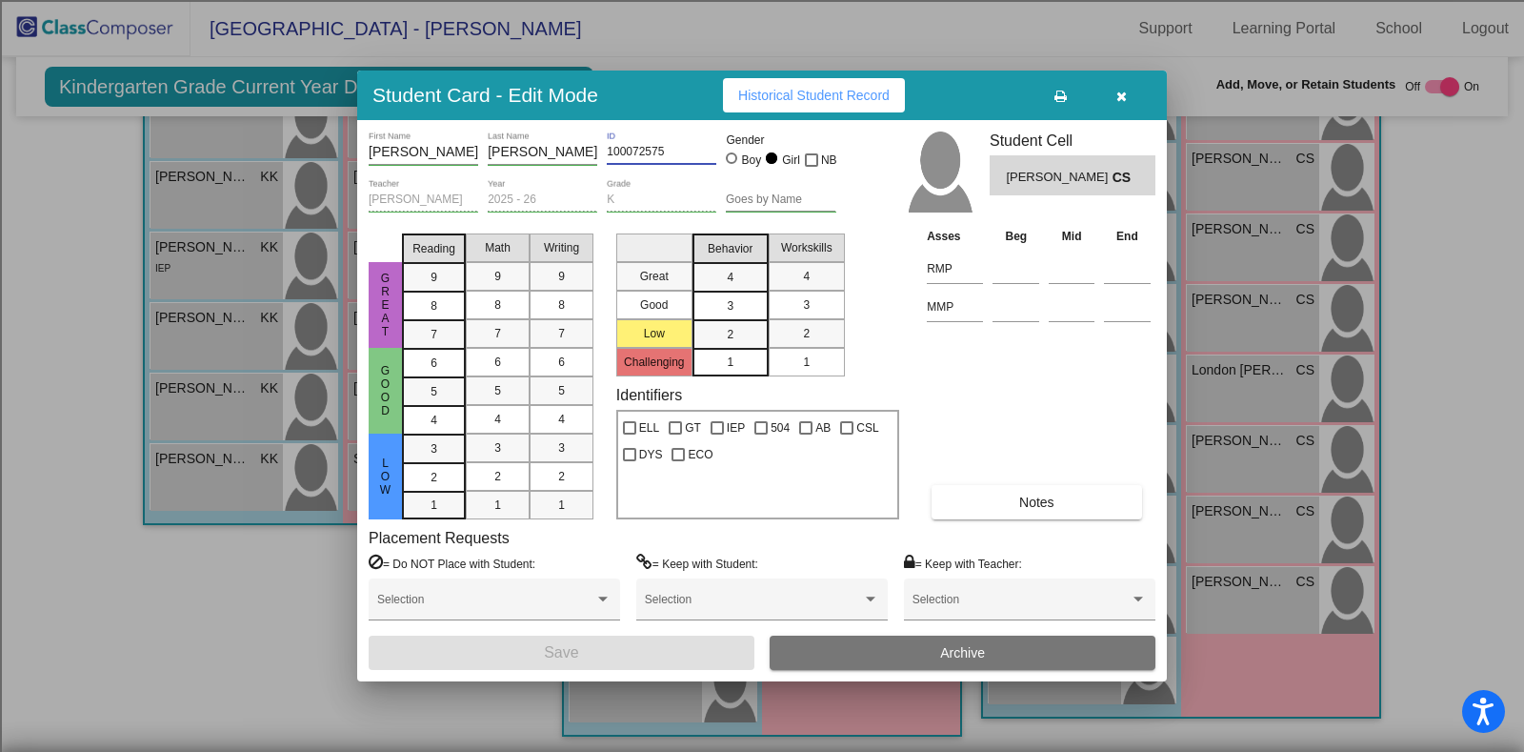
click at [674, 150] on input "100072575" at bounding box center [662, 152] width 110 height 13
click at [914, 666] on button "Archive" at bounding box center [963, 652] width 386 height 34
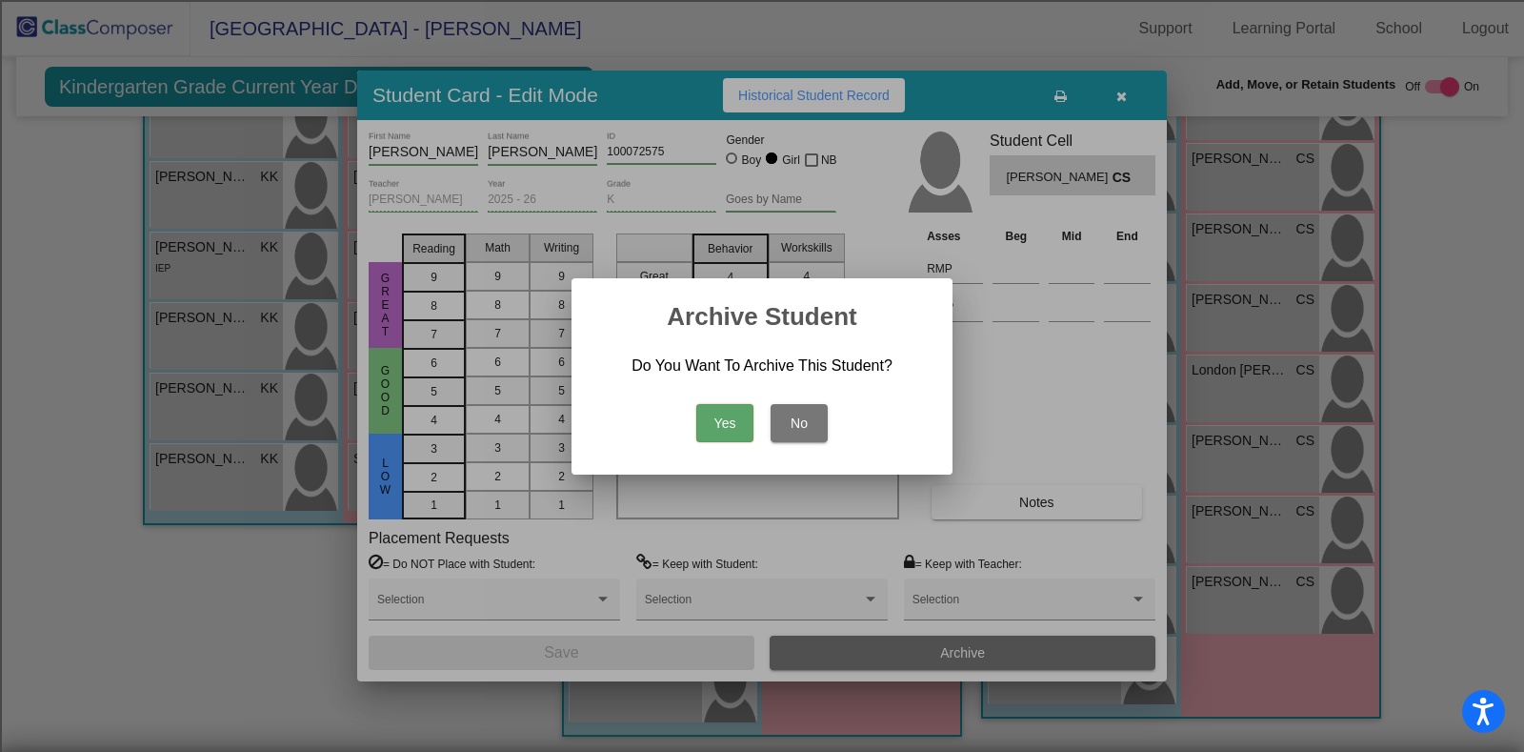
click at [713, 411] on button "Yes" at bounding box center [724, 423] width 57 height 38
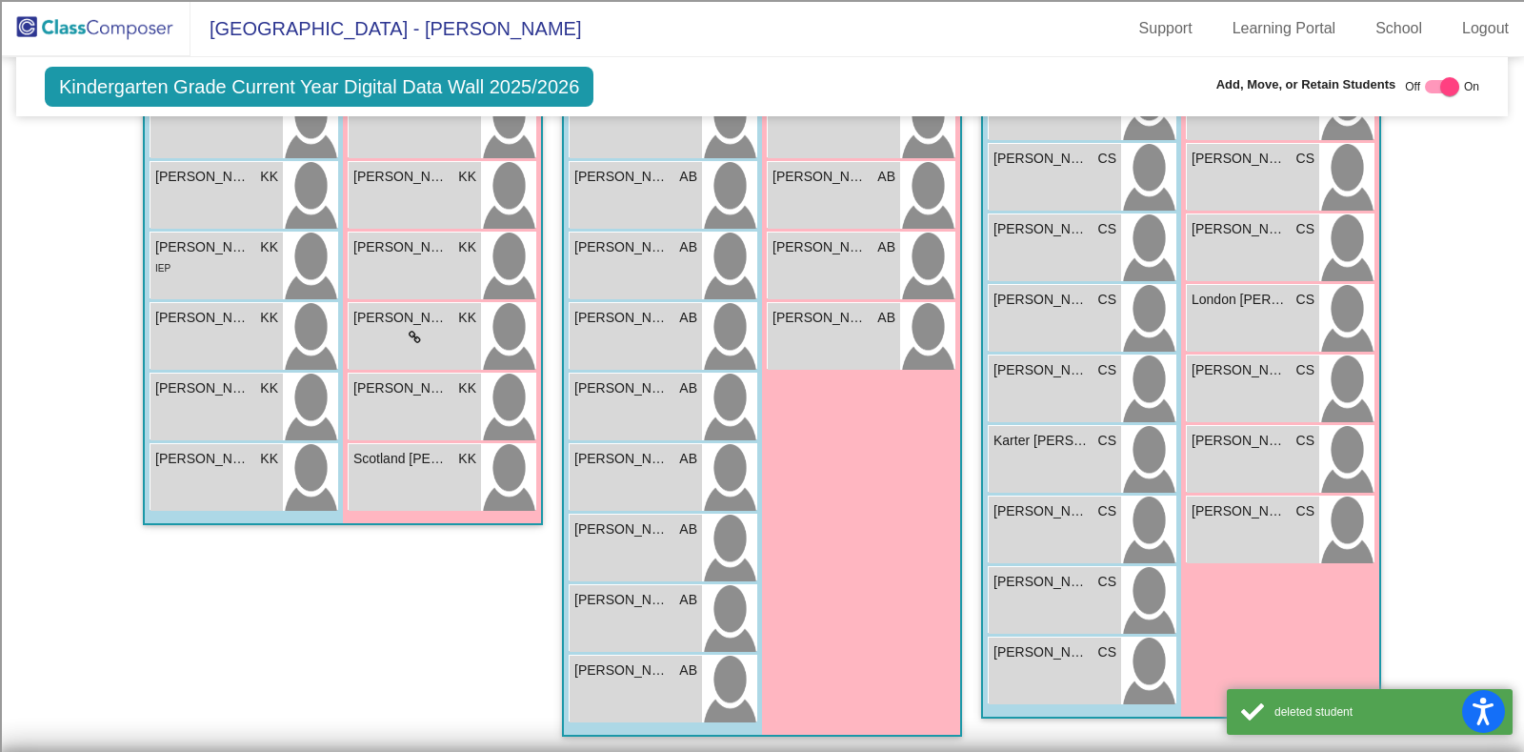
click at [76, 24] on img at bounding box center [95, 28] width 191 height 56
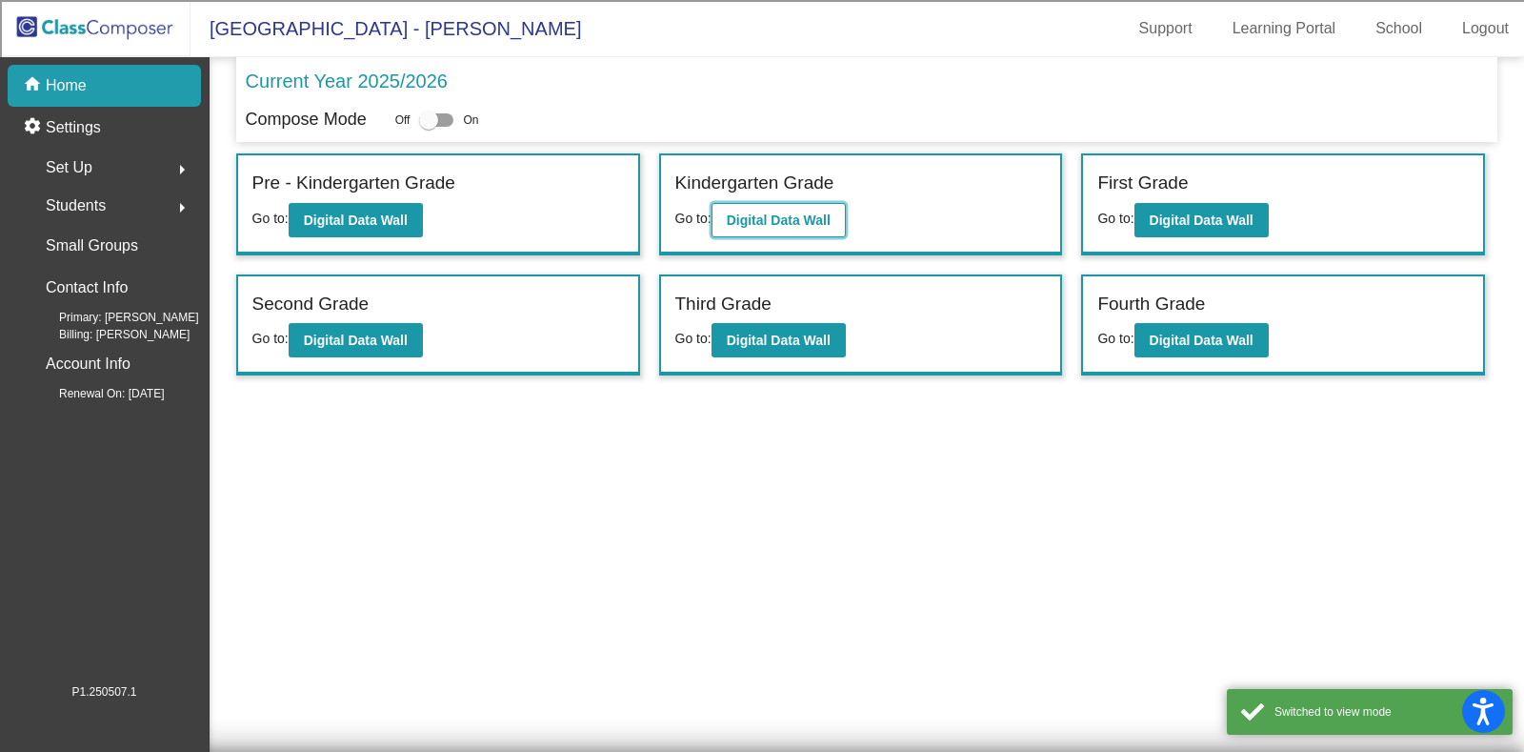
click at [757, 221] on b "Digital Data Wall" at bounding box center [779, 219] width 104 height 15
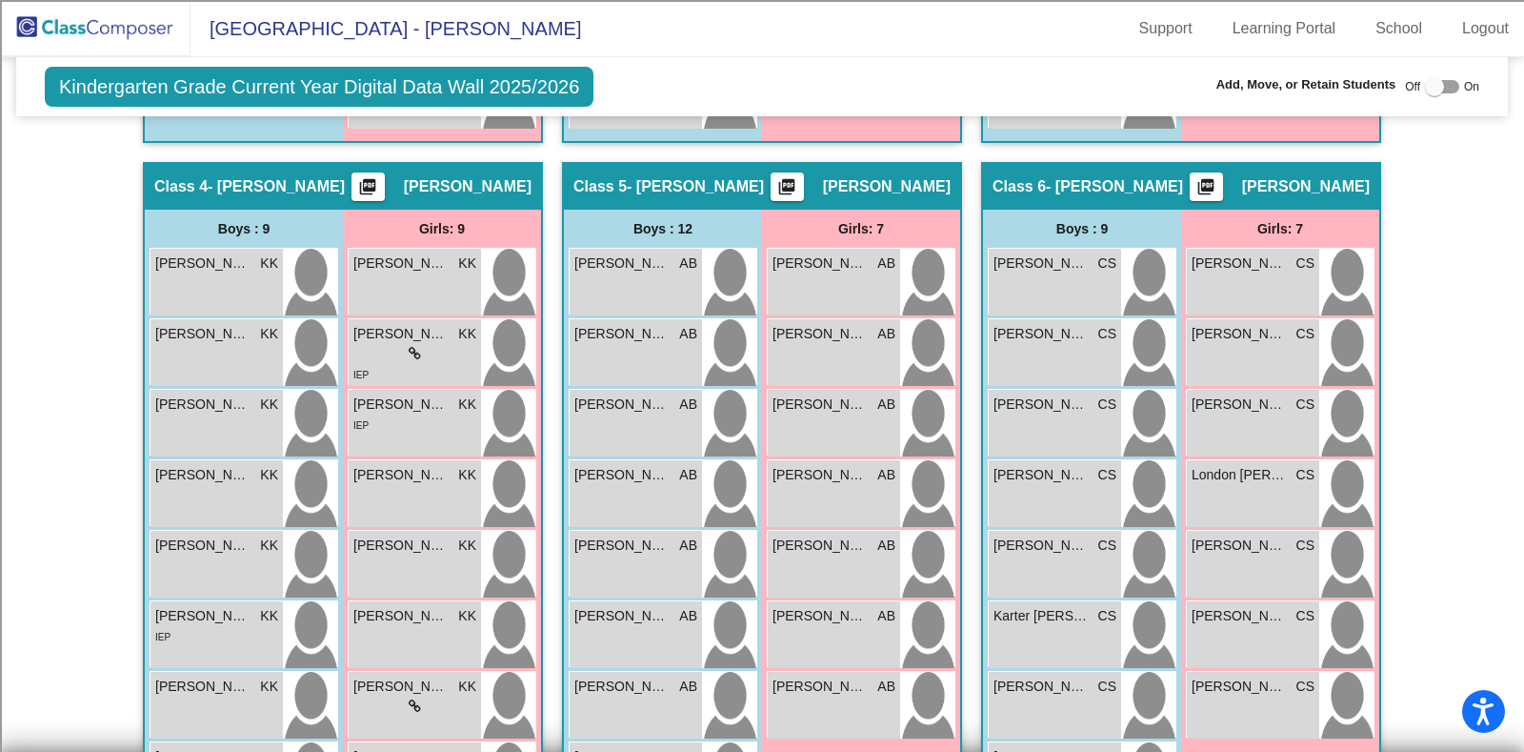
scroll to position [1277, 0]
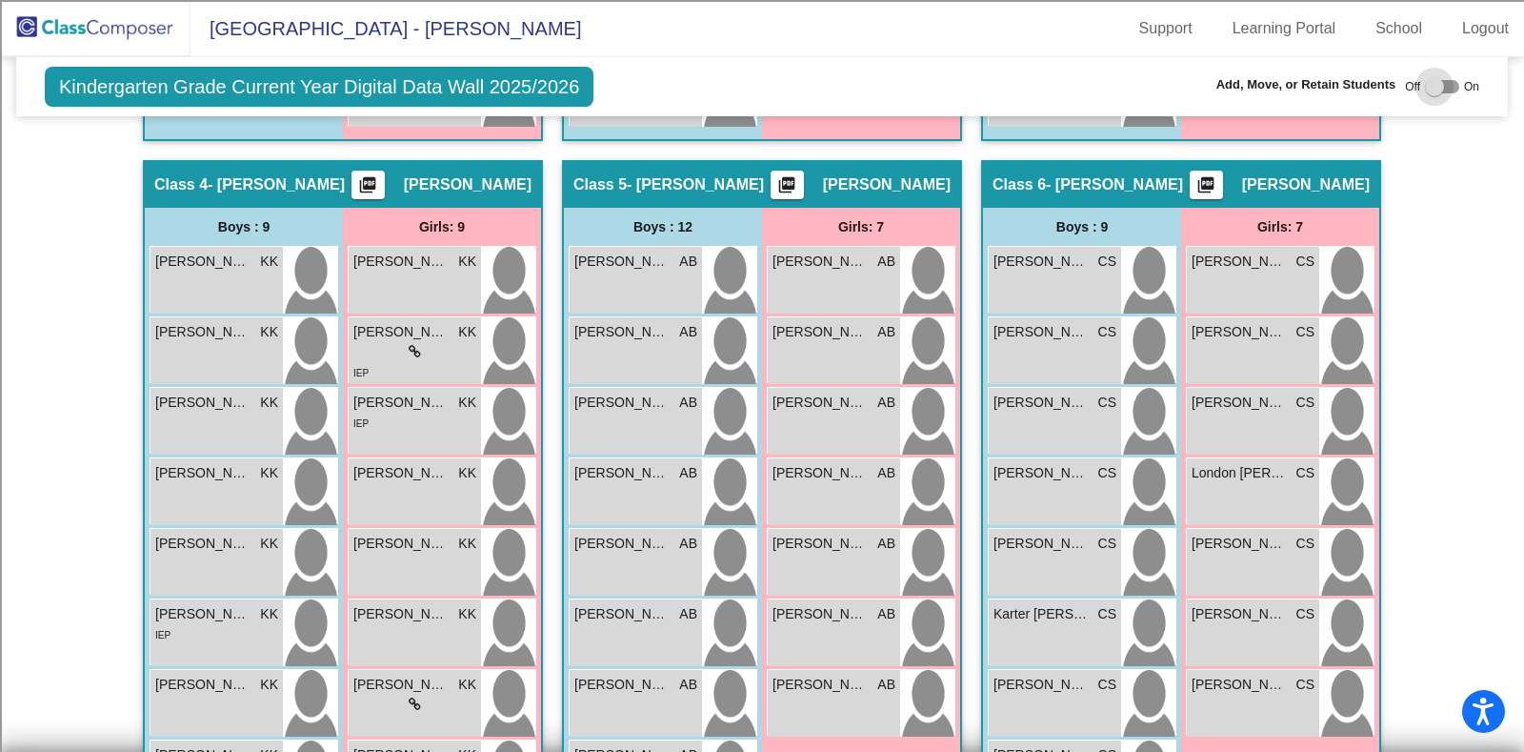
click at [1442, 85] on div at bounding box center [1442, 86] width 34 height 13
checkbox input "true"
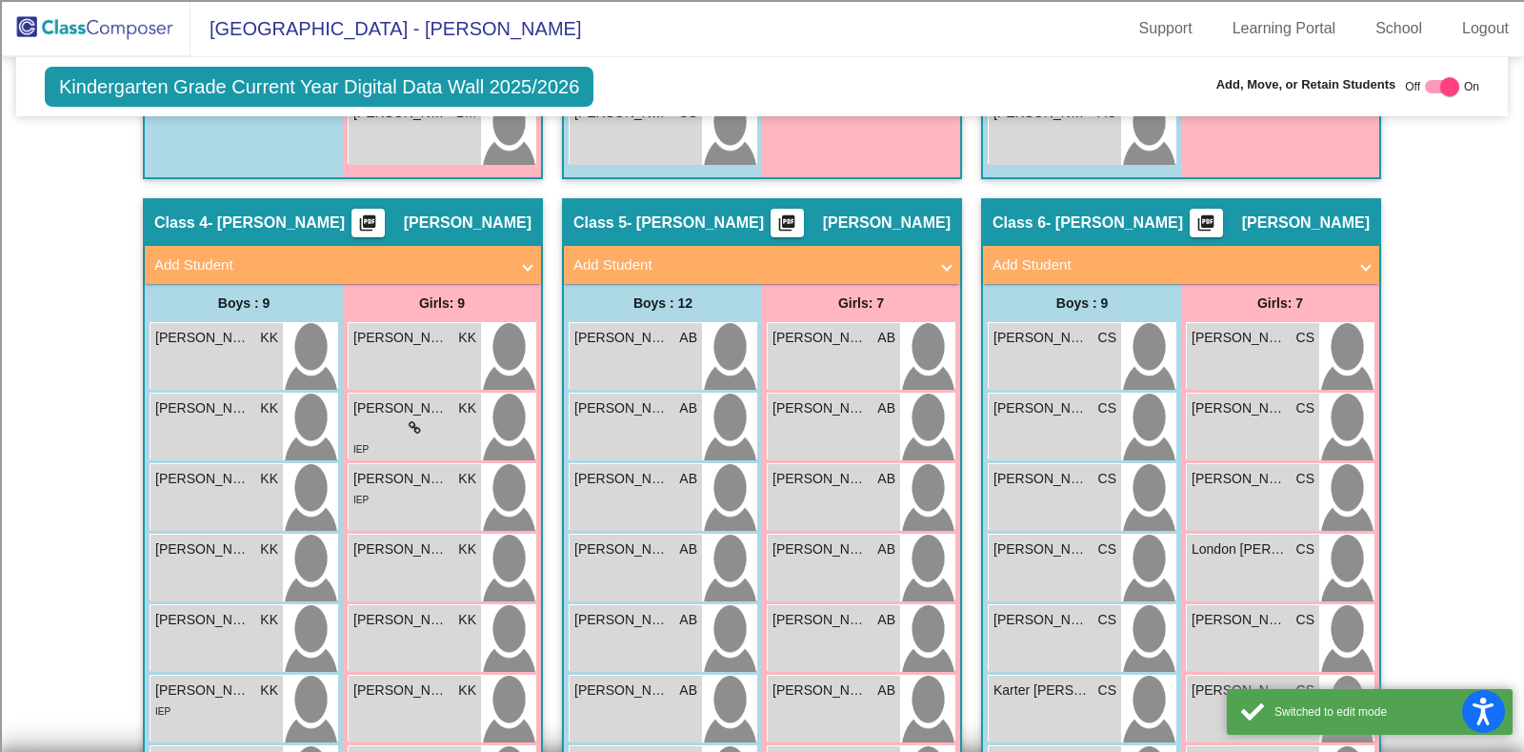
scroll to position [1315, 0]
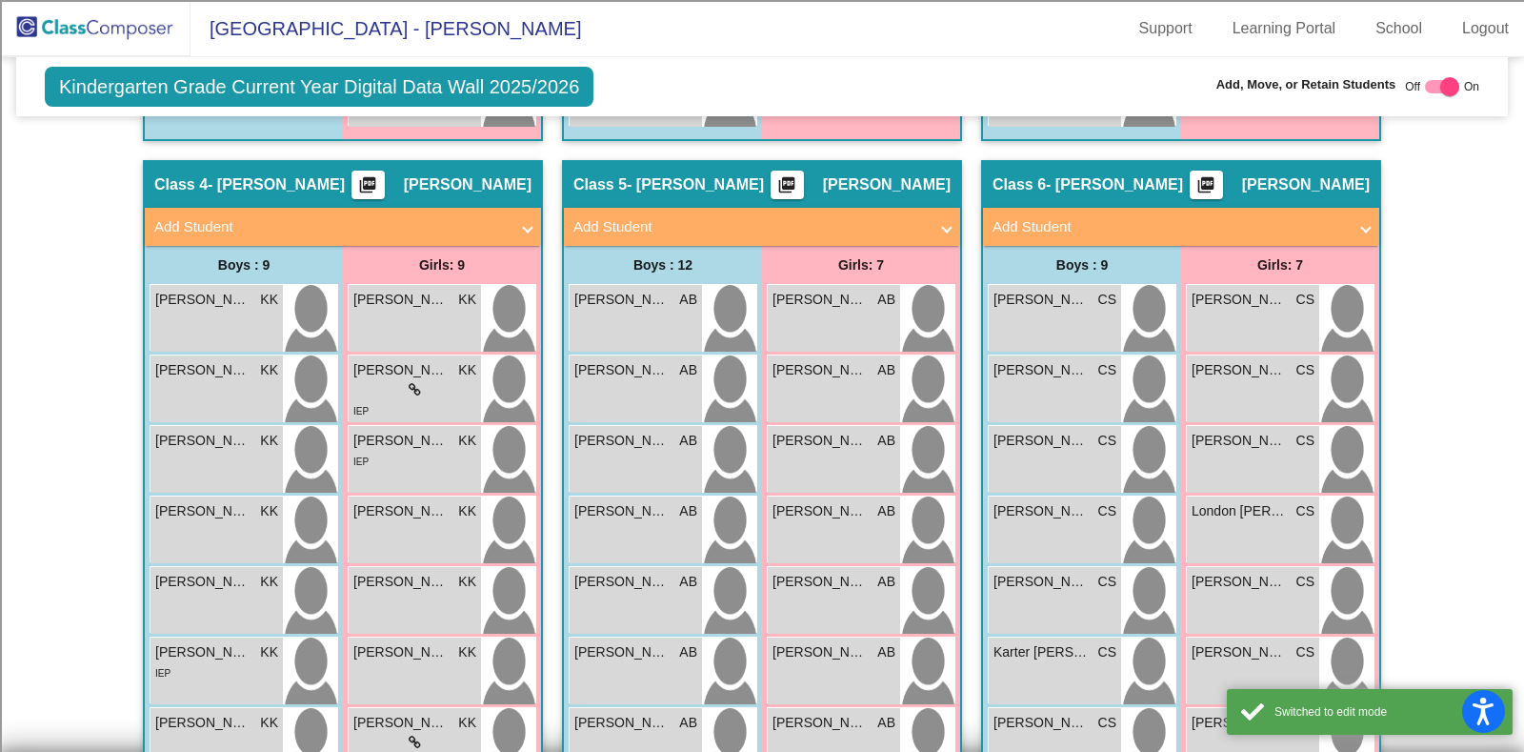
click at [1226, 224] on mat-panel-title "Add Student" at bounding box center [1170, 227] width 354 height 22
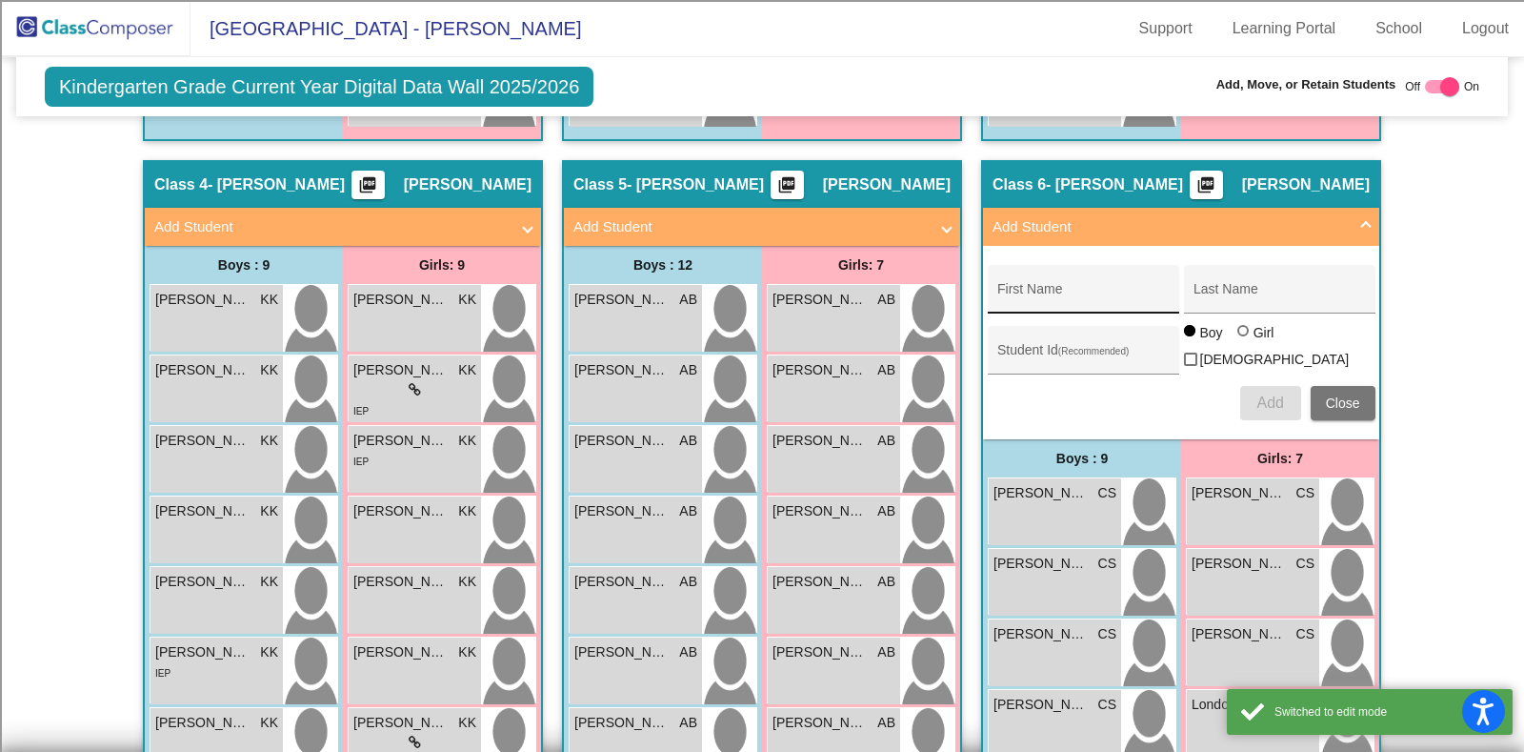
click at [1029, 289] on input "First Name" at bounding box center [1082, 296] width 171 height 15
type input "Rose"
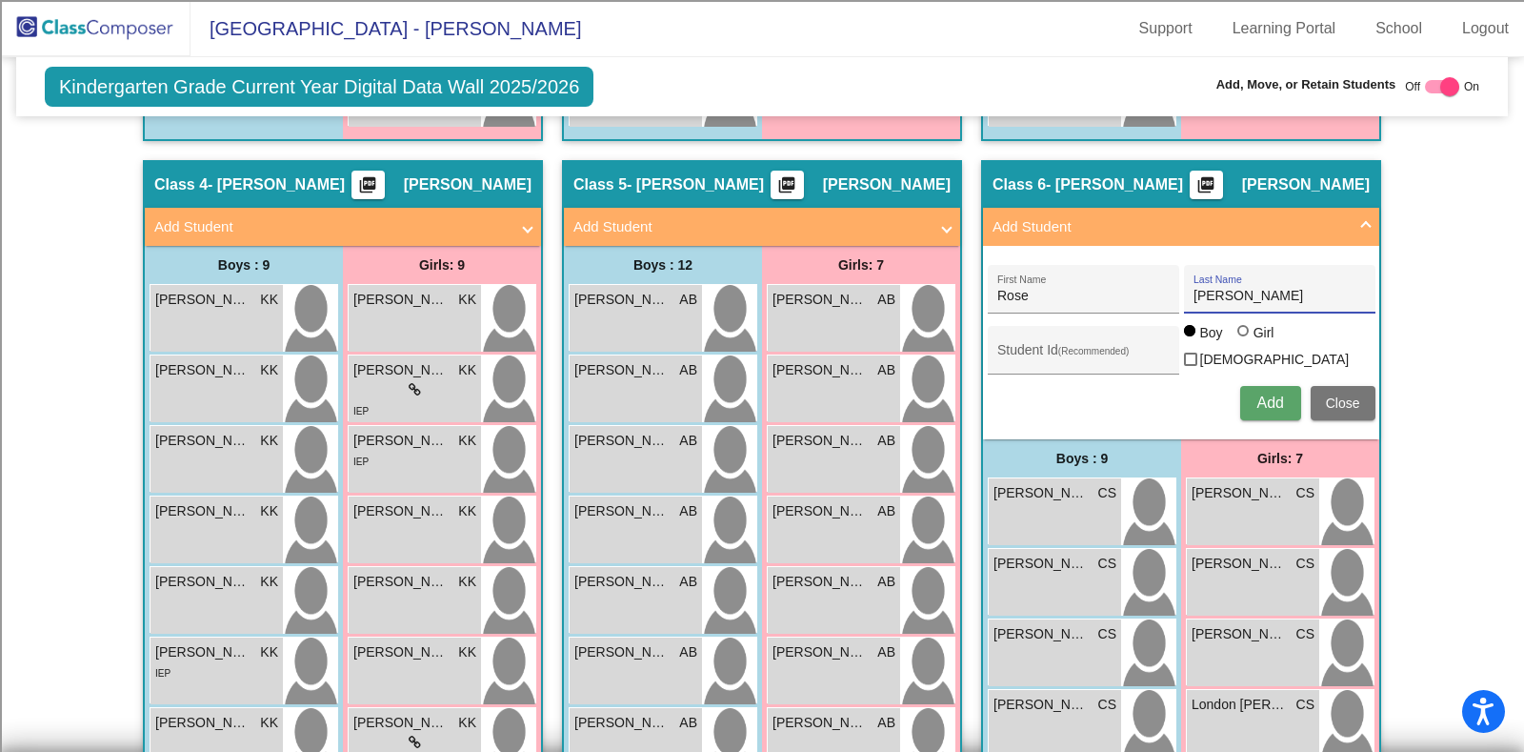
type input "[PERSON_NAME]"
click at [1243, 327] on div "Student Id (Recommended) Boy Girl [DEMOGRAPHIC_DATA]" at bounding box center [1182, 349] width 388 height 53
click at [1239, 336] on div at bounding box center [1242, 330] width 11 height 11
click at [1244, 340] on input "Girl" at bounding box center [1244, 340] width 1 height 1
radio input "true"
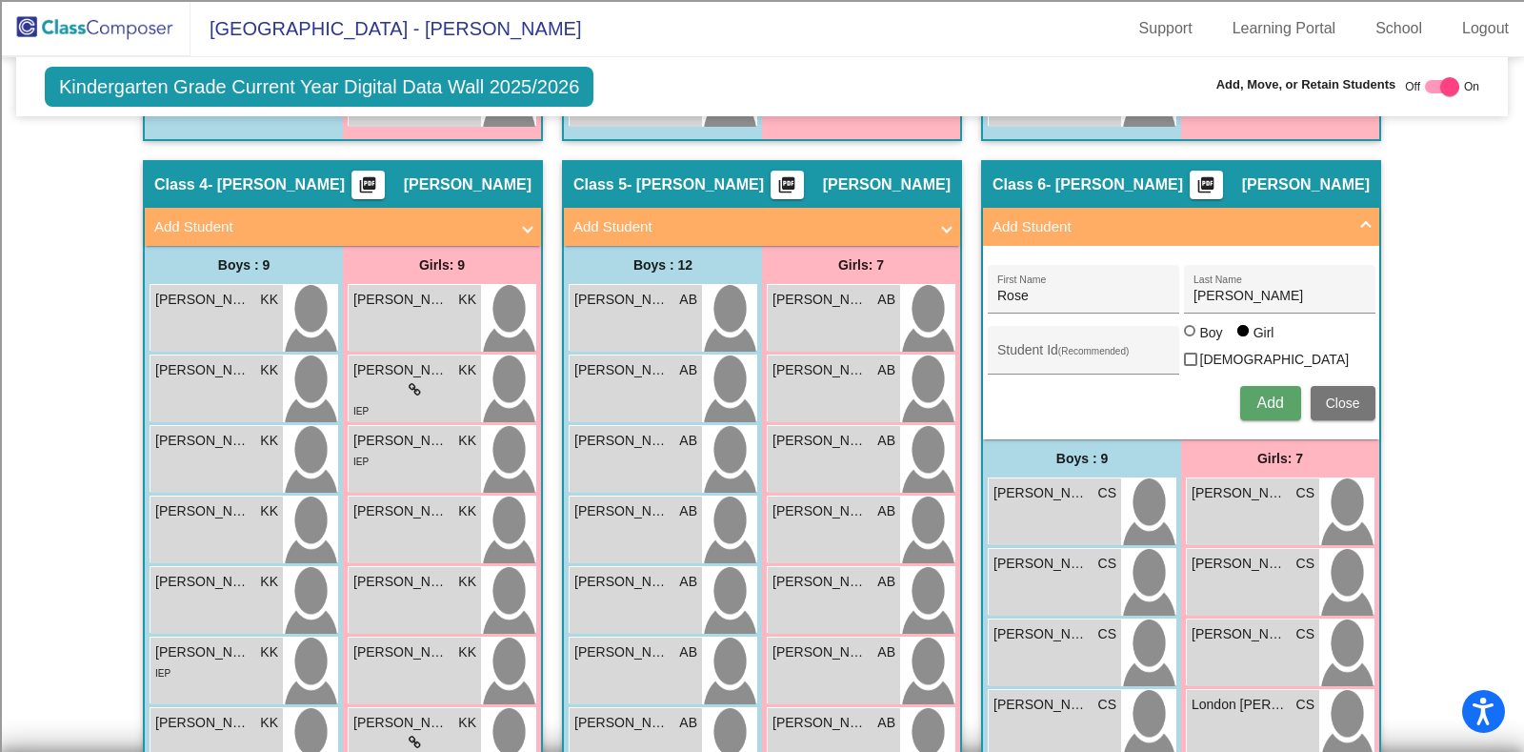
click at [1251, 401] on button "Add" at bounding box center [1270, 403] width 61 height 34
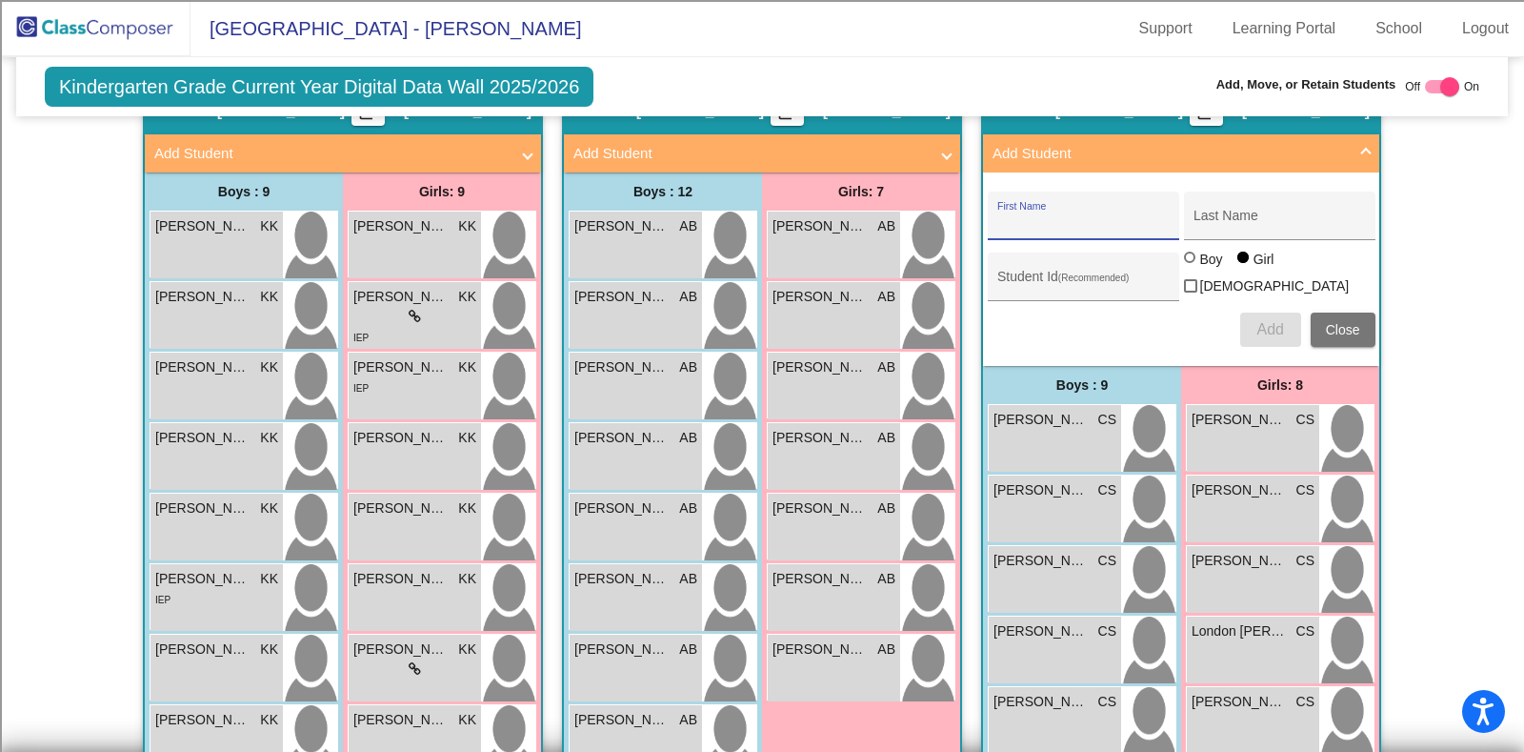
scroll to position [1471, 0]
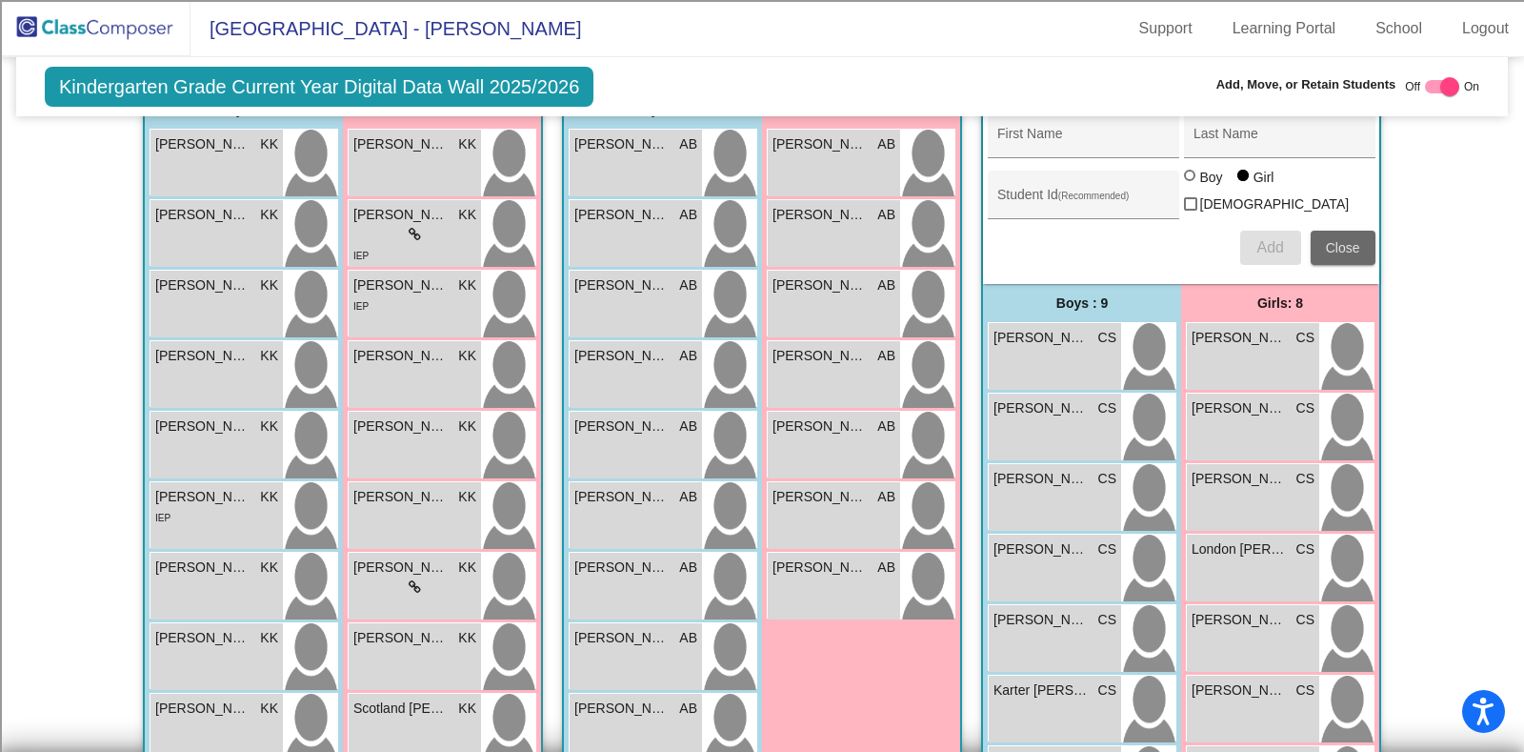
click at [1345, 244] on span "Close" at bounding box center [1343, 247] width 34 height 15
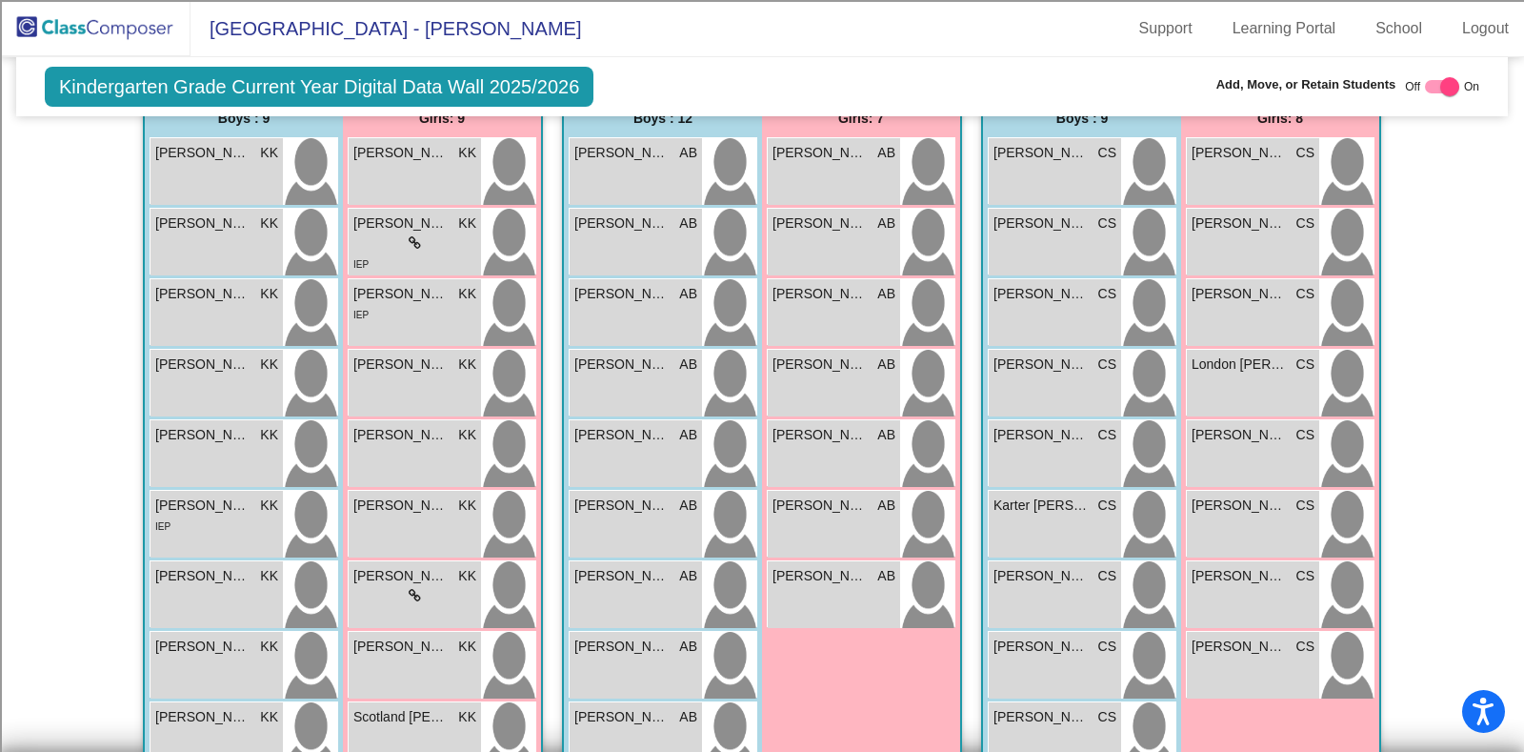
scroll to position [0, 0]
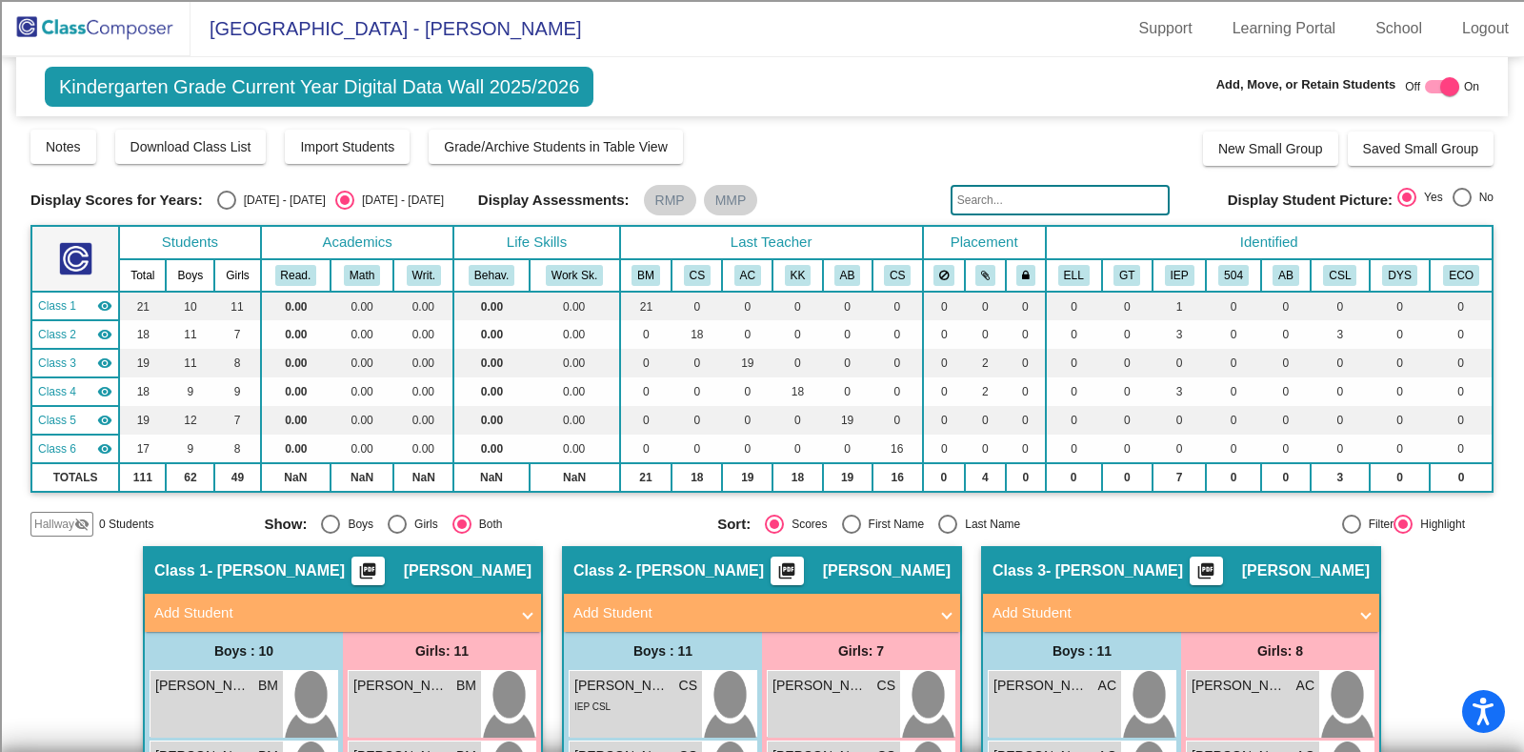
click at [95, 21] on img at bounding box center [95, 28] width 191 height 56
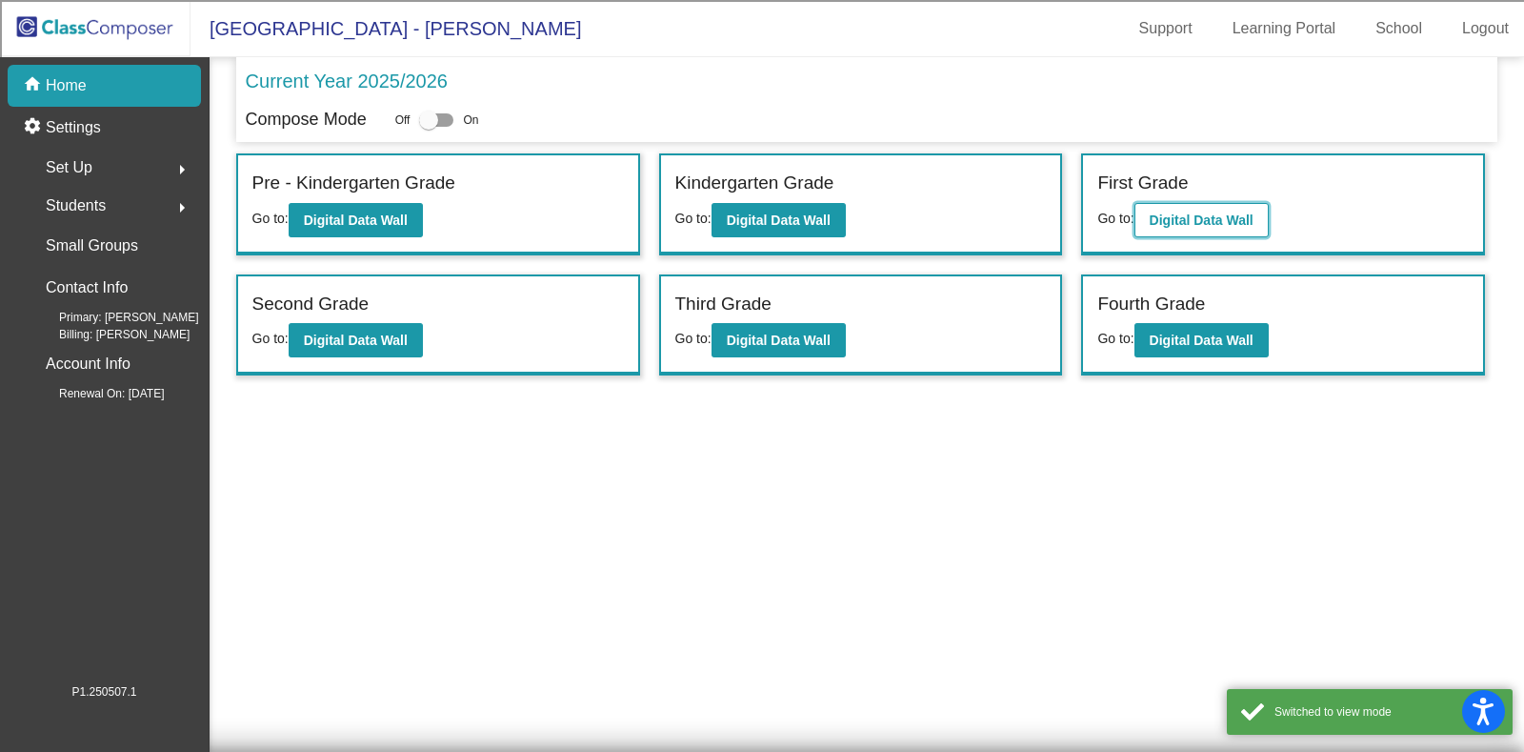
click at [1200, 226] on b "Digital Data Wall" at bounding box center [1202, 219] width 104 height 15
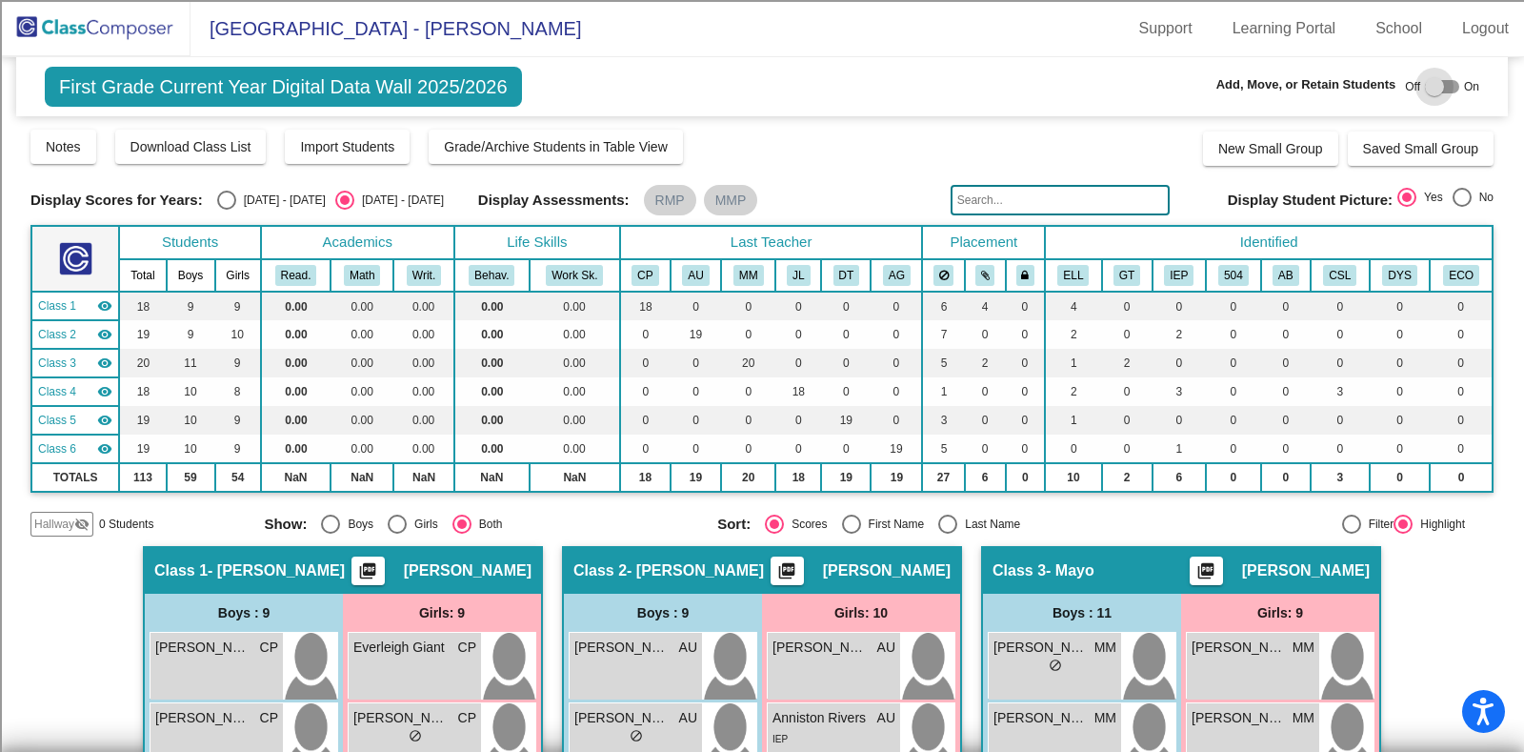
click at [1435, 90] on div at bounding box center [1434, 86] width 19 height 19
checkbox input "true"
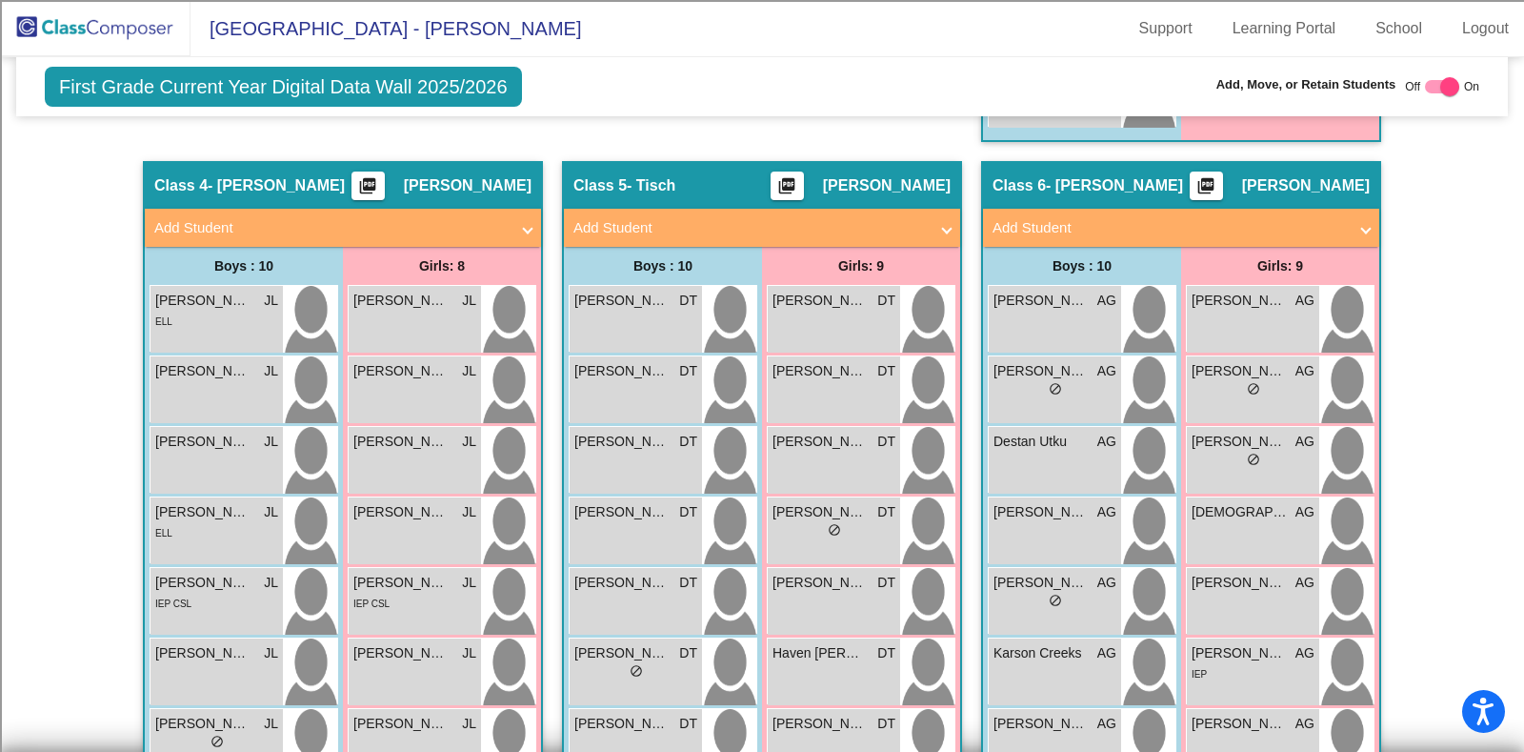
scroll to position [1327, 0]
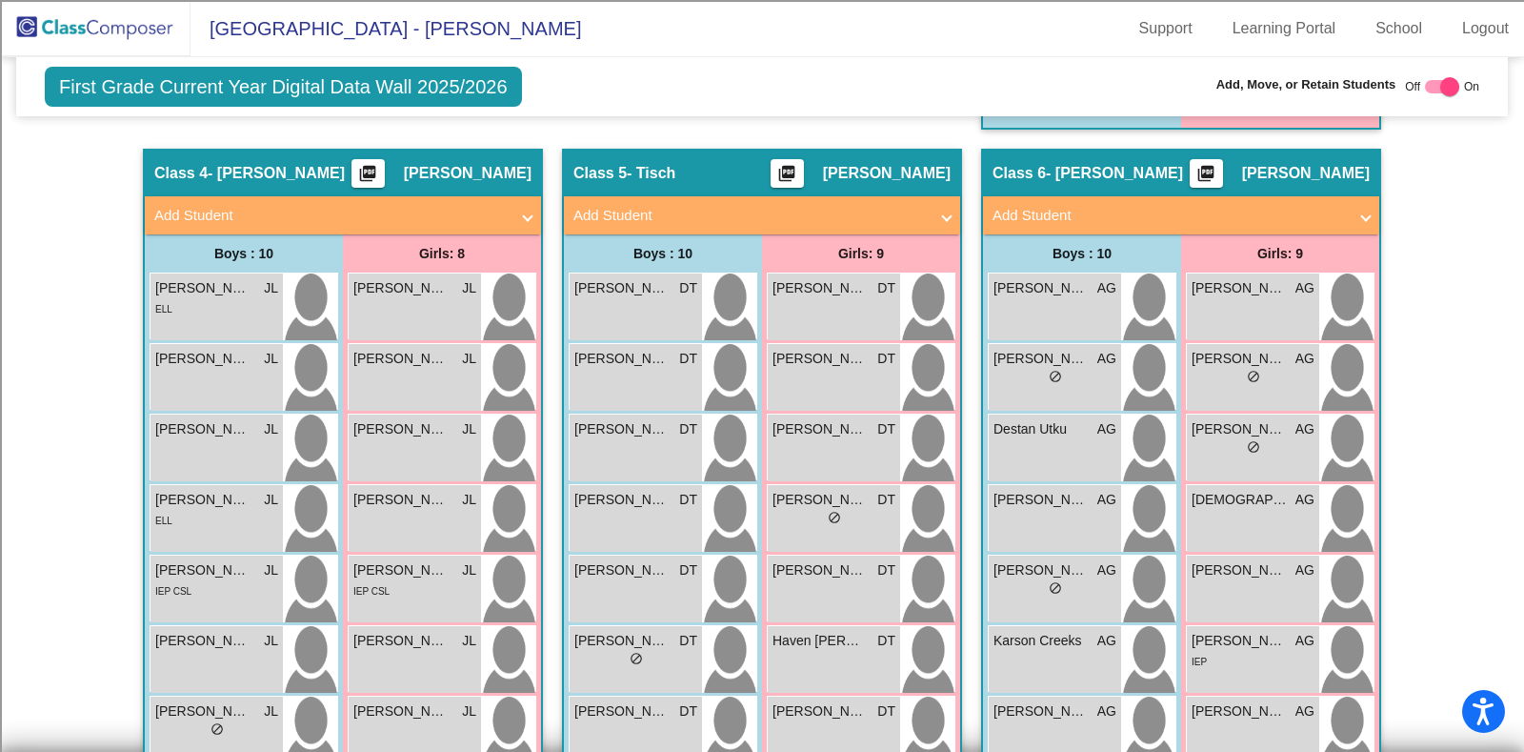
click at [305, 207] on mat-panel-title "Add Student" at bounding box center [331, 216] width 354 height 22
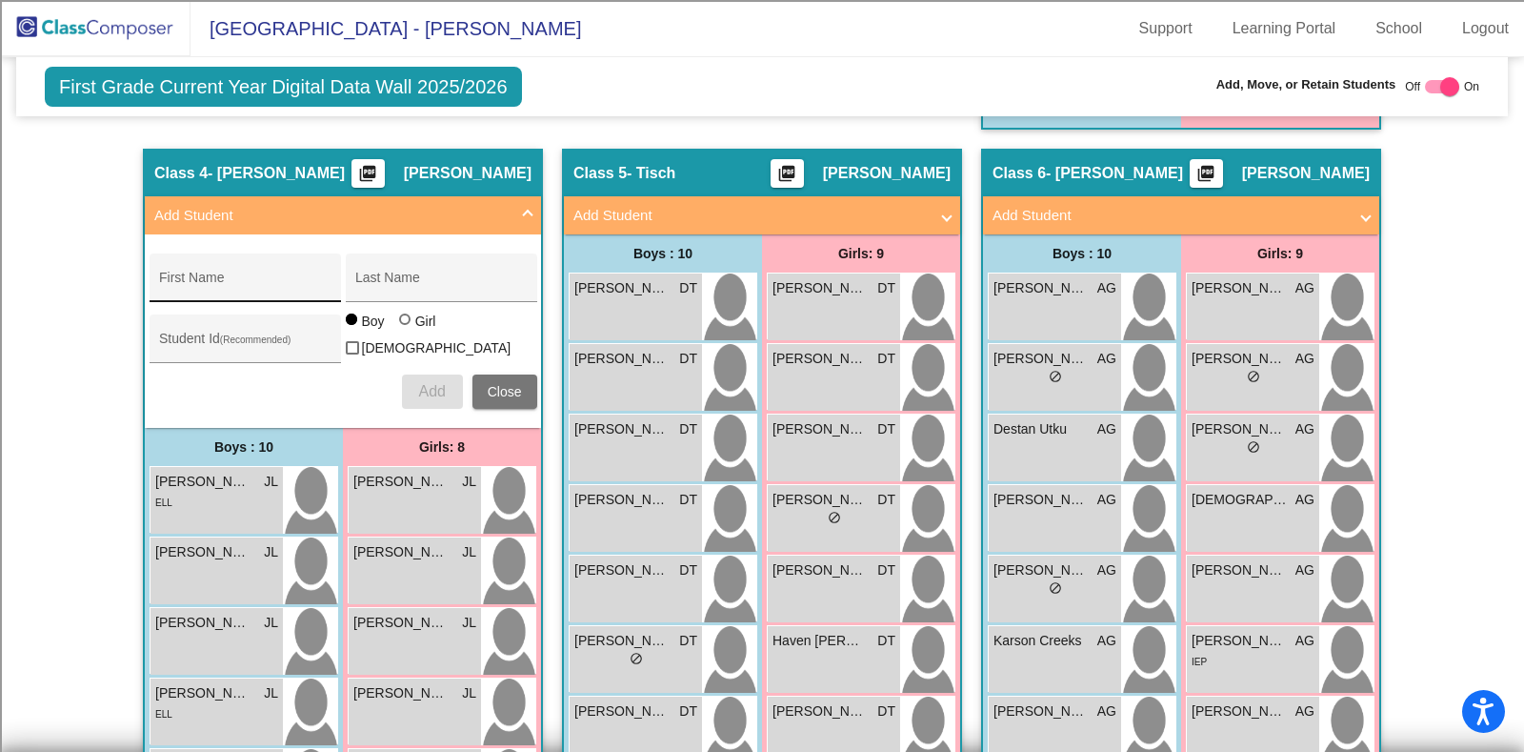
click at [279, 281] on input "First Name" at bounding box center [244, 284] width 171 height 15
type input "Baylie"
type input "Buendel"
click at [253, 283] on input "Baylie" at bounding box center [244, 284] width 171 height 15
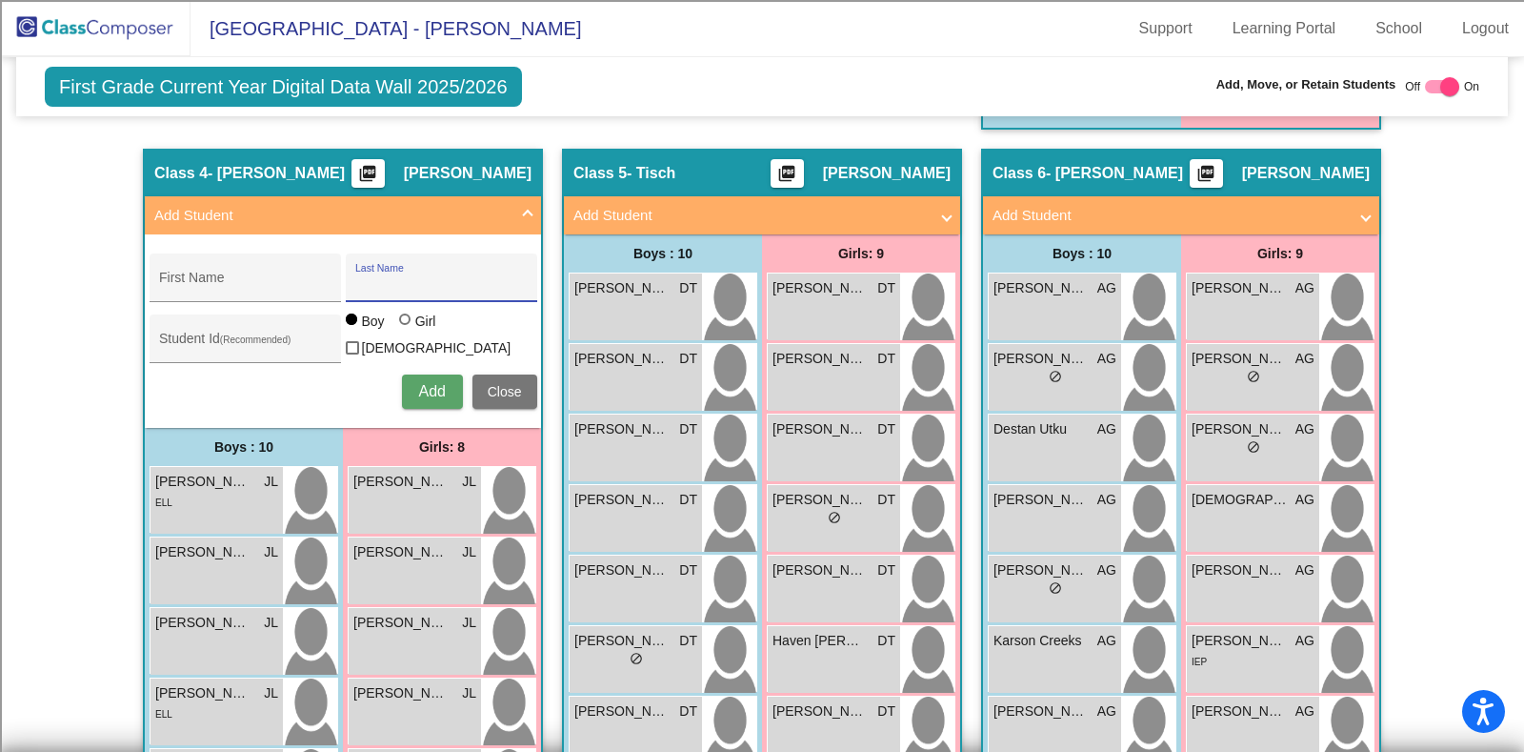
click at [488, 384] on span "Close" at bounding box center [505, 391] width 34 height 15
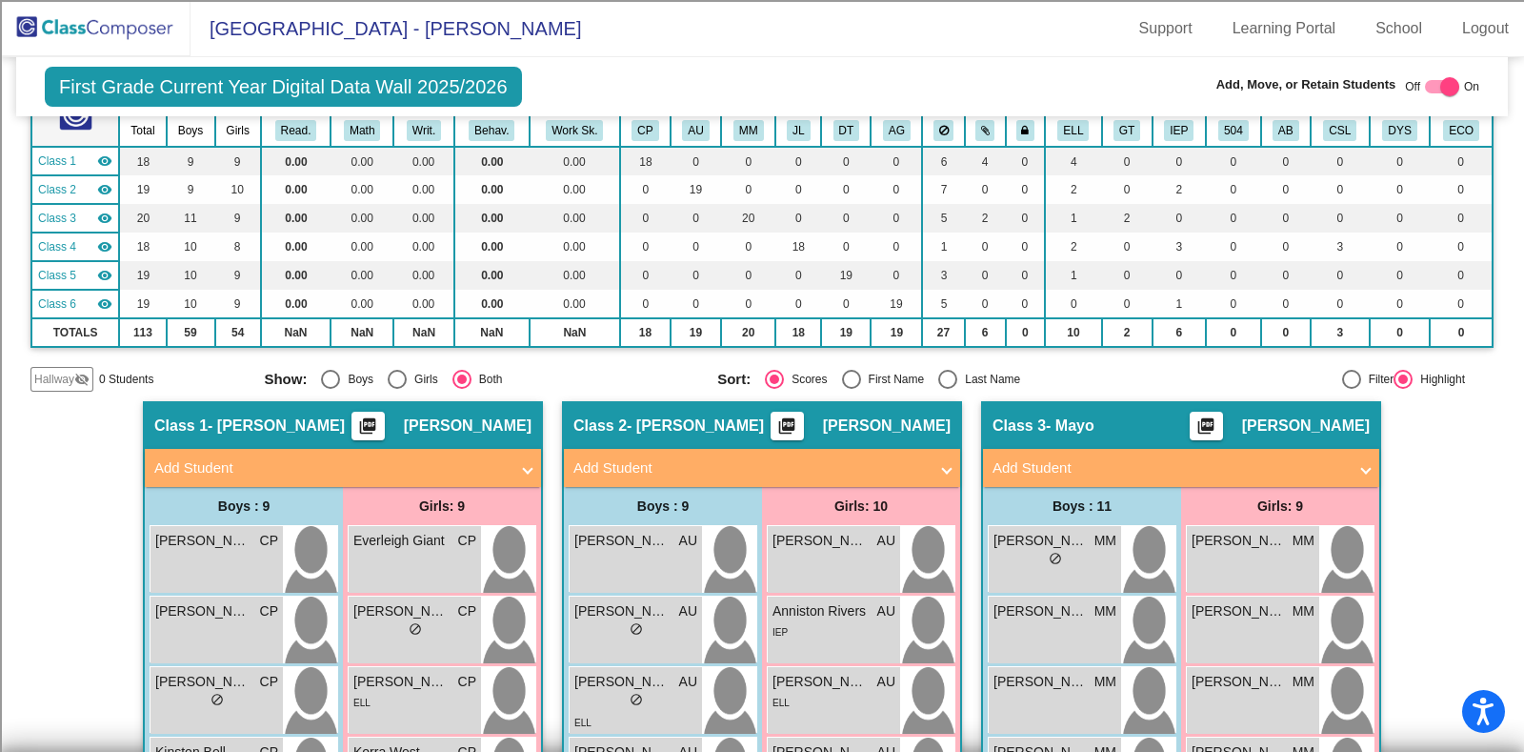
scroll to position [155, 0]
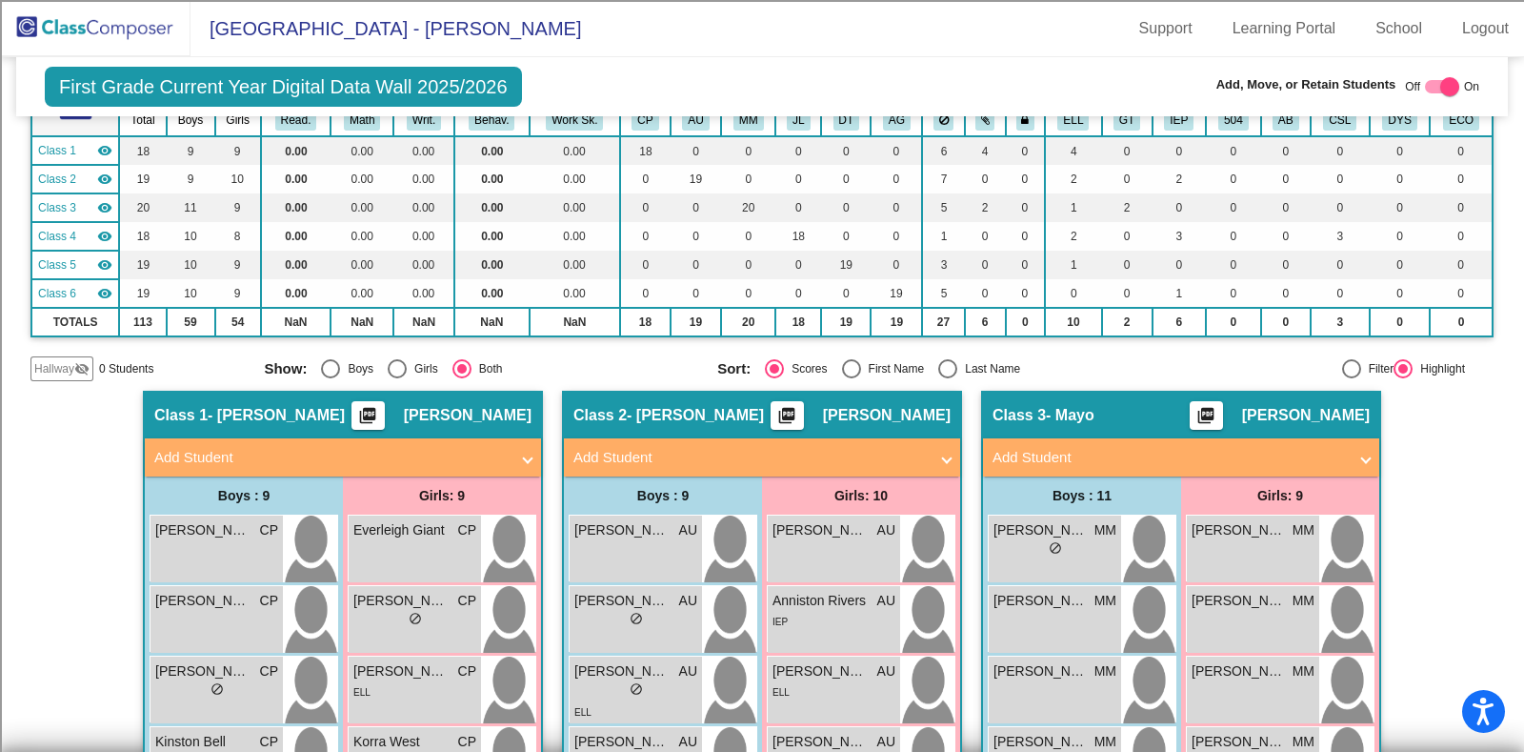
click at [392, 454] on mat-panel-title "Add Student" at bounding box center [331, 458] width 354 height 22
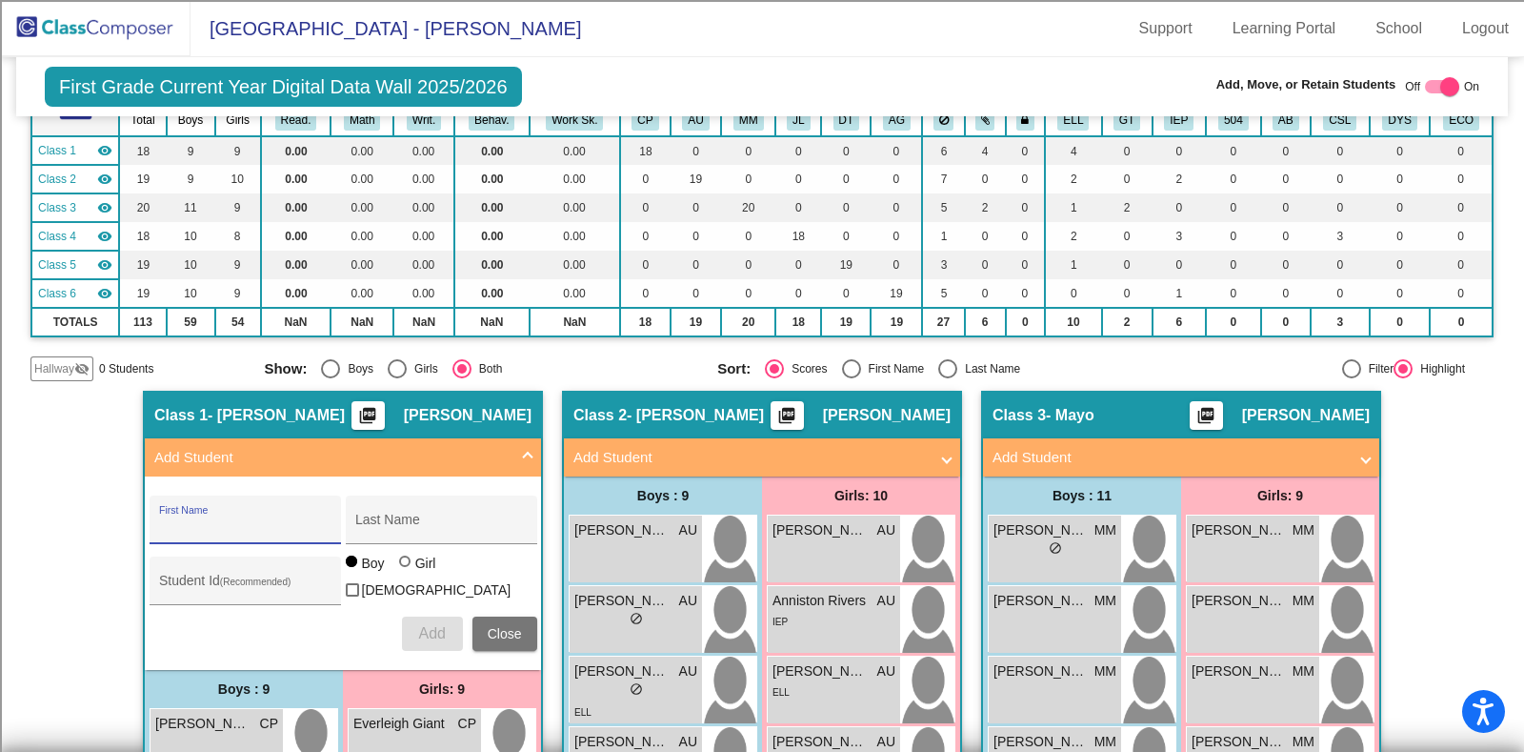
click at [267, 523] on input "First Name" at bounding box center [244, 526] width 171 height 15
type input "Baylie"
type input "Buendel"
click at [400, 561] on div "Boy Girl [DEMOGRAPHIC_DATA]" at bounding box center [441, 579] width 191 height 53
click at [400, 571] on div at bounding box center [406, 562] width 15 height 15
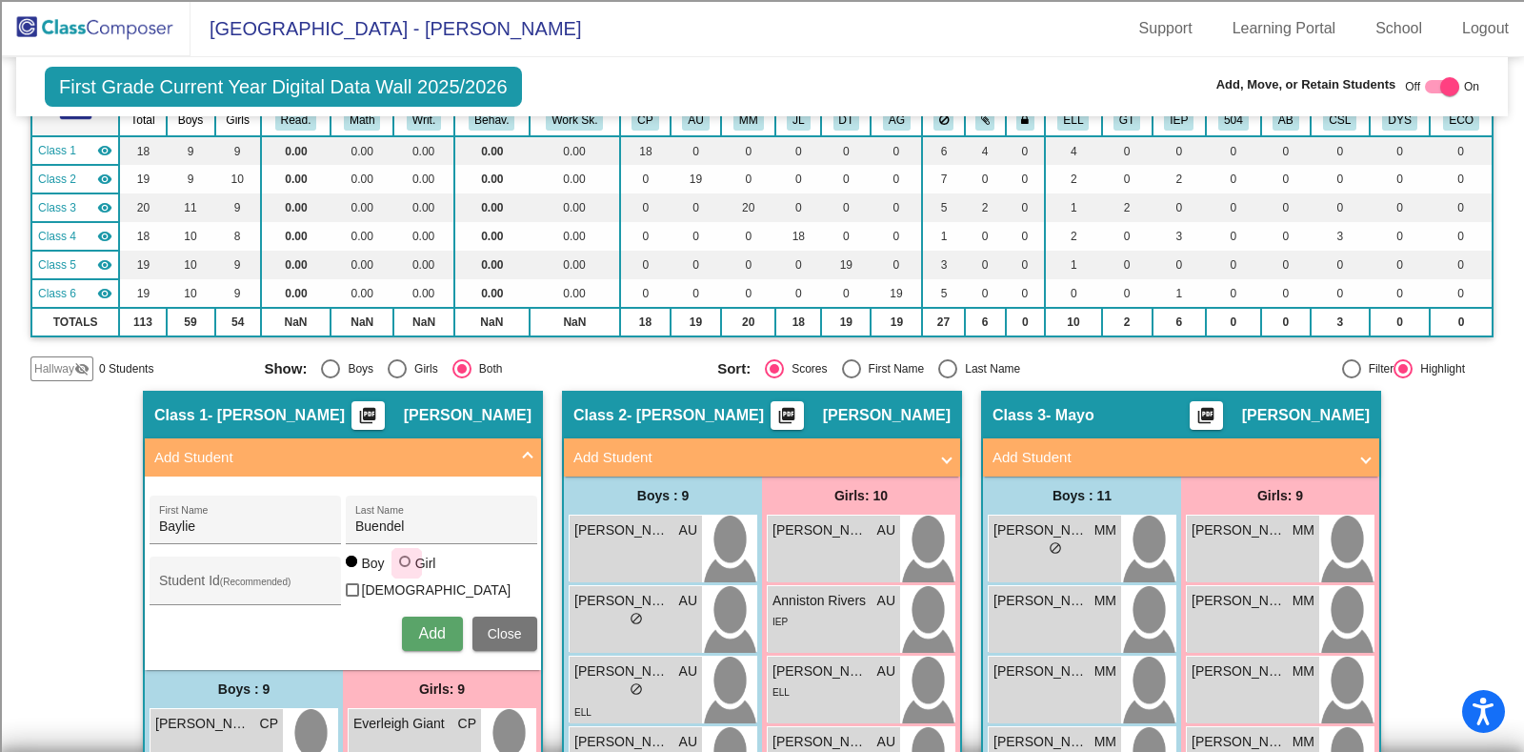
click at [406, 572] on input "Girl" at bounding box center [406, 571] width 1 height 1
radio input "true"
click at [433, 625] on span "Add" at bounding box center [431, 633] width 27 height 16
click at [499, 626] on span "Close" at bounding box center [505, 633] width 34 height 15
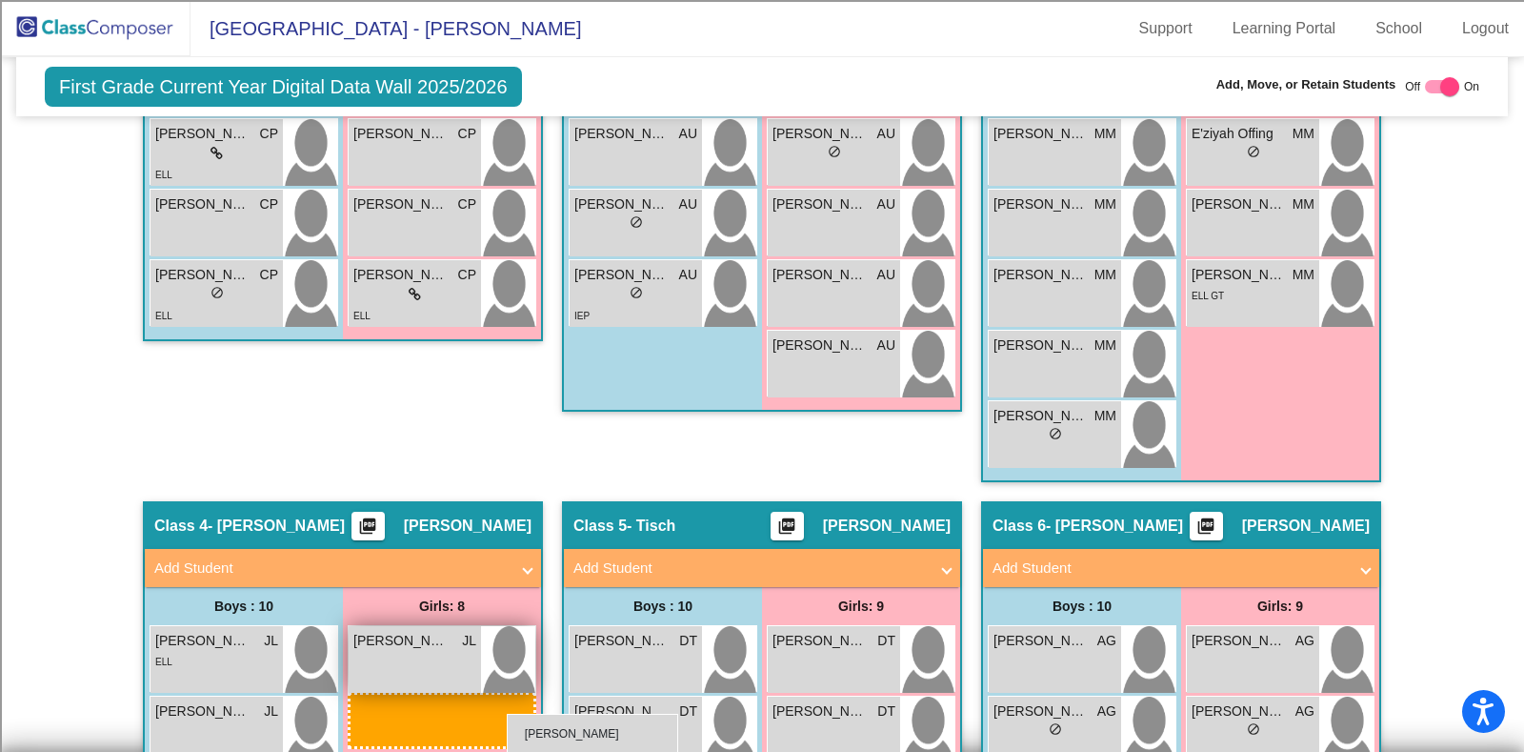
scroll to position [987, 0]
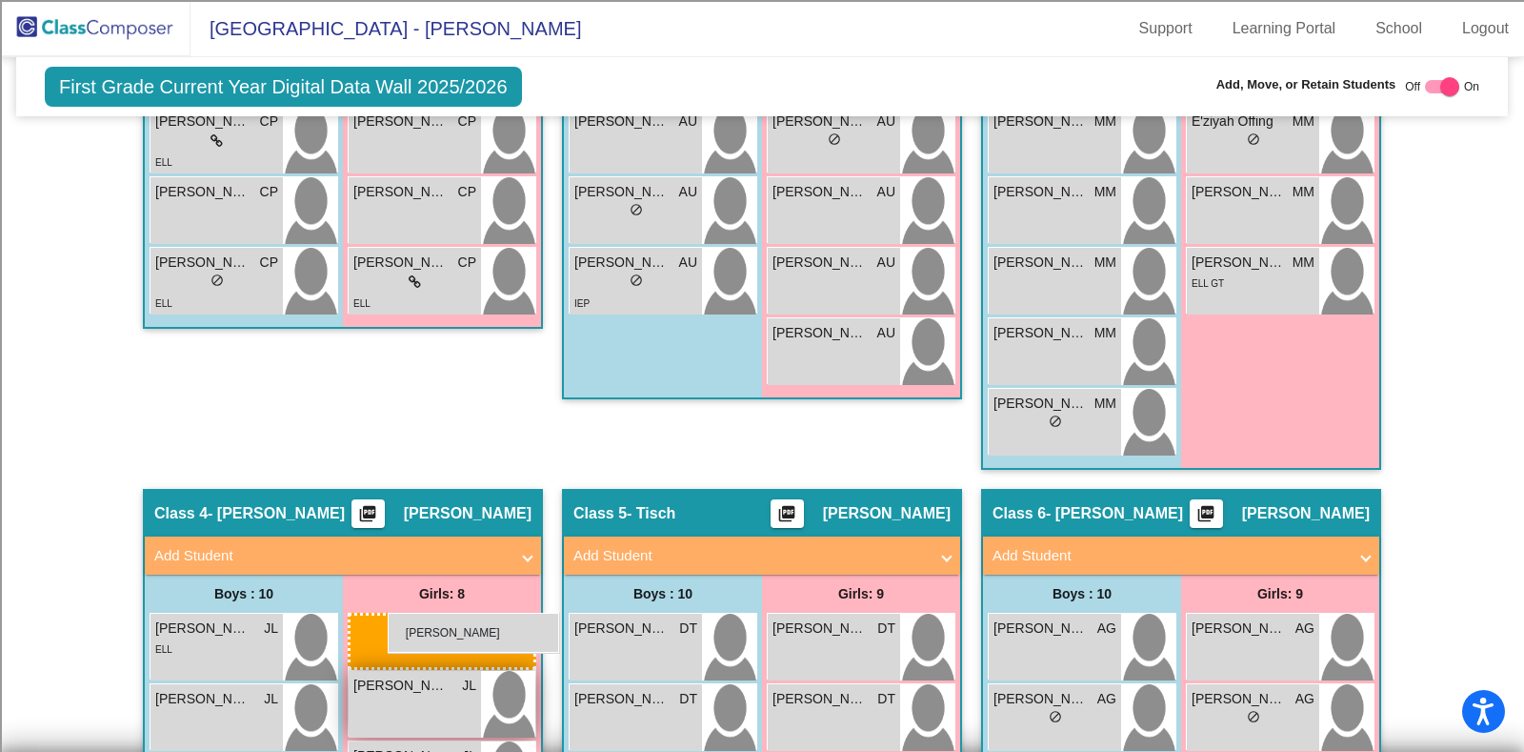
drag, startPoint x: 427, startPoint y: 527, endPoint x: 386, endPoint y: 612, distance: 95.0
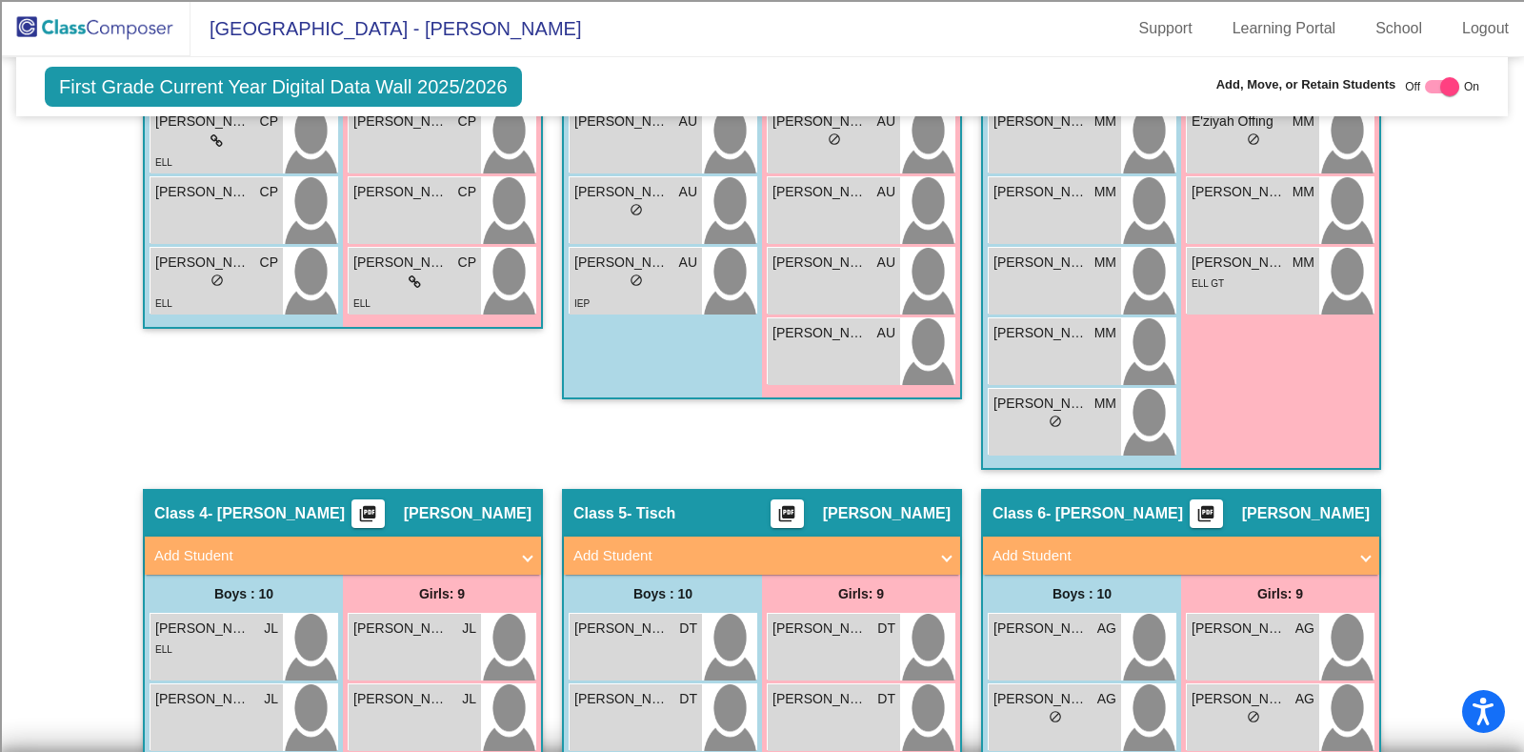
scroll to position [0, 0]
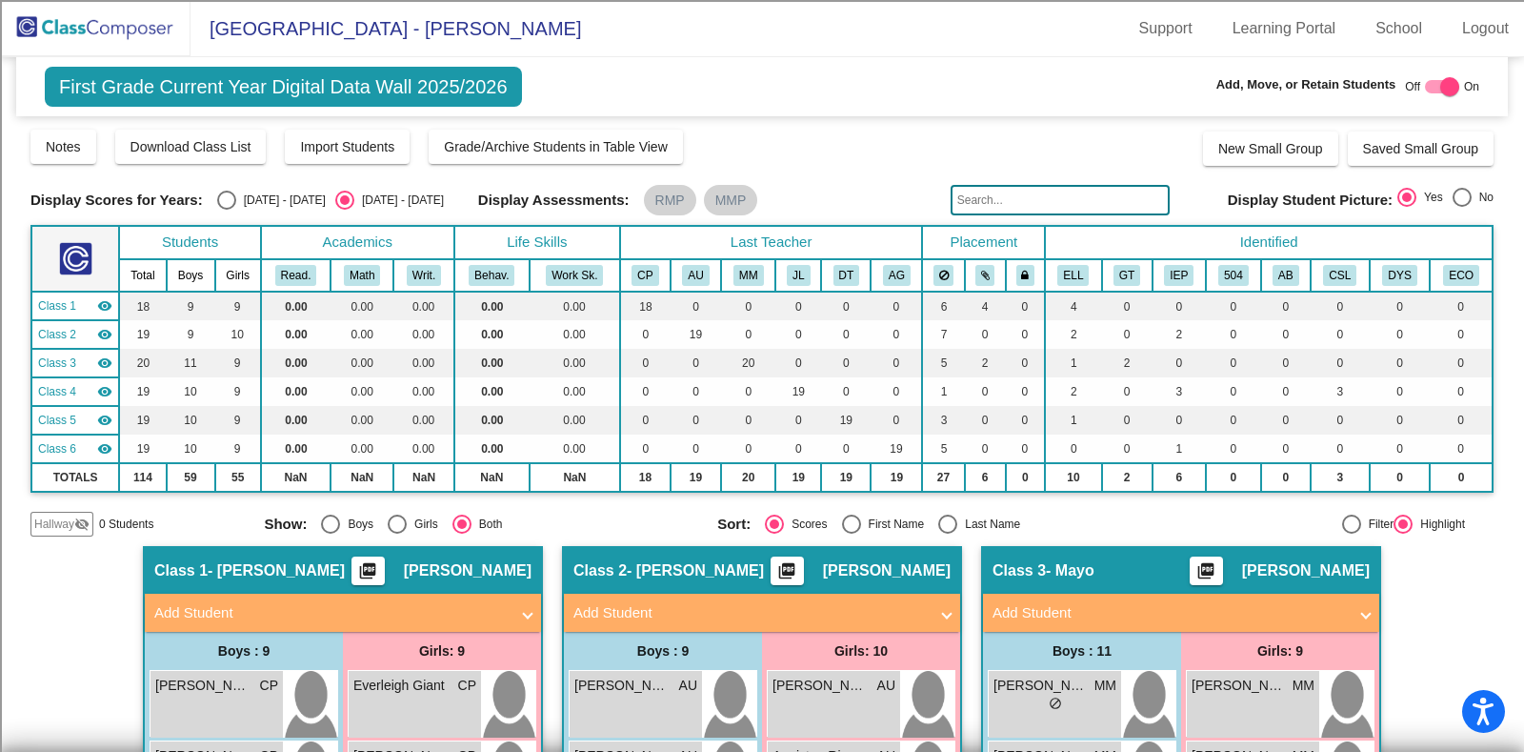
click at [227, 612] on mat-panel-title "Add Student" at bounding box center [331, 613] width 354 height 22
radio input "true"
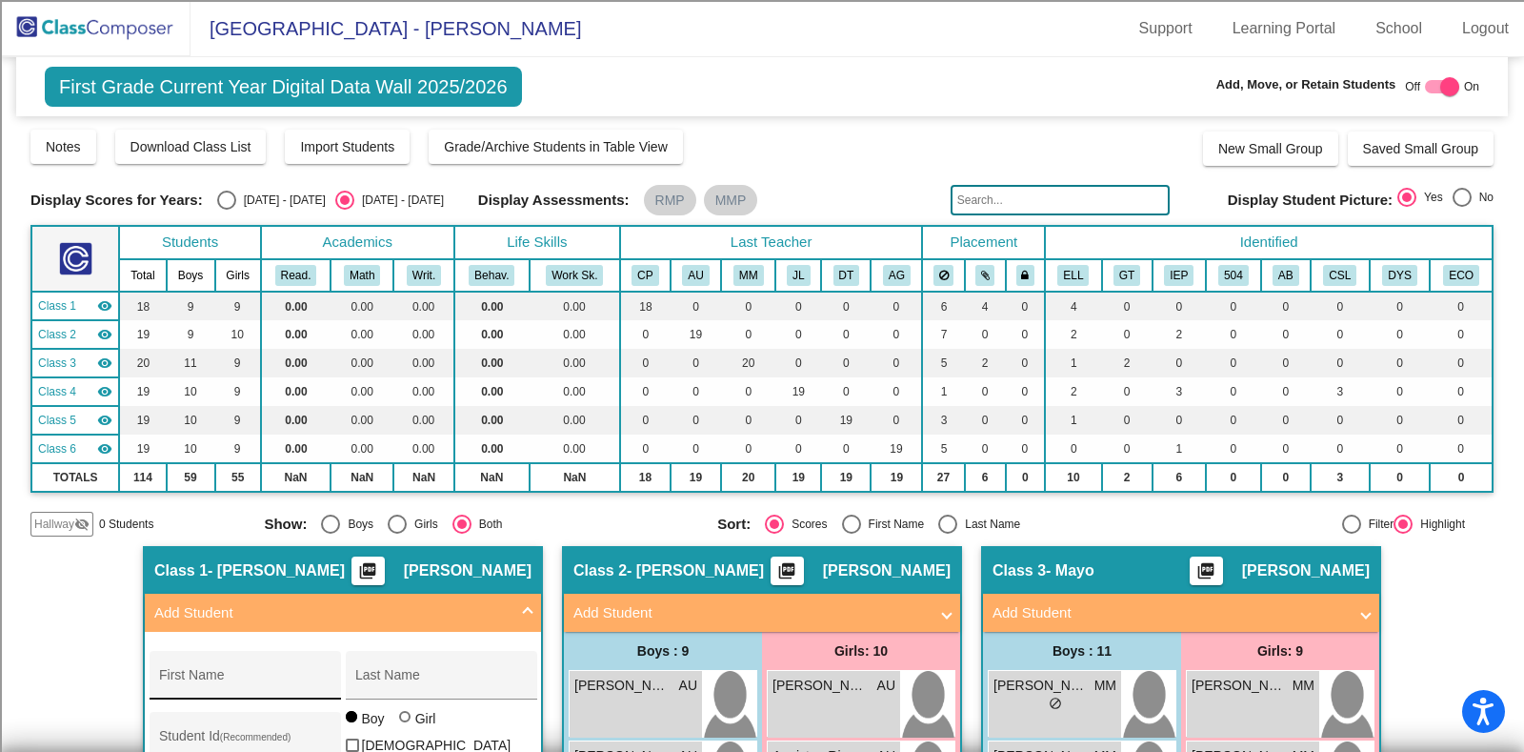
click at [253, 672] on div "First Name" at bounding box center [244, 680] width 171 height 39
paste input "[PERSON_NAME] [PERSON_NAME]"
click at [171, 682] on input "[PERSON_NAME] [PERSON_NAME]" at bounding box center [244, 681] width 171 height 15
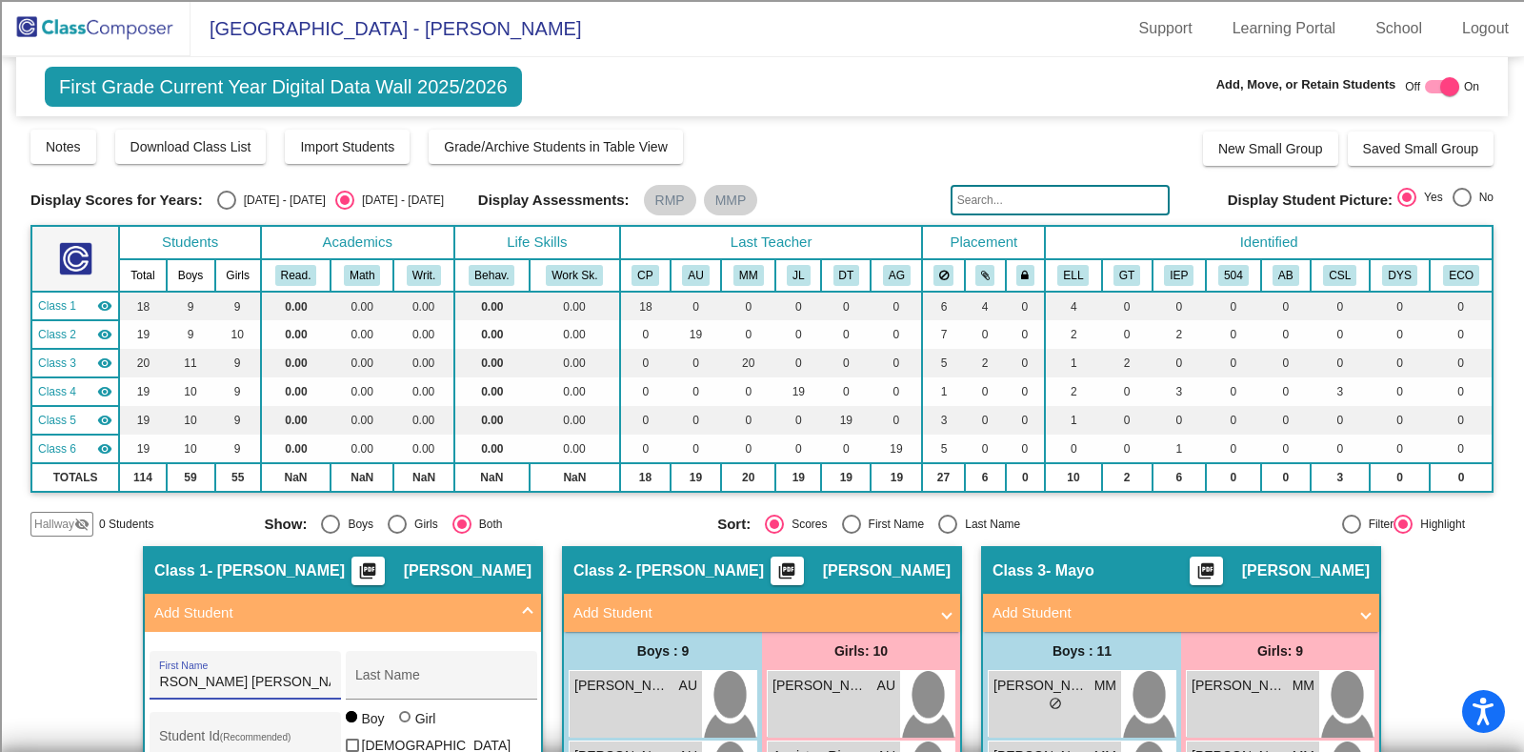
click at [204, 683] on input "[PERSON_NAME] [PERSON_NAME]" at bounding box center [244, 681] width 171 height 15
type input "[PERSON_NAME]"
click at [424, 685] on input "Last Name" at bounding box center [440, 681] width 171 height 15
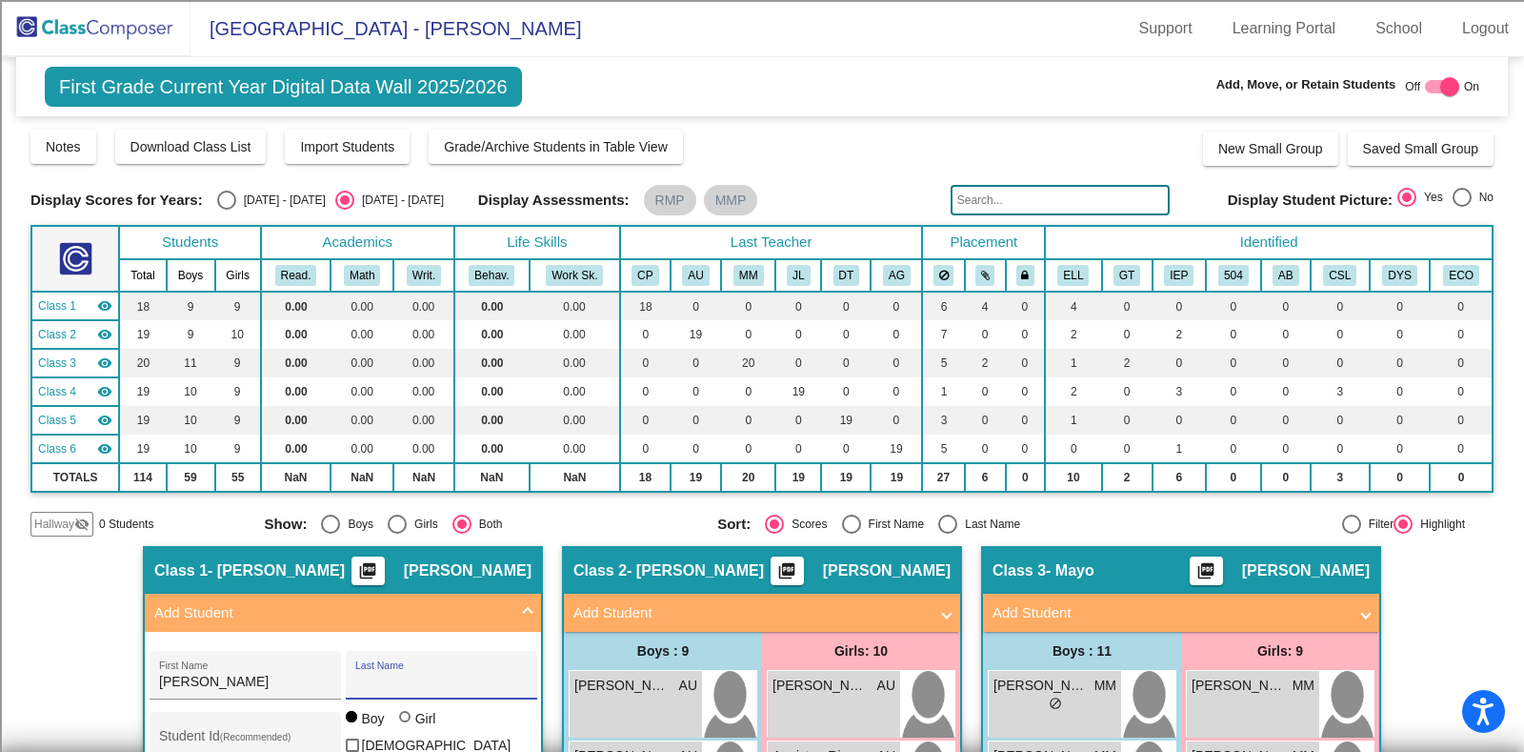
paste input "[PERSON_NAME]"
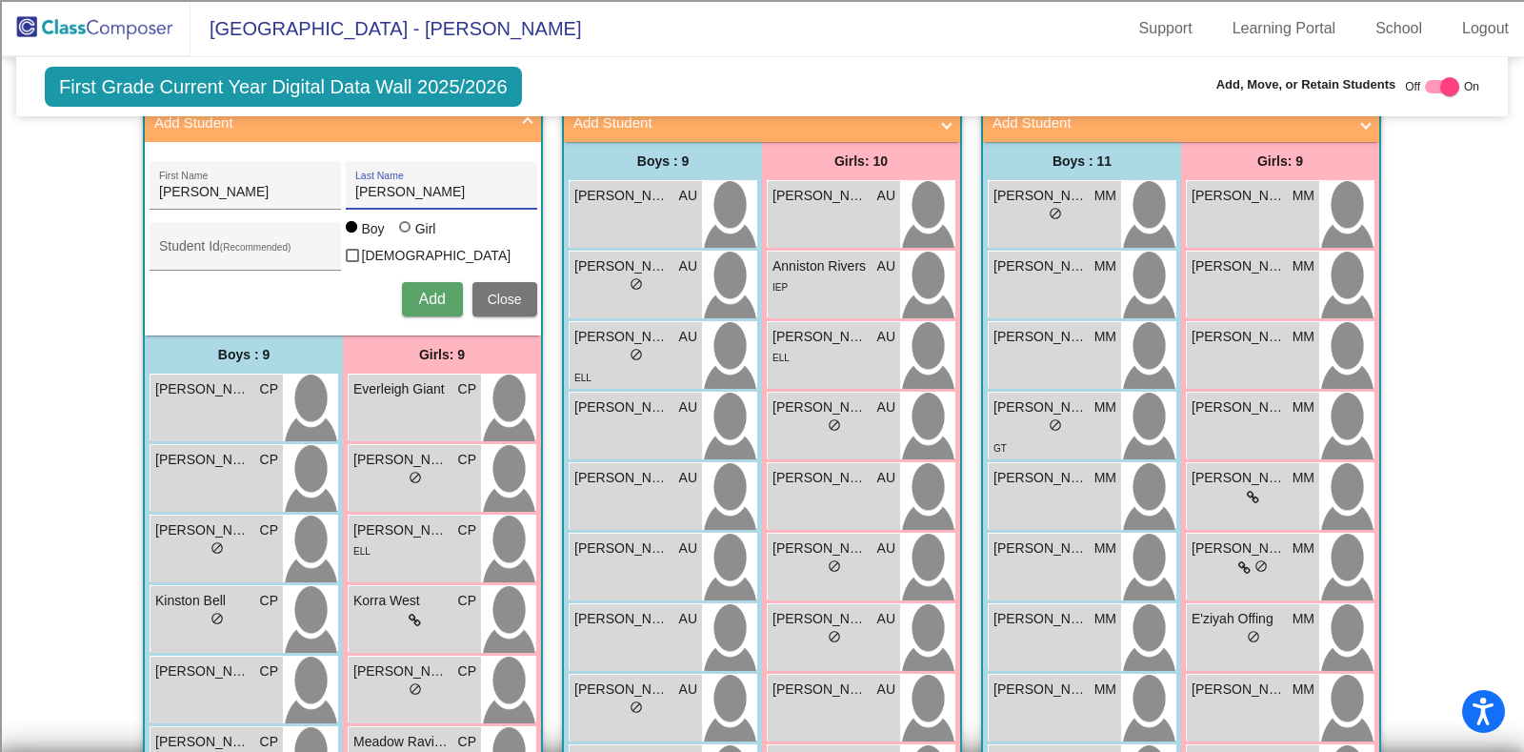
scroll to position [491, 0]
type input "[PERSON_NAME]"
click at [422, 304] on button "Add" at bounding box center [432, 298] width 61 height 34
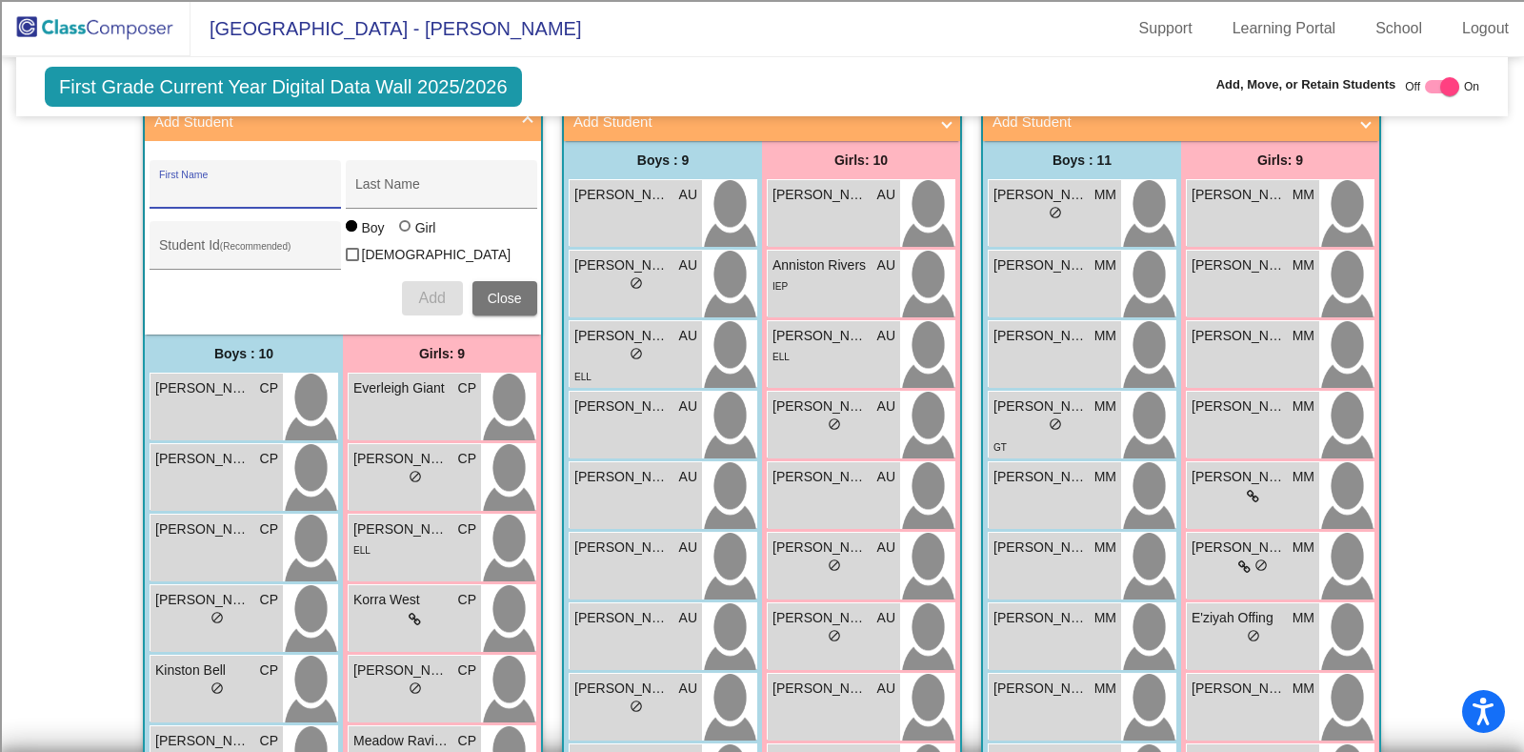
click at [508, 299] on span "Close" at bounding box center [505, 298] width 34 height 15
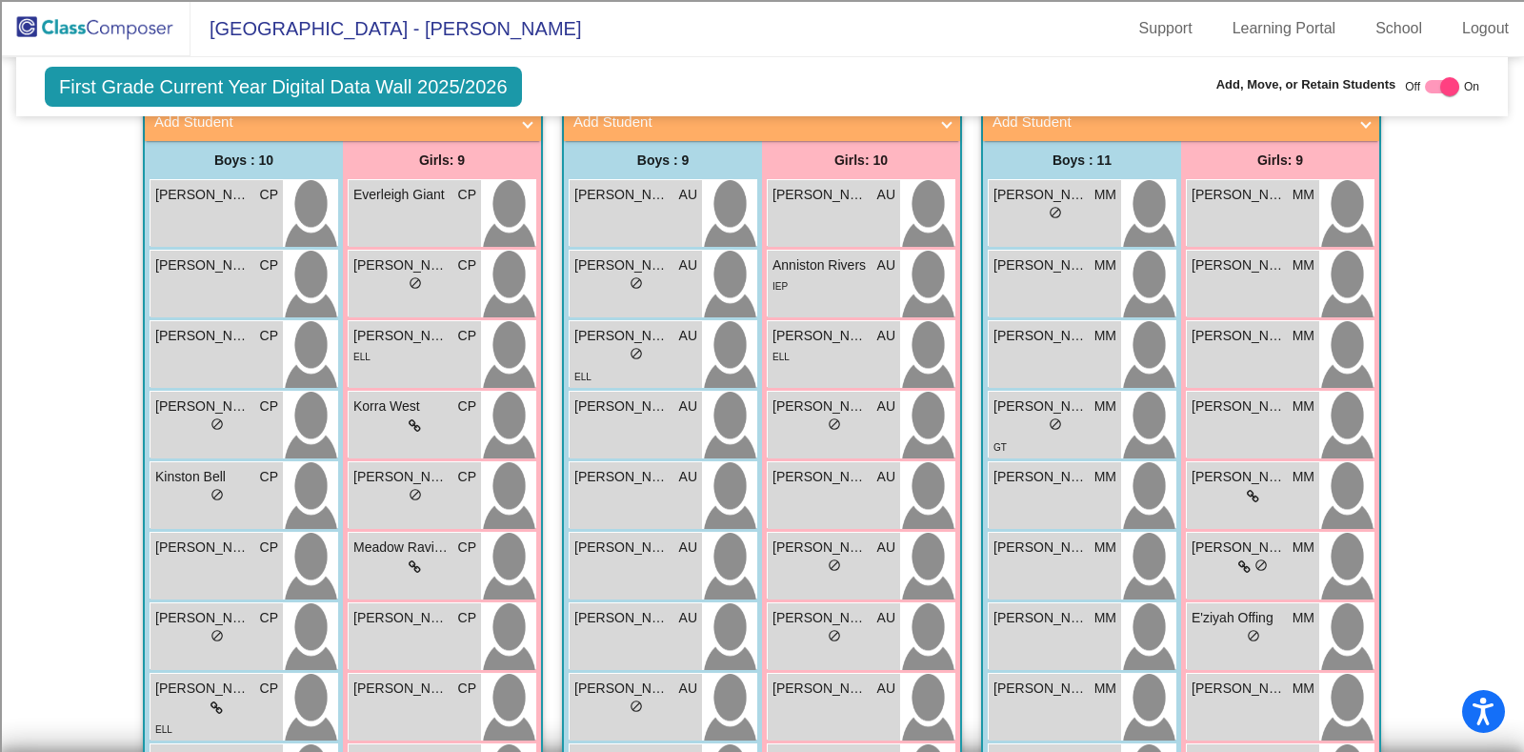
scroll to position [0, 0]
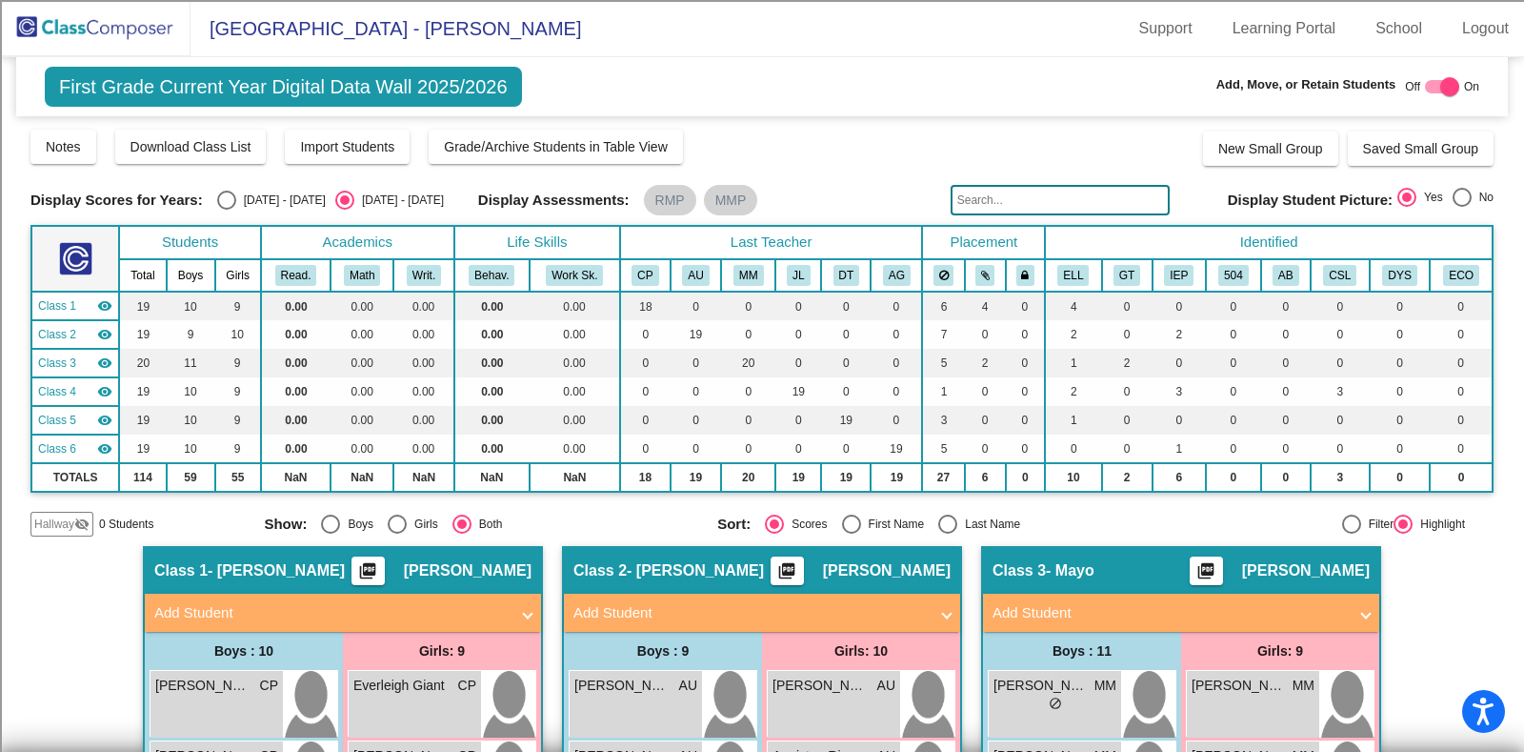
click at [89, 32] on img at bounding box center [95, 28] width 191 height 56
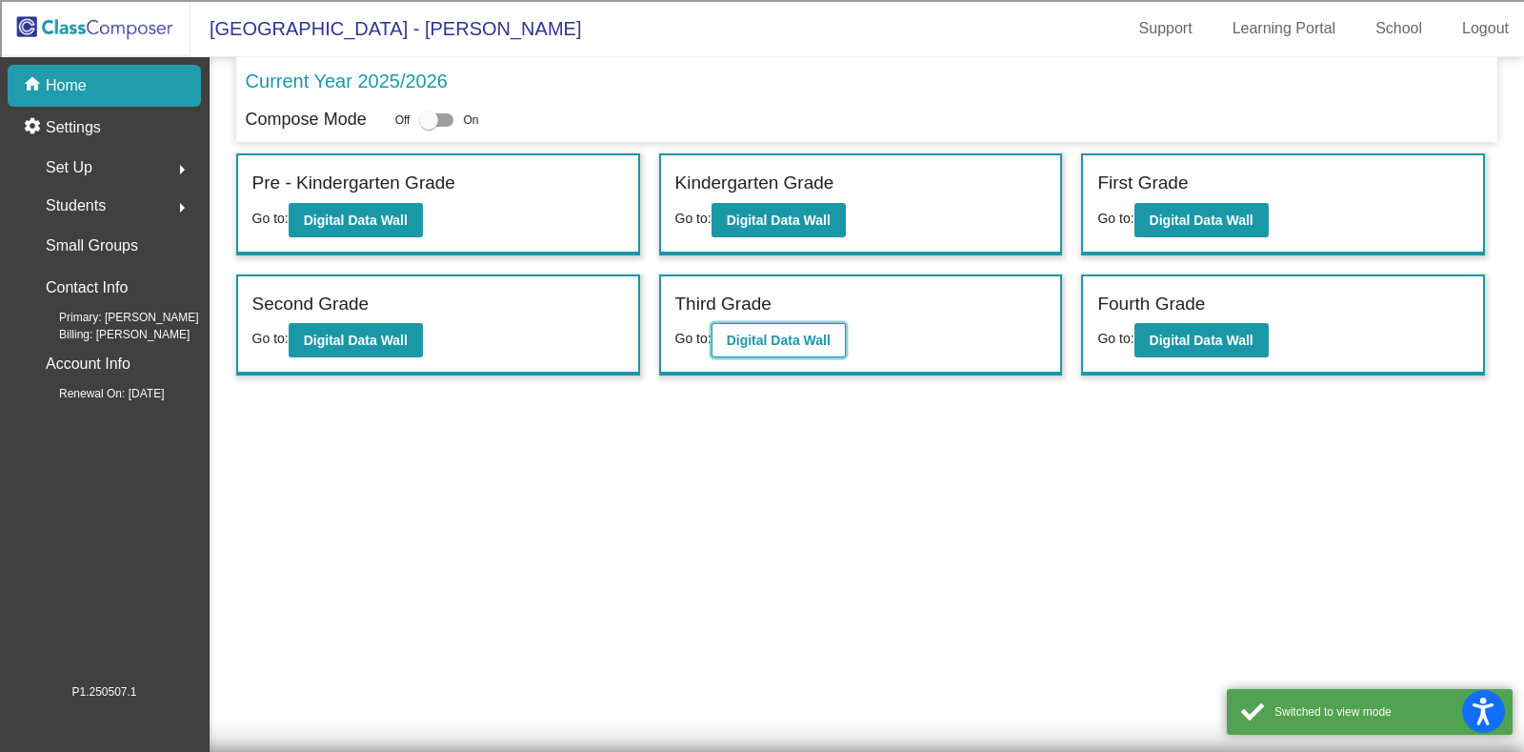
click at [794, 349] on button "Digital Data Wall" at bounding box center [779, 340] width 134 height 34
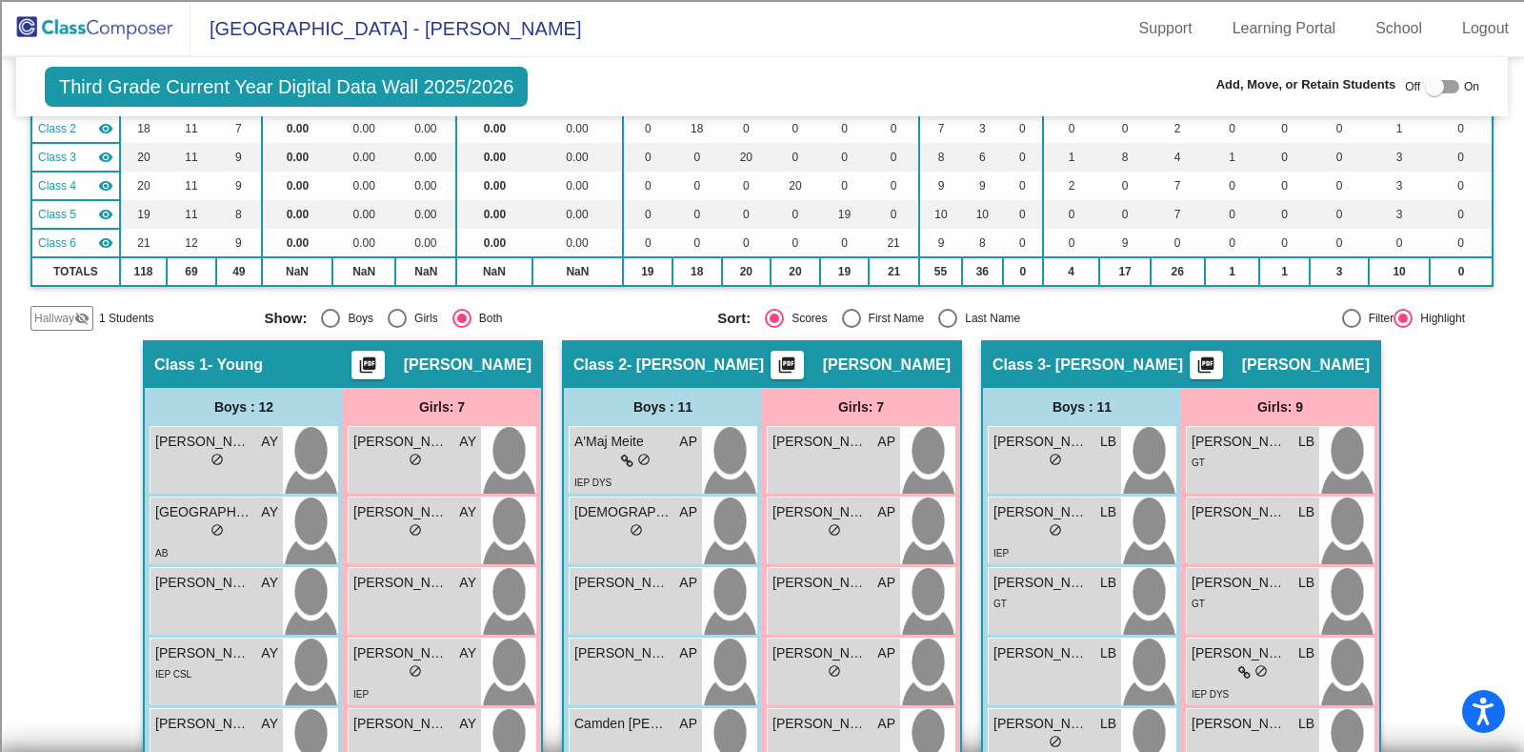
scroll to position [126, 0]
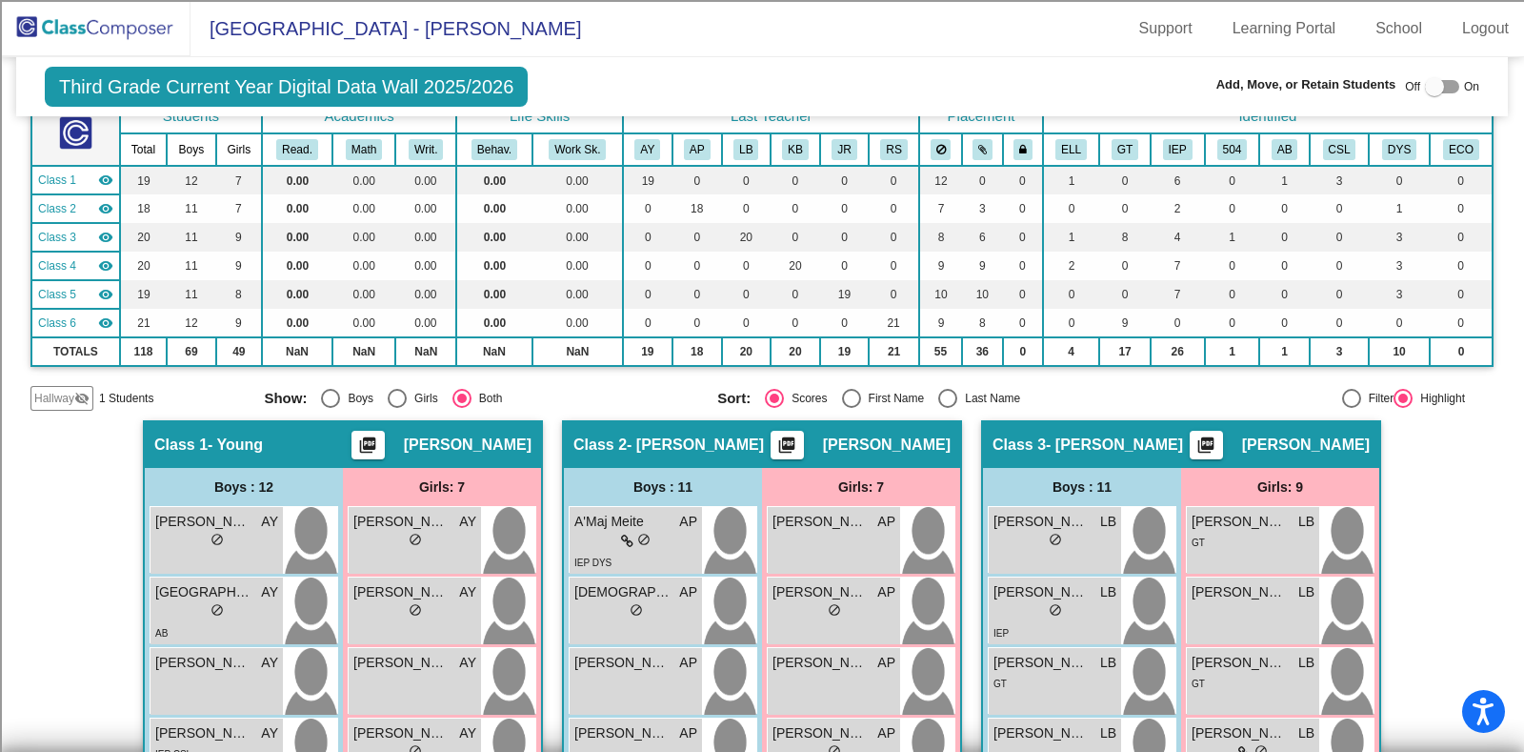
click at [1438, 82] on div at bounding box center [1442, 86] width 34 height 13
checkbox input "true"
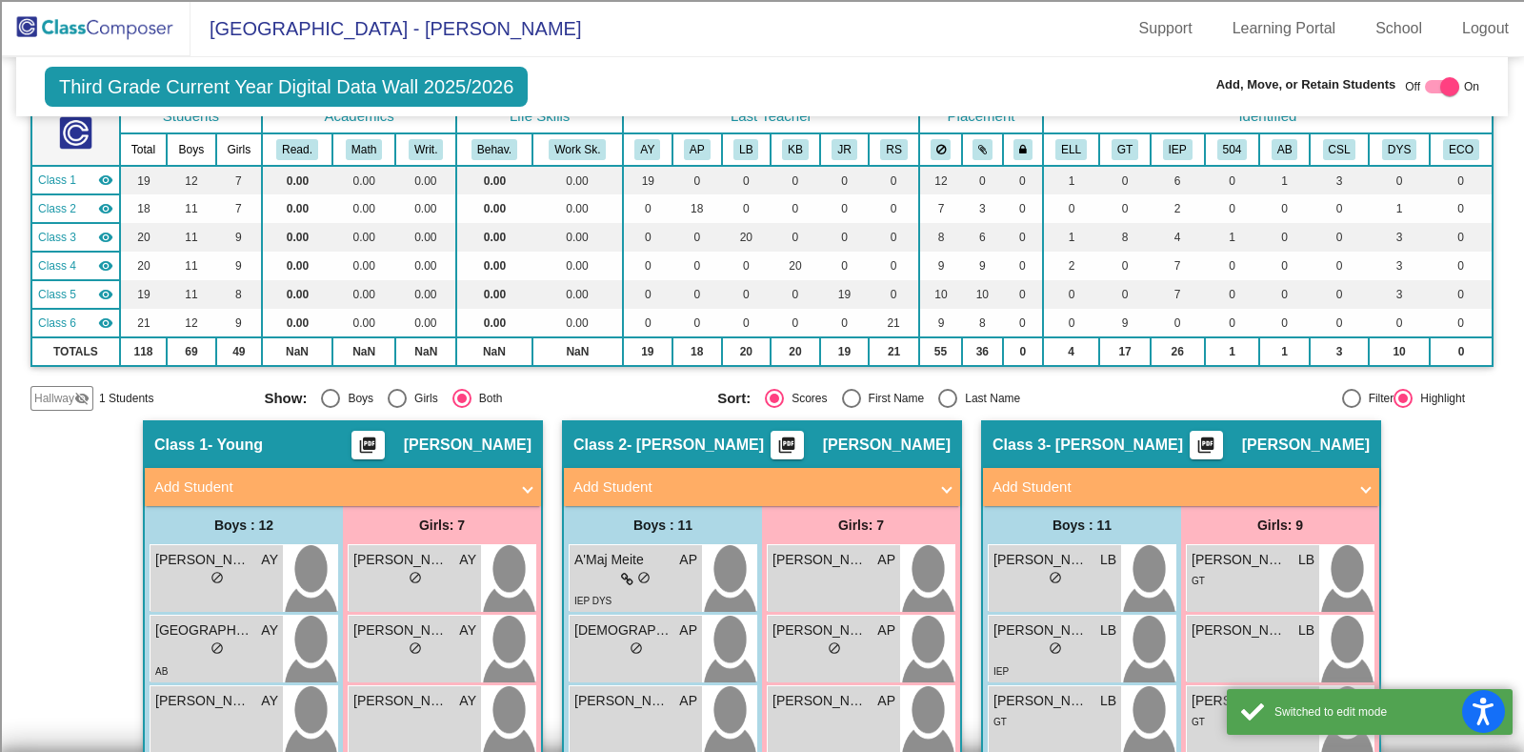
click at [840, 497] on mat-expansion-panel-header "Add Student" at bounding box center [762, 487] width 396 height 38
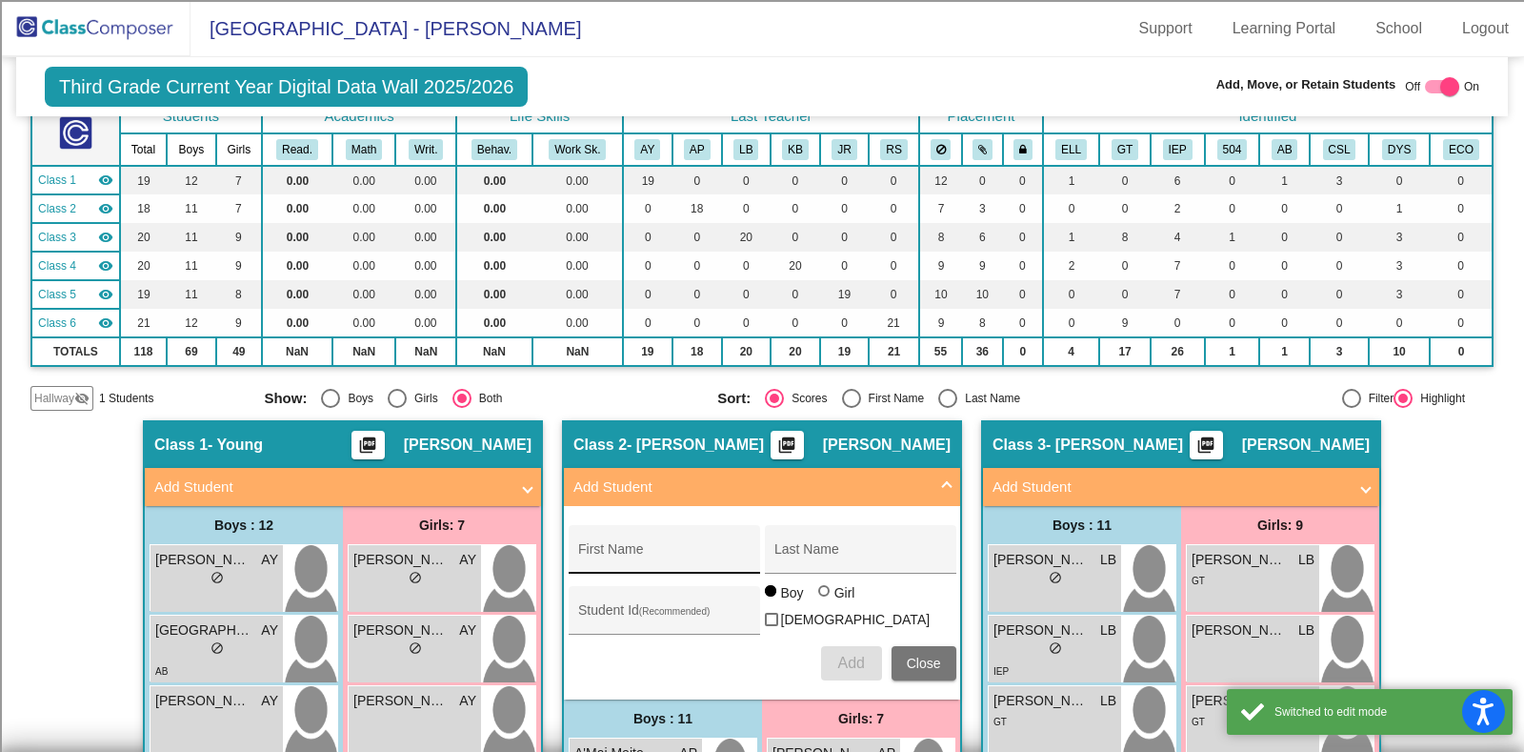
click at [672, 562] on div "First Name" at bounding box center [663, 554] width 171 height 39
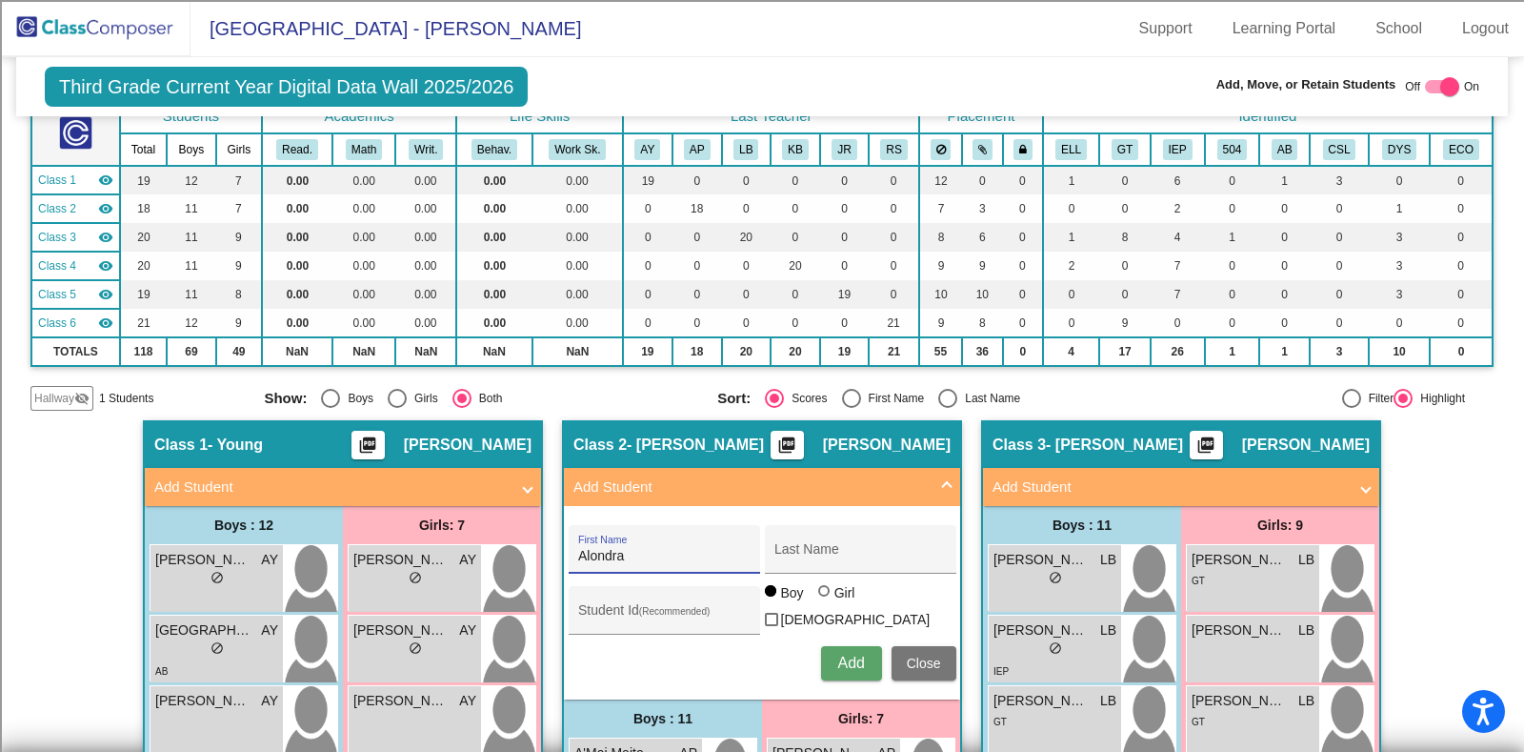
type input "Alondra"
type input "[PERSON_NAME]"
click at [845, 662] on span "Add" at bounding box center [850, 662] width 27 height 16
click at [906, 668] on button "Close" at bounding box center [924, 663] width 65 height 34
